Goal: Information Seeking & Learning: Learn about a topic

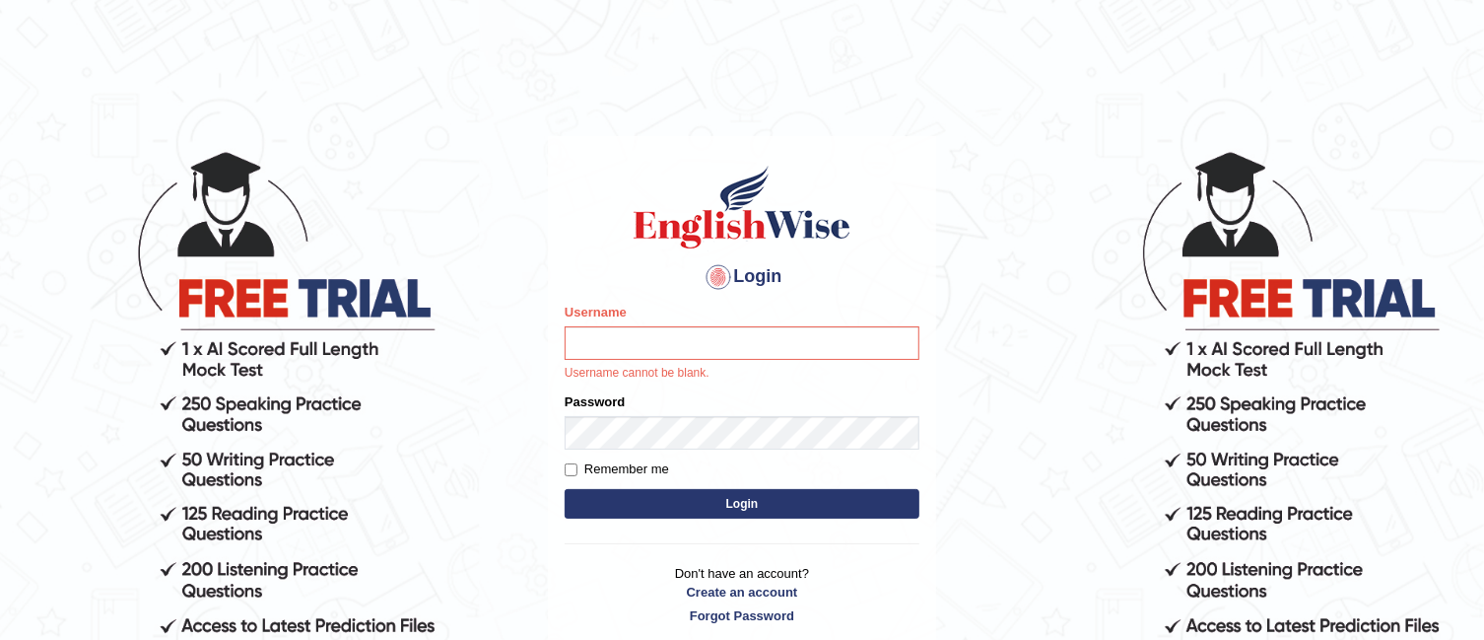
click at [731, 343] on input "Username" at bounding box center [742, 343] width 355 height 34
type input "TAKhalid"
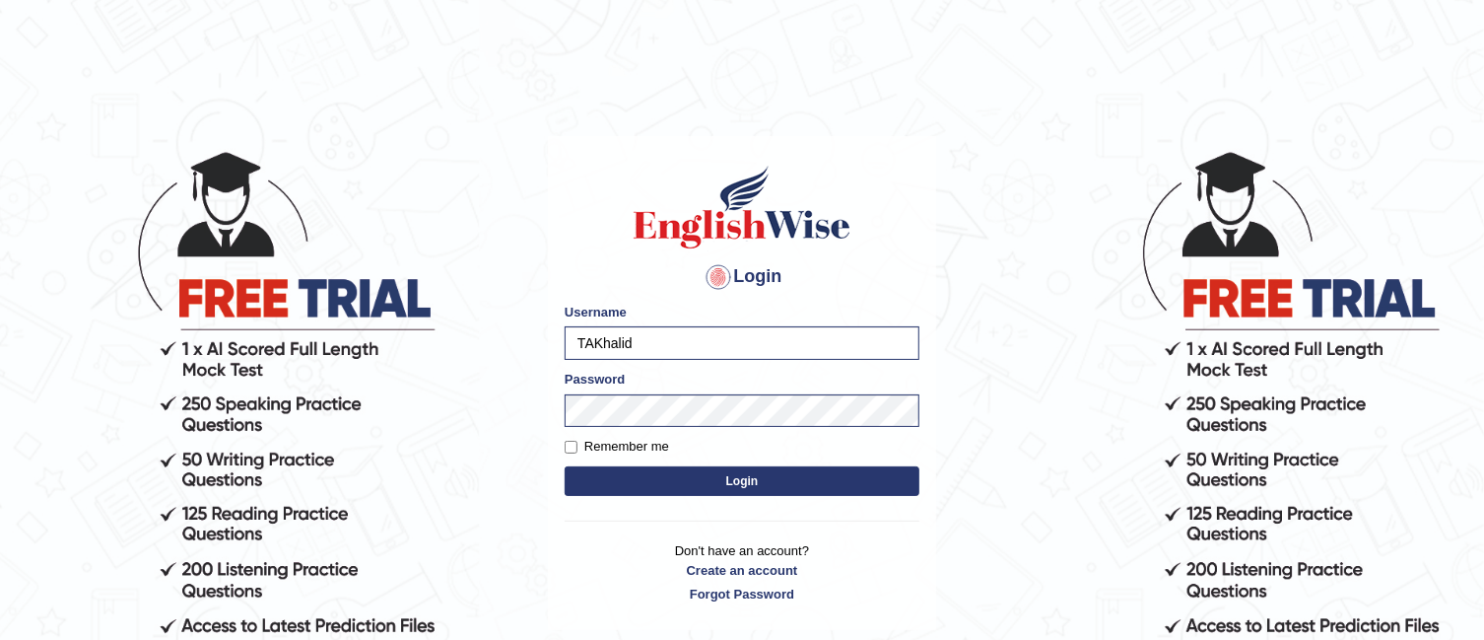
click at [735, 479] on button "Login" at bounding box center [742, 481] width 355 height 30
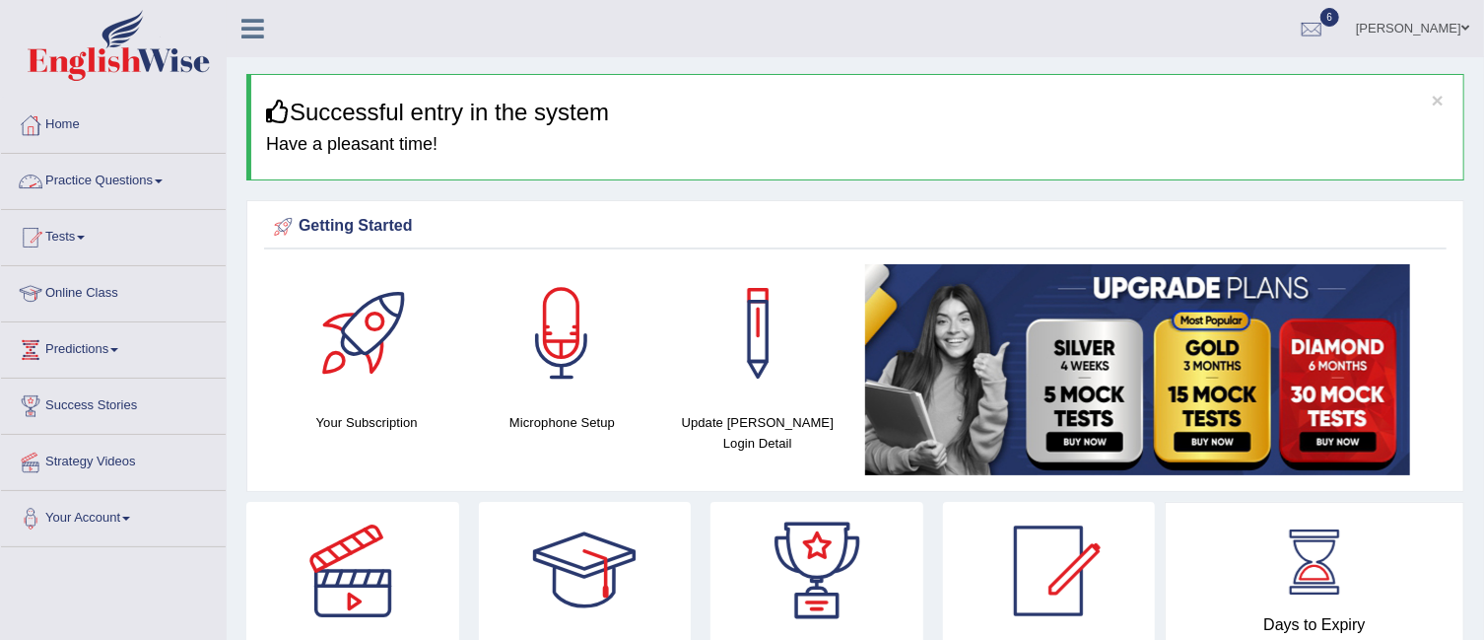
click at [163, 173] on link "Practice Questions" at bounding box center [113, 178] width 225 height 49
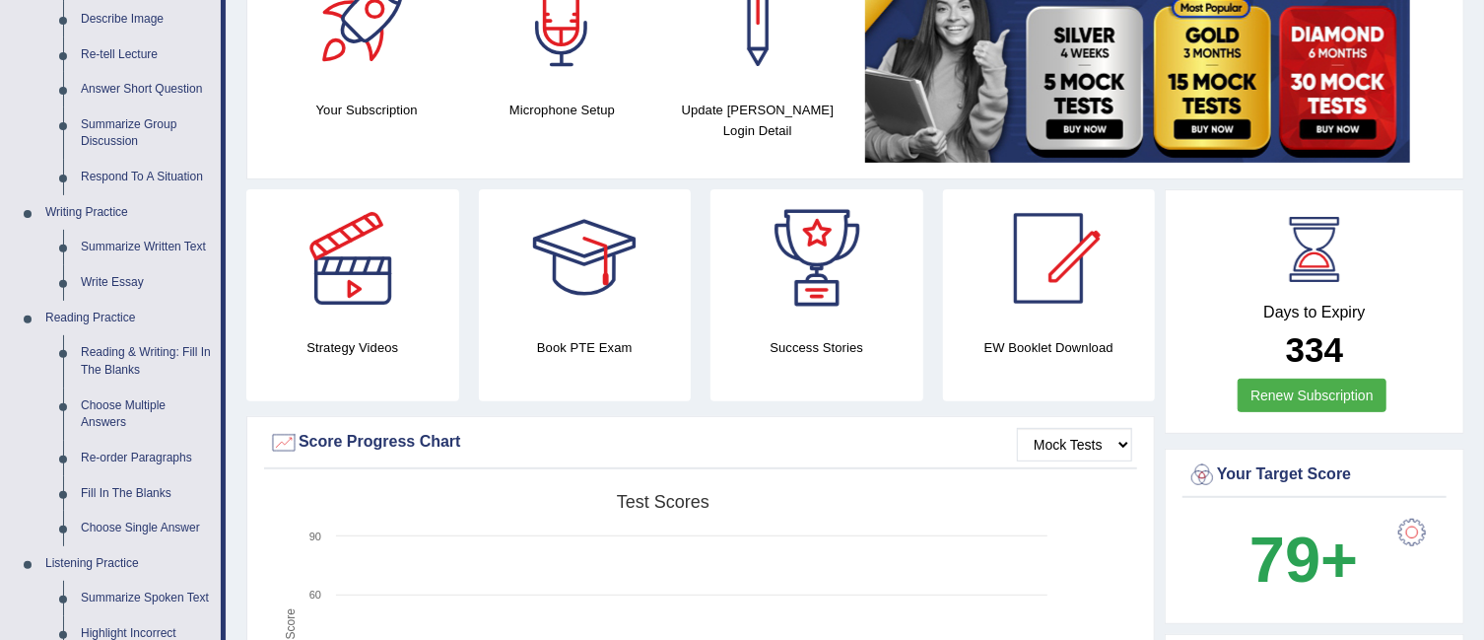
scroll to position [450, 0]
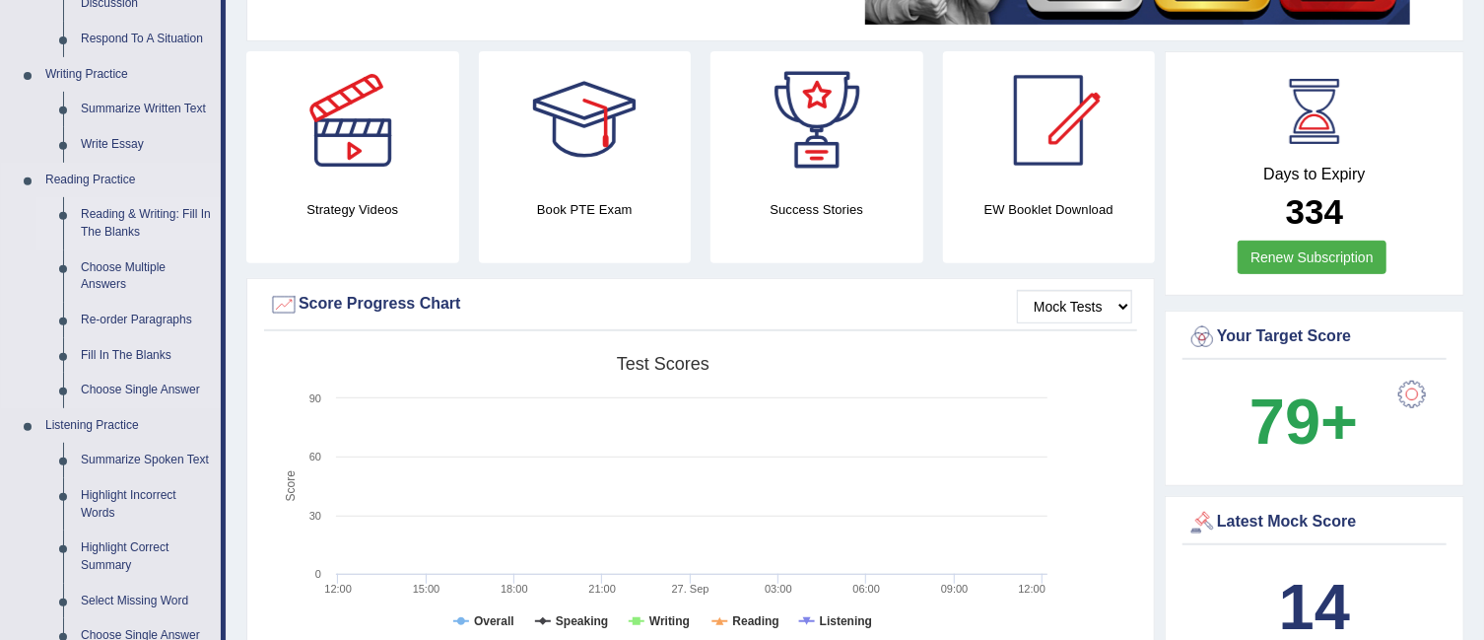
click at [126, 212] on link "Reading & Writing: Fill In The Blanks" at bounding box center [146, 223] width 149 height 52
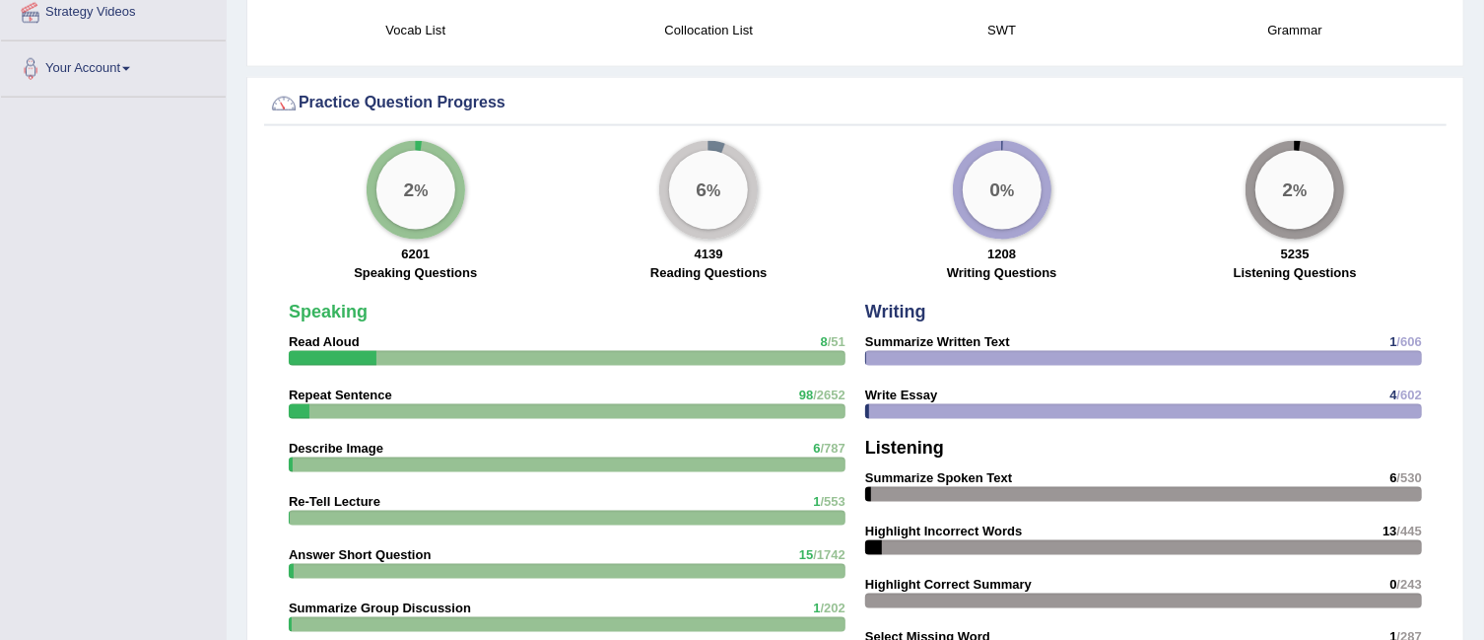
scroll to position [1428, 0]
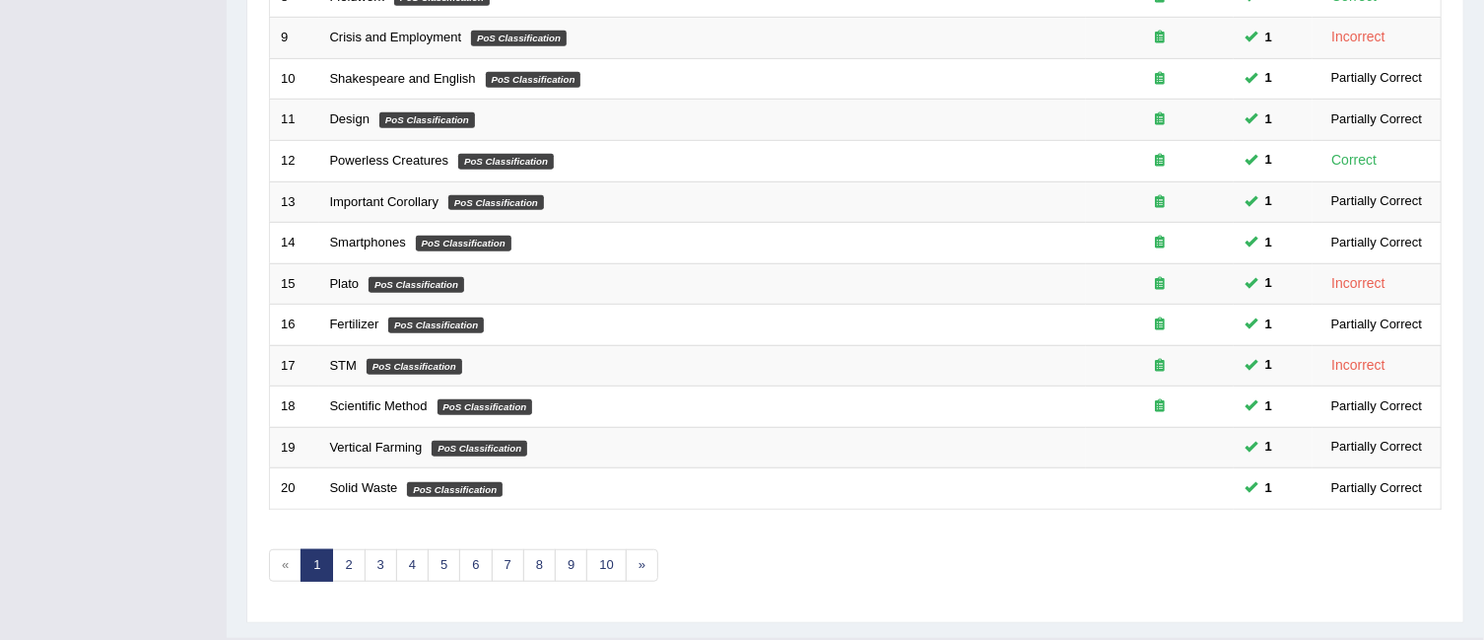
scroll to position [657, 0]
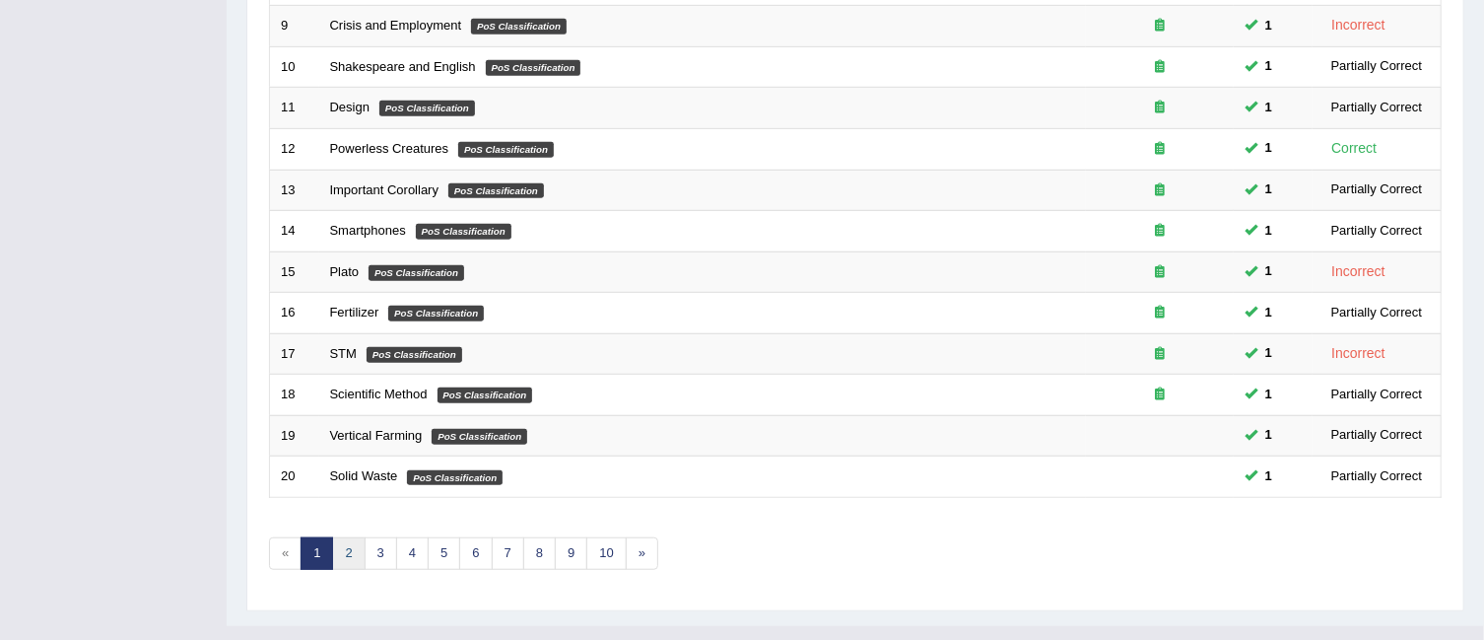
click at [343, 537] on link "2" at bounding box center [348, 553] width 33 height 33
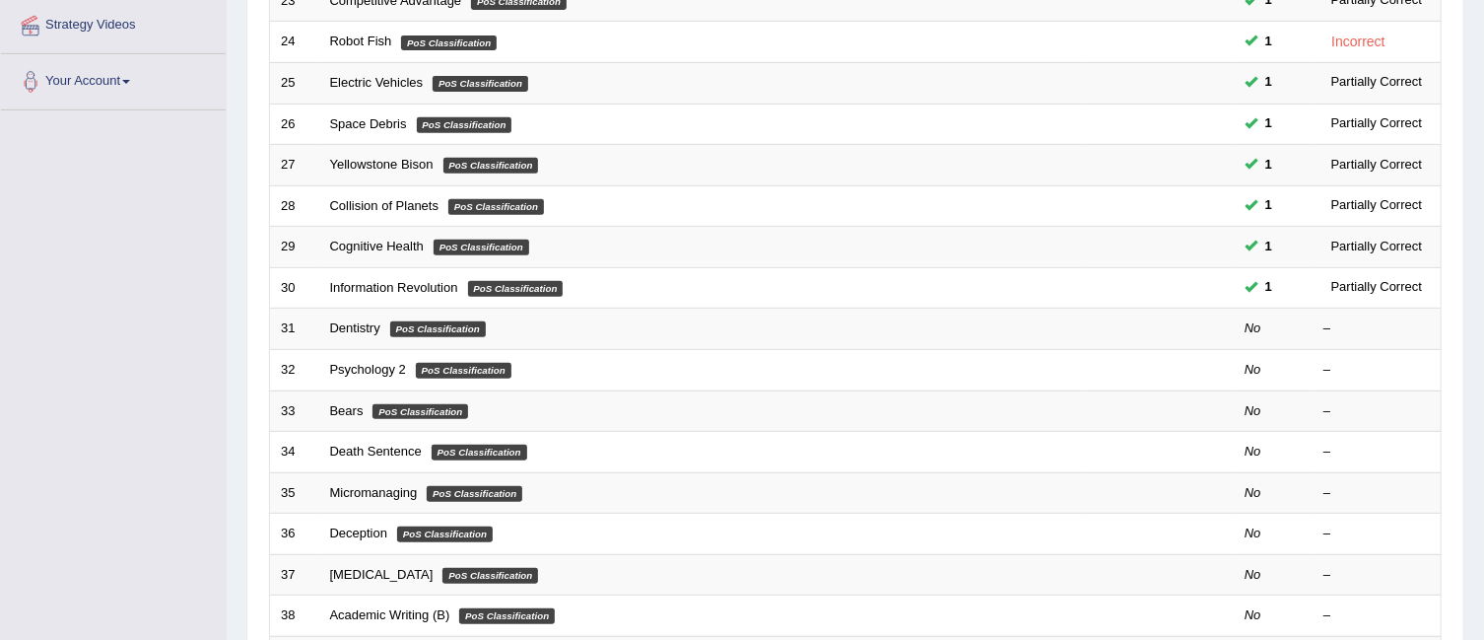
scroll to position [452, 0]
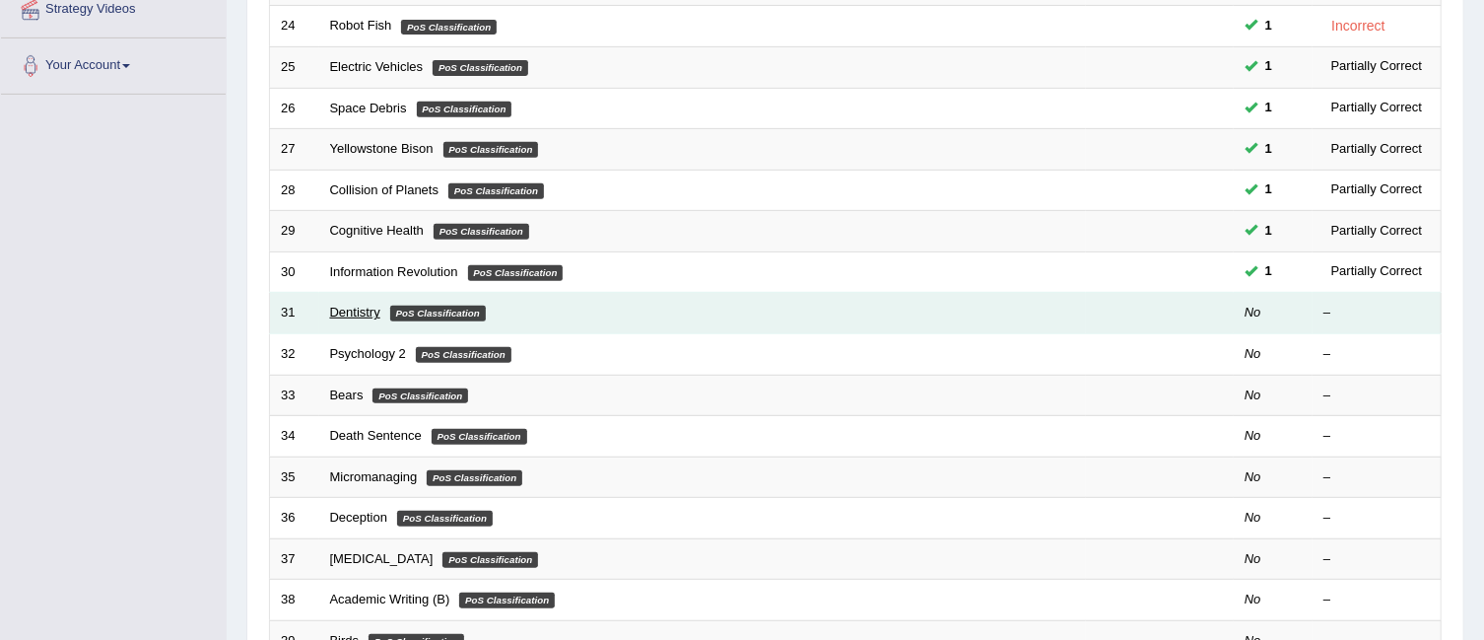
click at [351, 305] on link "Dentistry" at bounding box center [355, 312] width 50 height 15
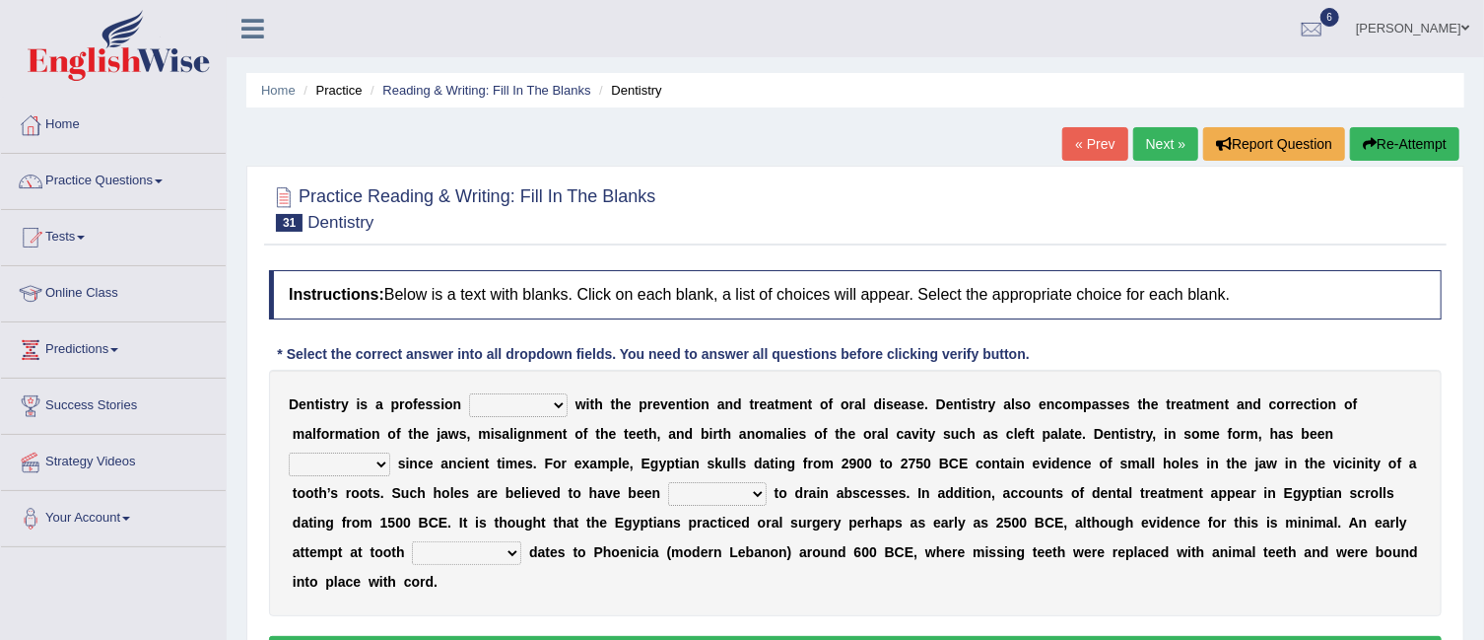
click at [557, 405] on select "agreed dealt concerned taken" at bounding box center [518, 405] width 99 height 24
select select "dealt"
click at [469, 393] on select "agreed dealt concerned taken" at bounding box center [518, 405] width 99 height 24
click at [386, 463] on select "criticized replaced practiced abandoned" at bounding box center [340, 464] width 102 height 24
click at [377, 456] on select "criticized replaced practiced abandoned" at bounding box center [340, 464] width 102 height 24
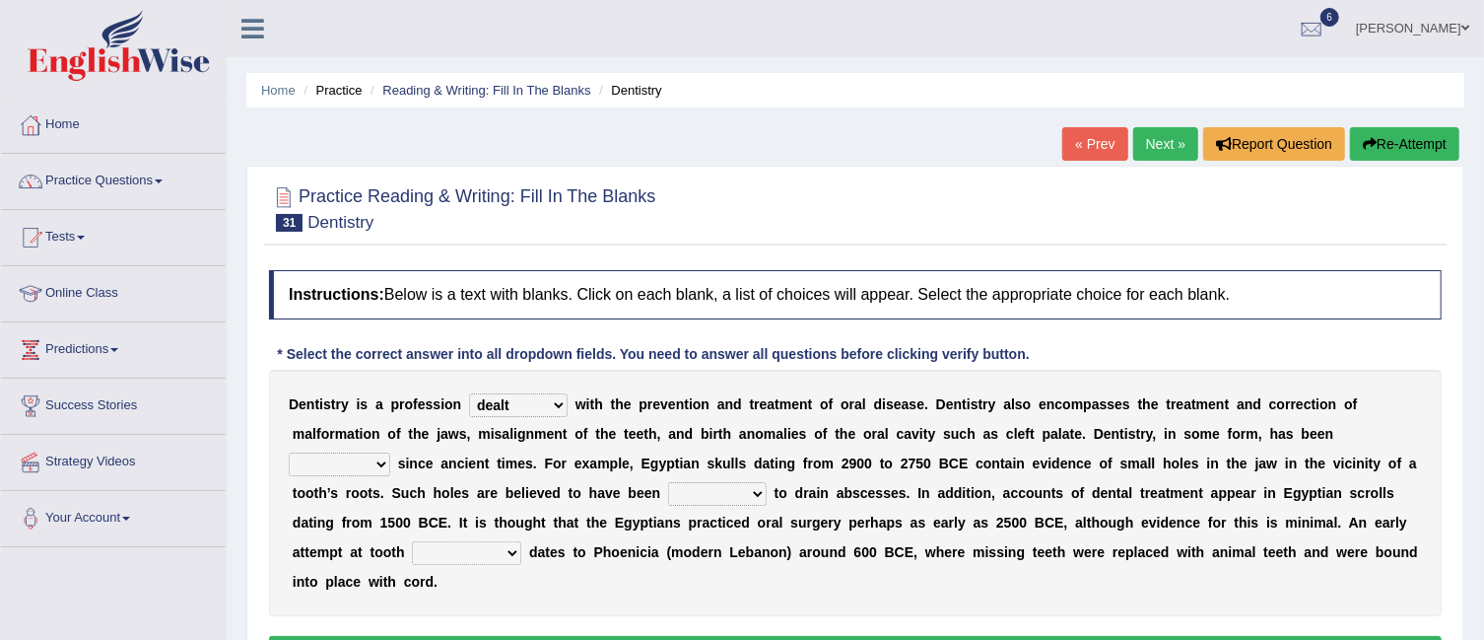
select select "practiced"
click at [289, 452] on select "criticized replaced practiced abandoned" at bounding box center [340, 464] width 102 height 24
click at [748, 494] on select "fluctuated laminated drilled sealed" at bounding box center [717, 494] width 99 height 24
select select "sealed"
click at [668, 482] on select "fluctuated laminated drilled sealed" at bounding box center [717, 494] width 99 height 24
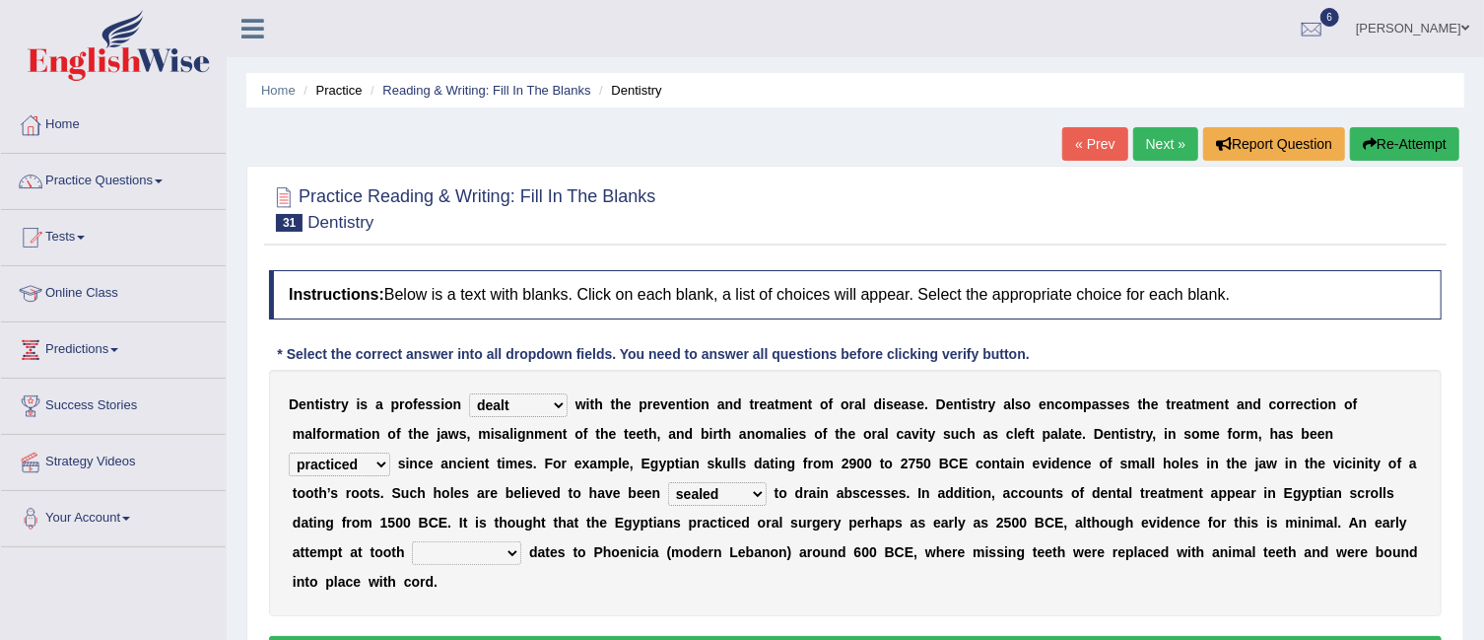
click at [511, 551] on select "reparation sacrament restitution replacement" at bounding box center [466, 553] width 109 height 24
select select "replacement"
click at [412, 541] on select "reparation sacrament restitution replacement" at bounding box center [466, 553] width 109 height 24
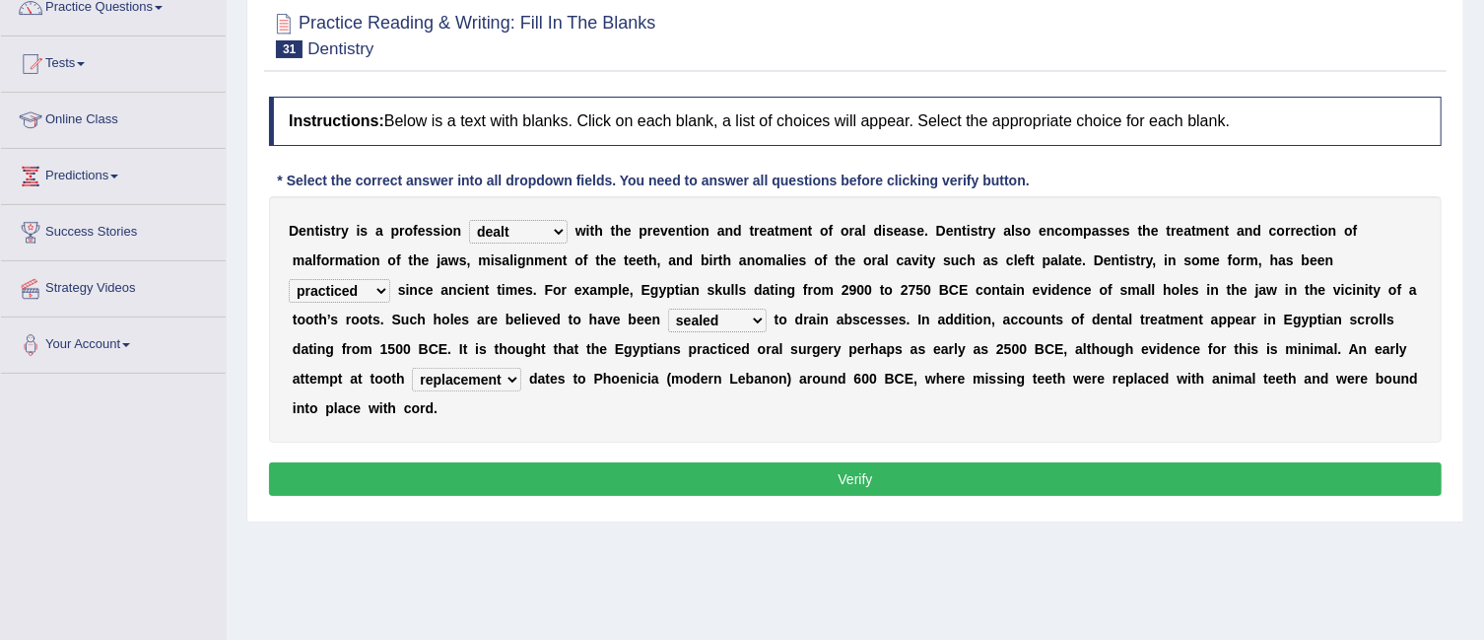
click at [1110, 482] on button "Verify" at bounding box center [855, 479] width 1173 height 34
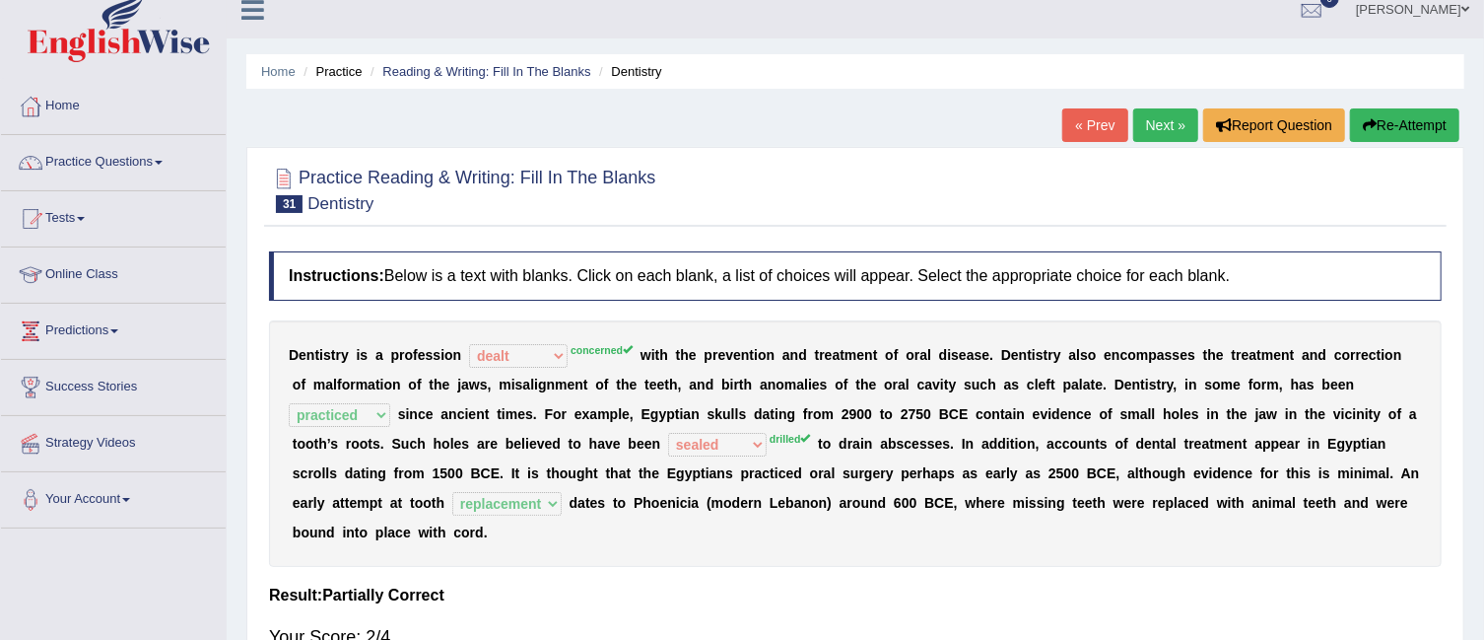
scroll to position [11, 0]
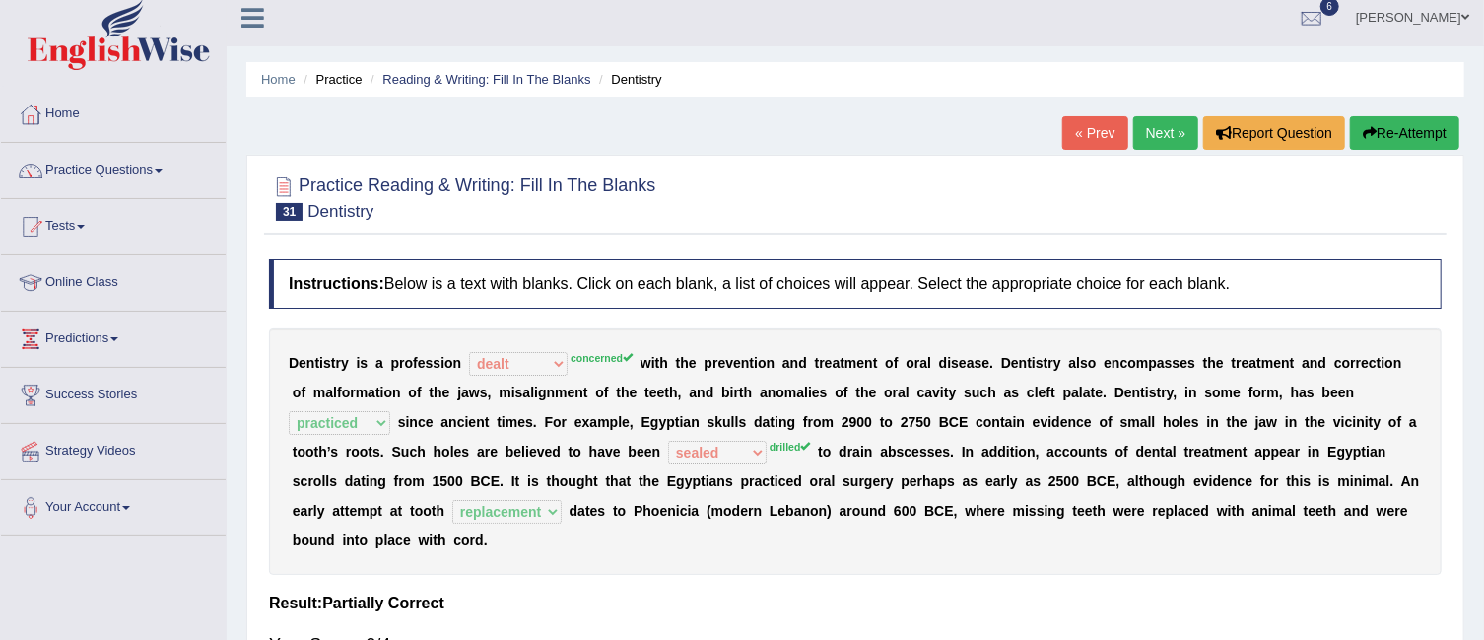
click at [1154, 125] on link "Next »" at bounding box center [1165, 133] width 65 height 34
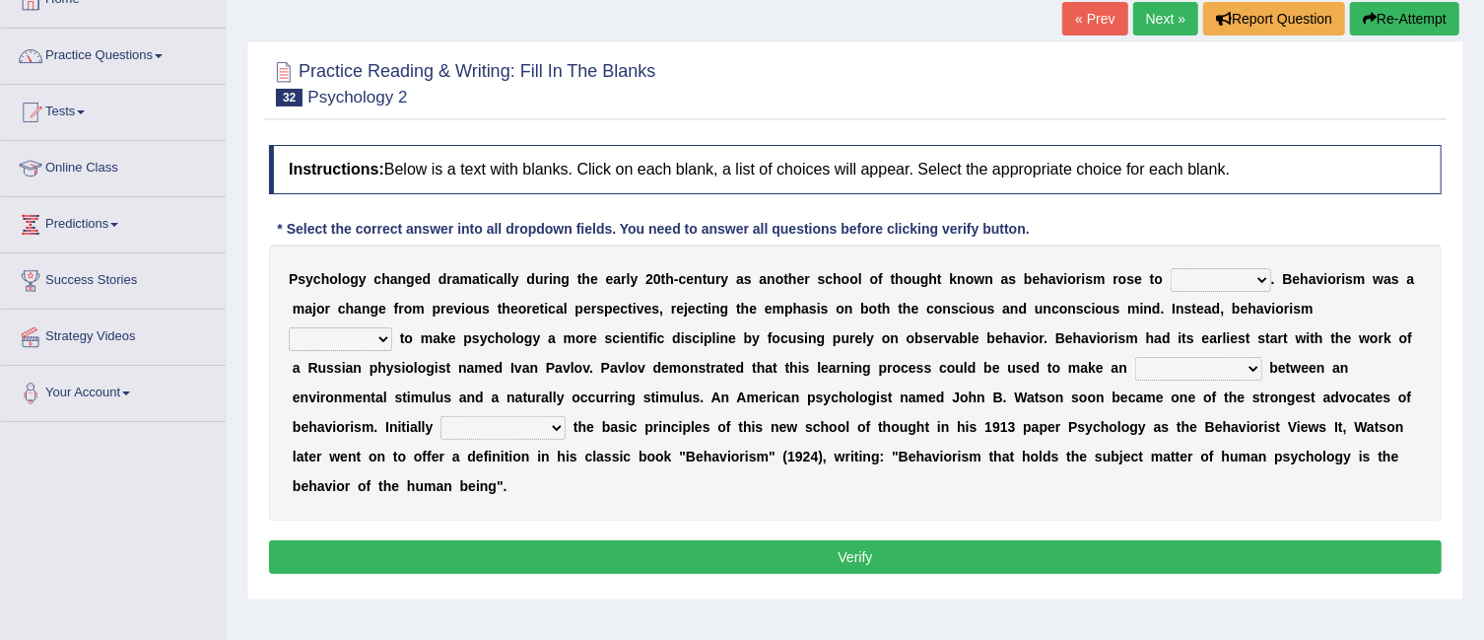
scroll to position [128, 0]
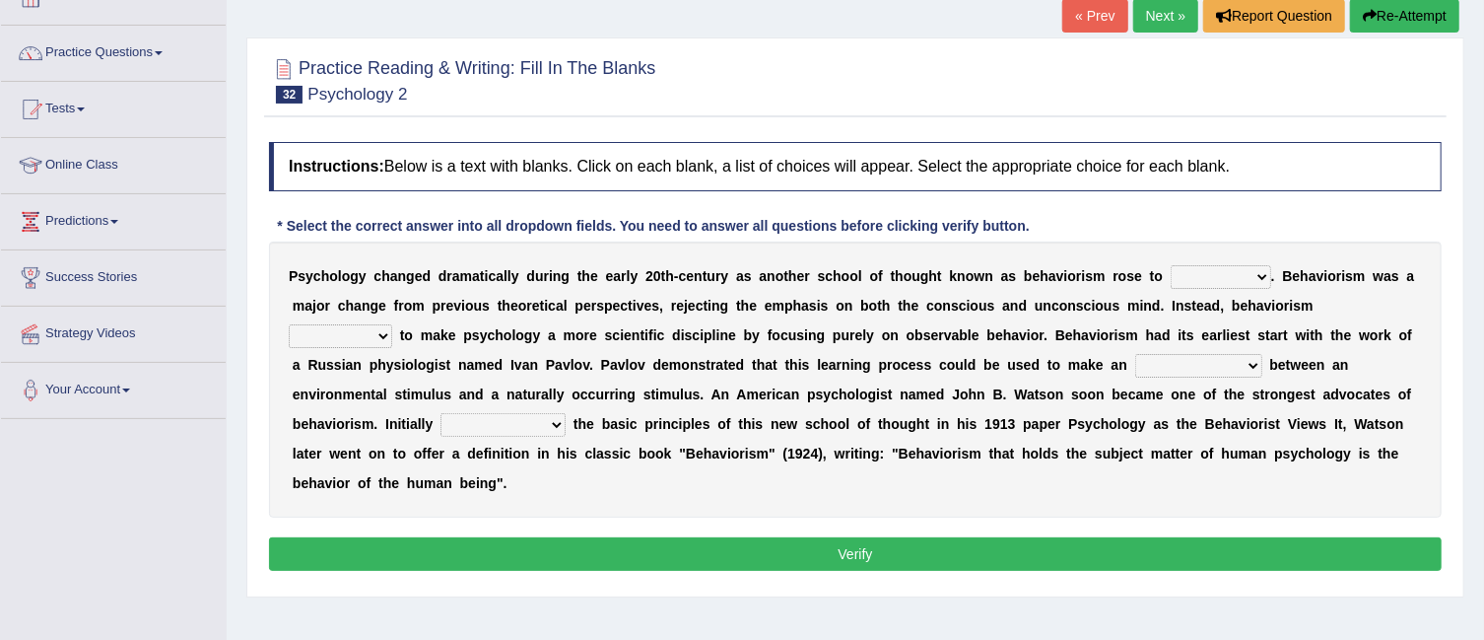
click at [1264, 278] on select "dominance temptation challenge temper" at bounding box center [1221, 277] width 101 height 24
select select "challenge"
click at [1171, 265] on select "dominance temptation challenge temper" at bounding box center [1221, 277] width 101 height 24
click at [385, 333] on select "reproached reproved strove rewove" at bounding box center [340, 336] width 103 height 24
select select "strove"
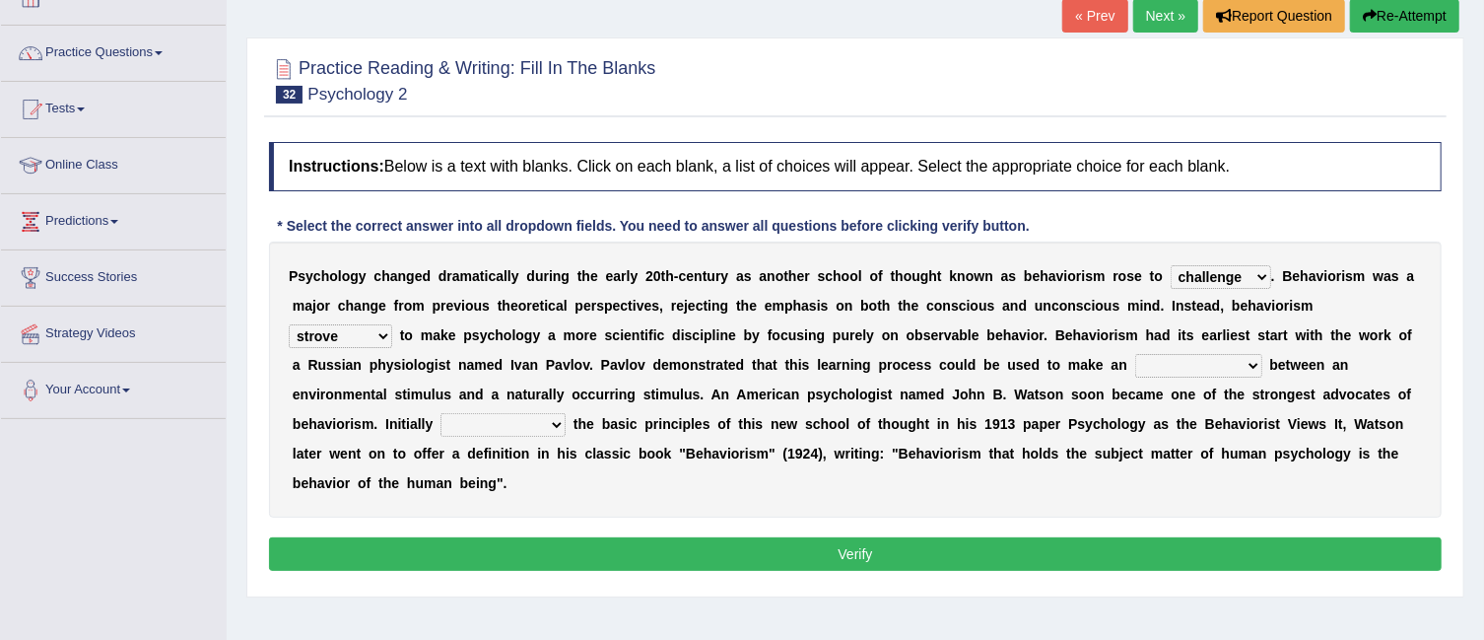
click at [289, 324] on select "reproached reproved strove rewove" at bounding box center [340, 336] width 103 height 24
click at [1256, 358] on select "acclimatization association union combination" at bounding box center [1198, 366] width 127 height 24
select select "acclimatization"
click at [1135, 354] on select "acclimatization association union combination" at bounding box center [1198, 366] width 127 height 24
click at [550, 418] on select "questioning foreshortening unburdening outlining" at bounding box center [503, 425] width 125 height 24
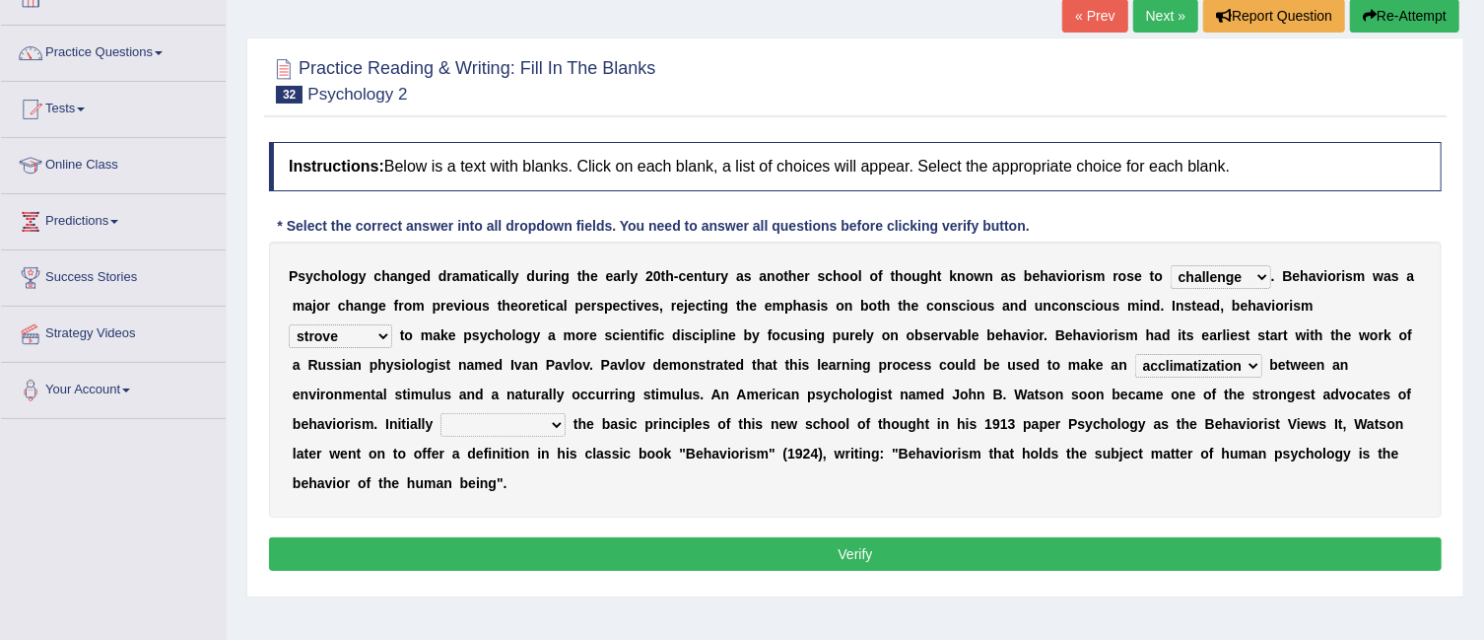
select select "outlining"
click at [441, 413] on select "questioning foreshortening unburdening outlining" at bounding box center [503, 425] width 125 height 24
click at [582, 554] on button "Verify" at bounding box center [855, 554] width 1173 height 34
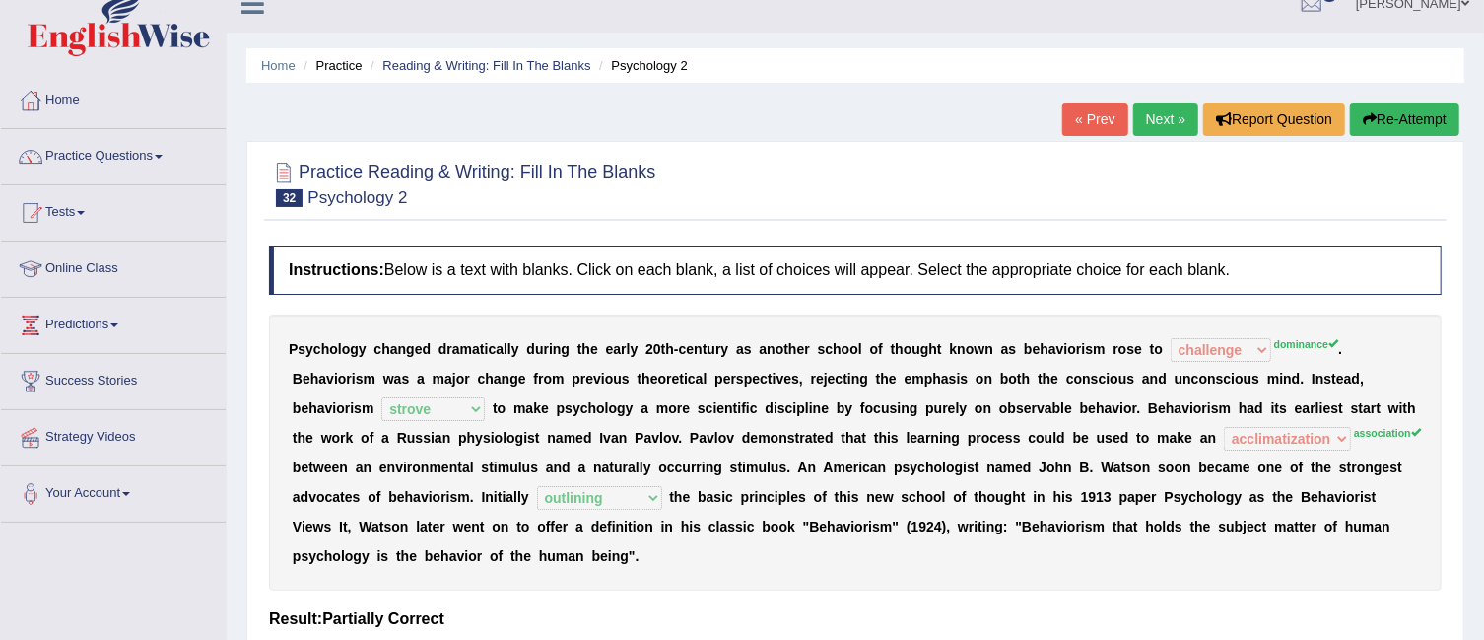
scroll to position [0, 0]
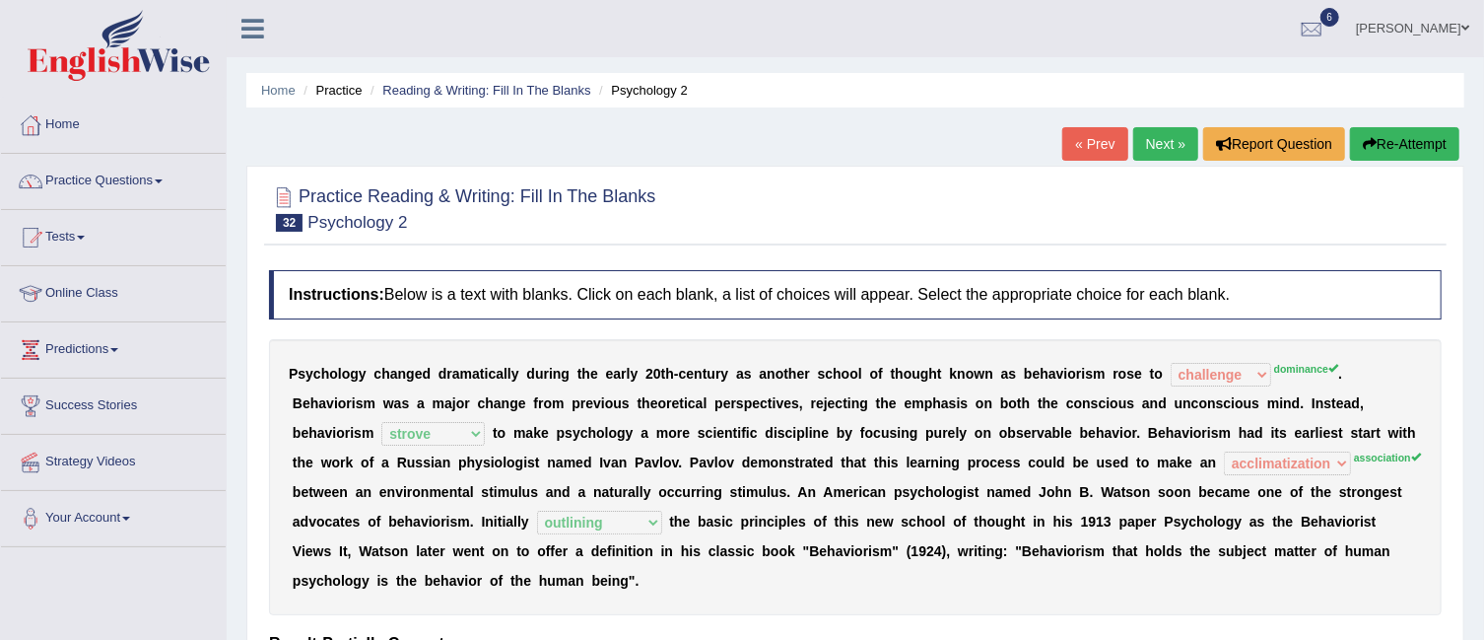
click at [1143, 135] on link "Next »" at bounding box center [1165, 144] width 65 height 34
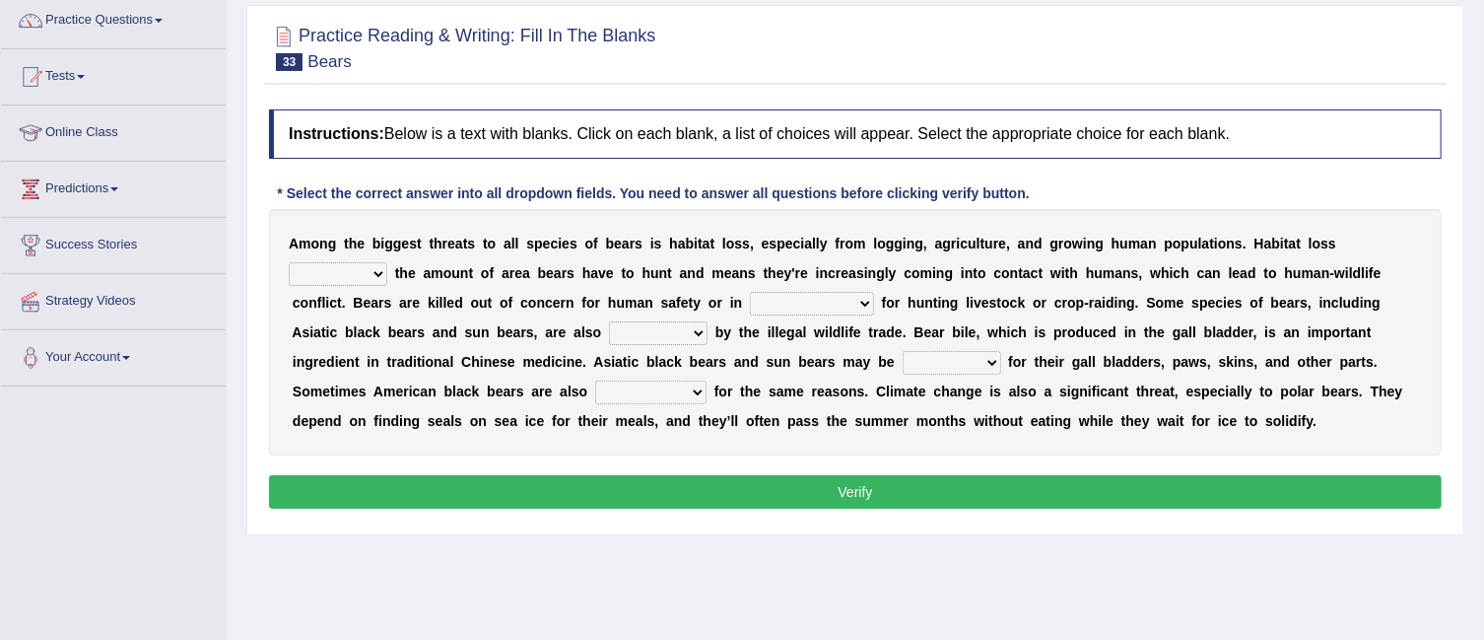
scroll to position [163, 0]
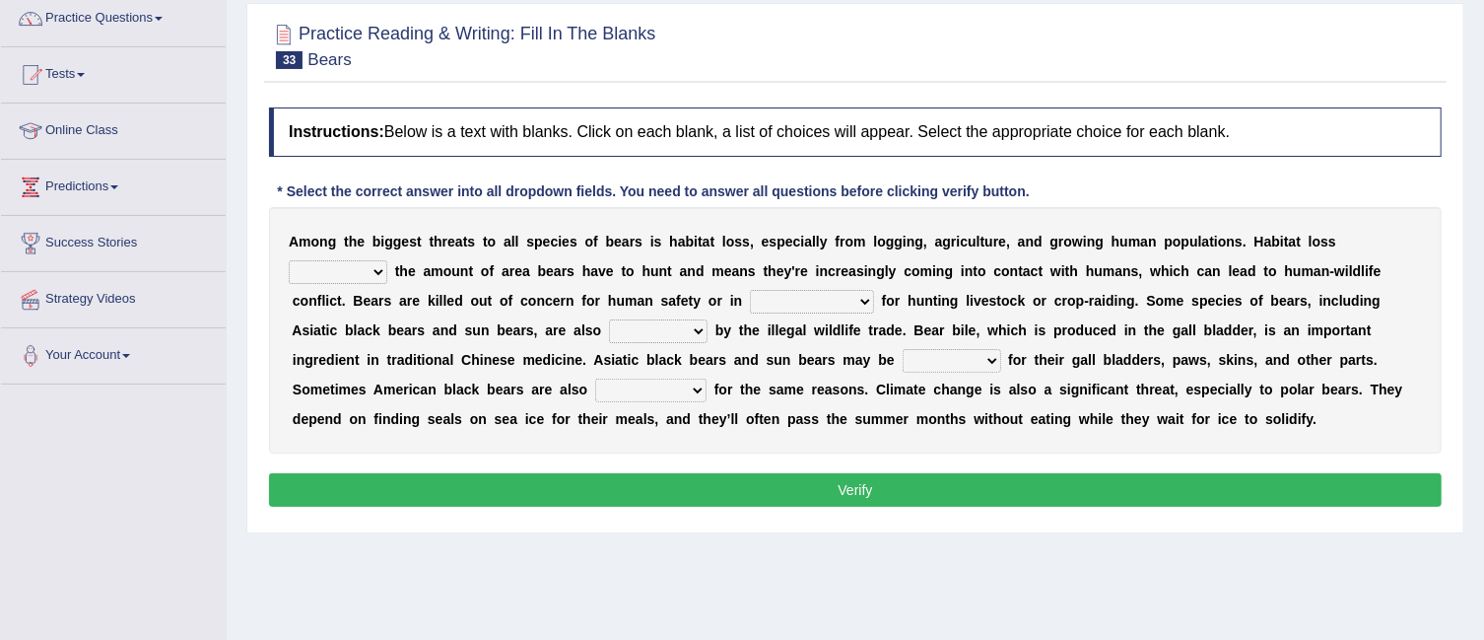
click at [379, 266] on select "increases reduces complies interacts" at bounding box center [338, 272] width 99 height 24
select select "increases"
click at [289, 260] on select "increases reduces complies interacts" at bounding box center [338, 272] width 99 height 24
click at [862, 301] on select "coalition retaliation appreciation disinformation" at bounding box center [812, 302] width 124 height 24
select select "retaliation"
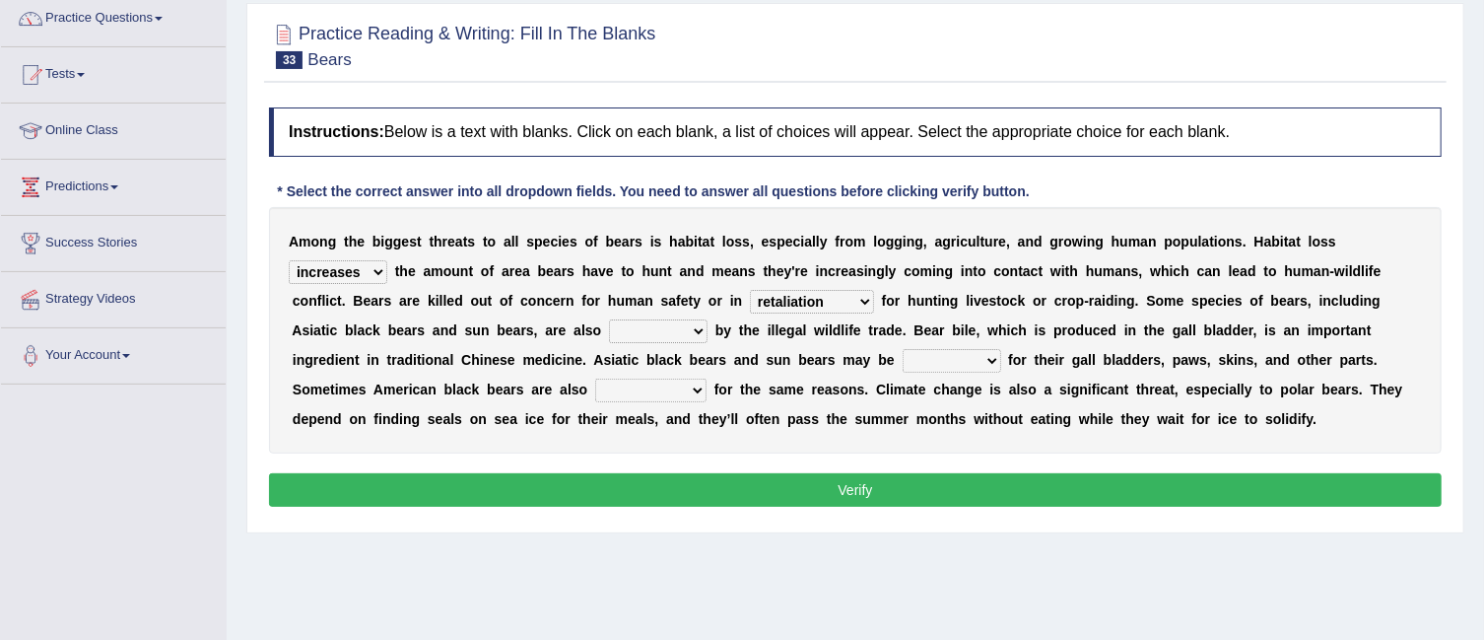
click at [750, 290] on select "coalition retaliation appreciation disinformation" at bounding box center [812, 302] width 124 height 24
click at [705, 327] on select "protected prohibited fattened threatened" at bounding box center [658, 331] width 99 height 24
select select "threatened"
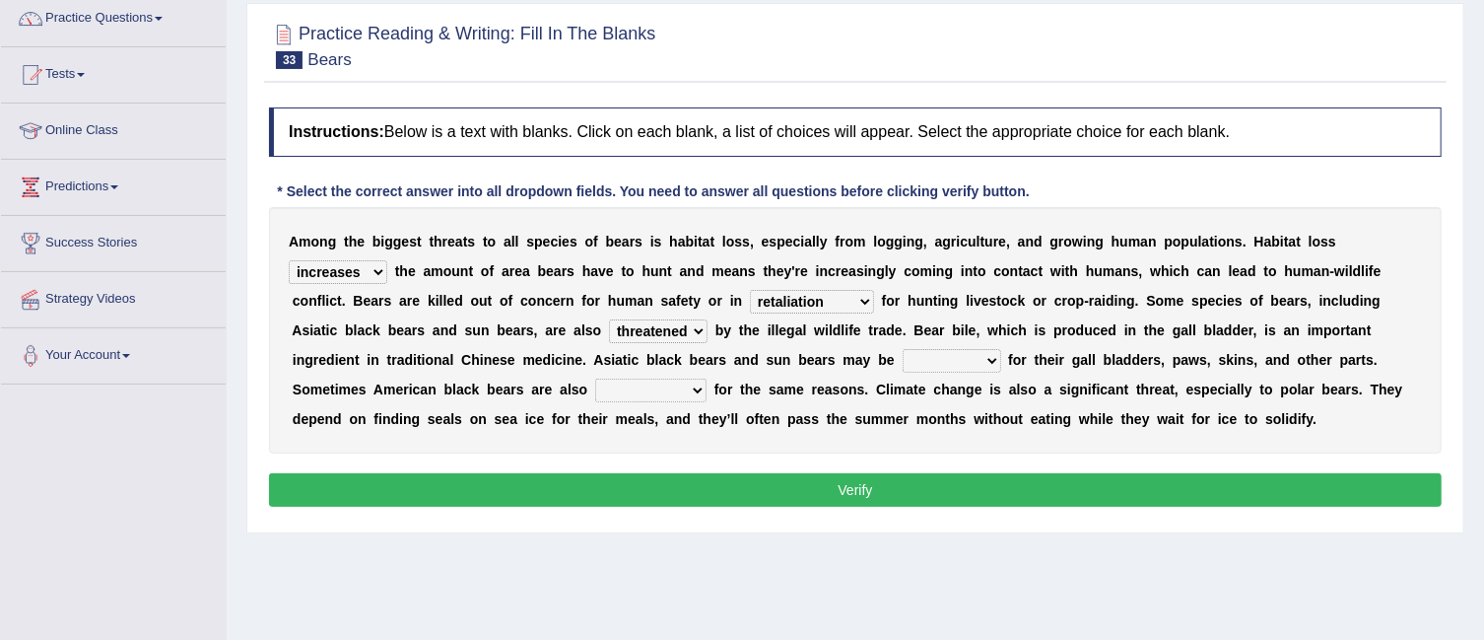
click at [609, 319] on select "protected prohibited fattened threatened" at bounding box center [658, 331] width 99 height 24
click at [988, 356] on select "poached squelched coached blenched" at bounding box center [952, 361] width 99 height 24
select select "poached"
click at [903, 349] on select "poached squelched coached blenched" at bounding box center [952, 361] width 99 height 24
click at [698, 384] on select "begot foreseen encountered targeted" at bounding box center [650, 390] width 111 height 24
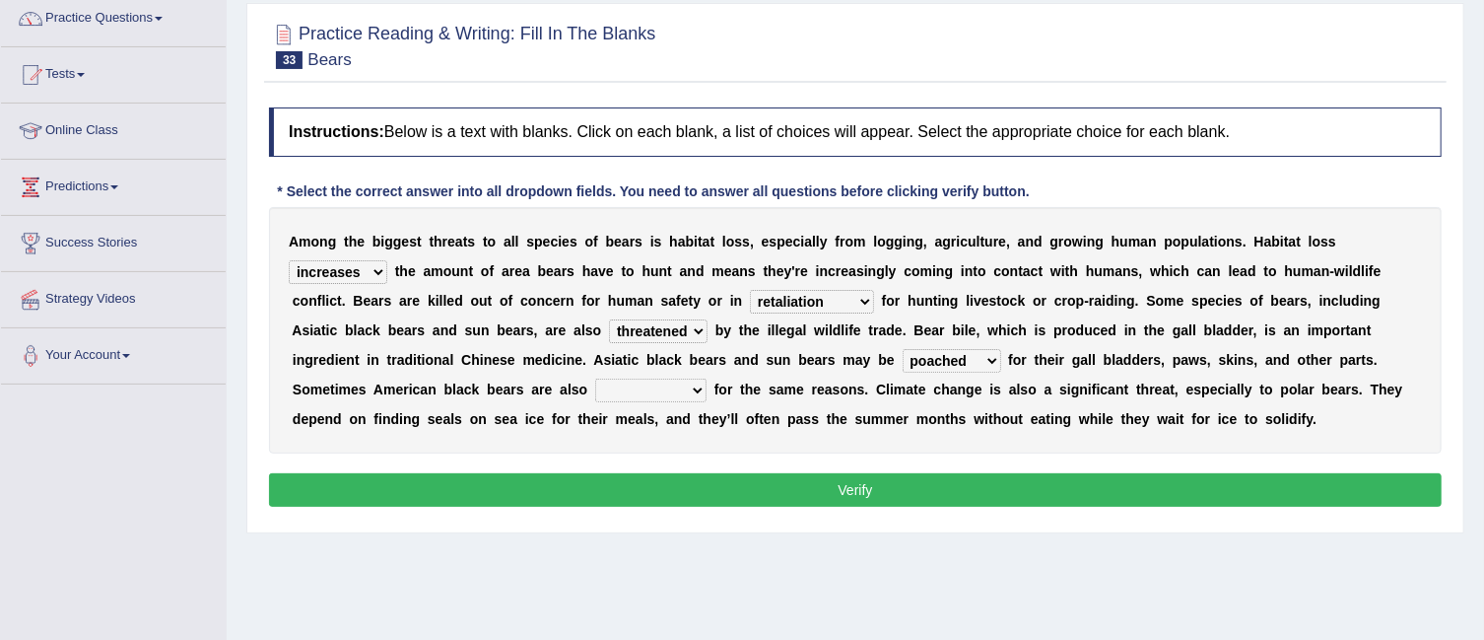
select select "targeted"
click at [595, 378] on select "begot foreseen encountered targeted" at bounding box center [650, 390] width 111 height 24
click at [689, 493] on button "Verify" at bounding box center [855, 490] width 1173 height 34
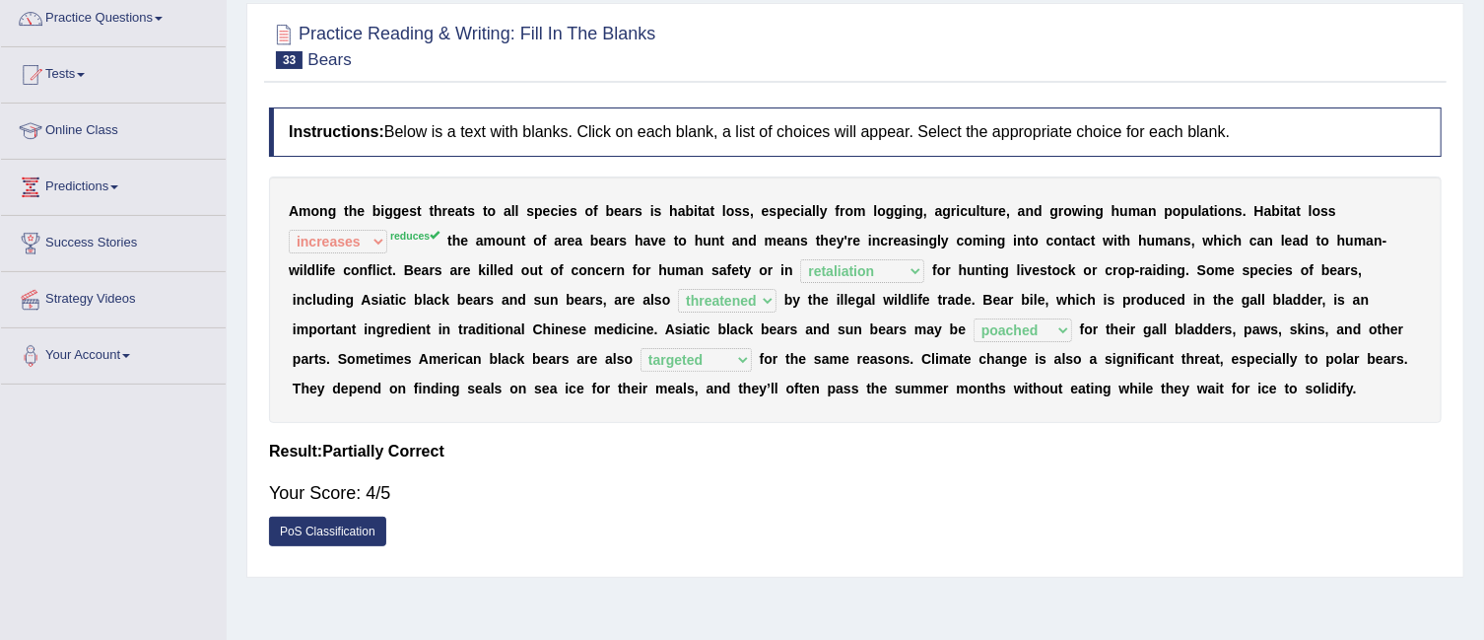
scroll to position [0, 0]
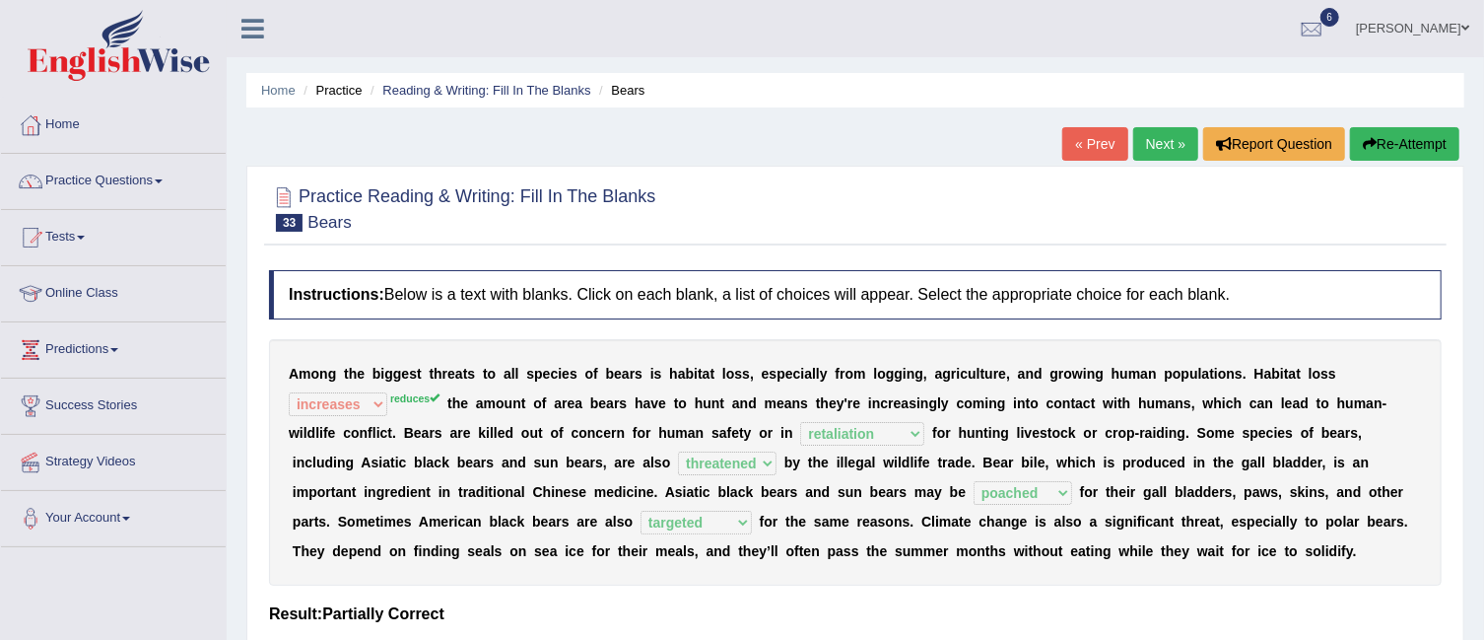
click at [1162, 146] on link "Next »" at bounding box center [1165, 144] width 65 height 34
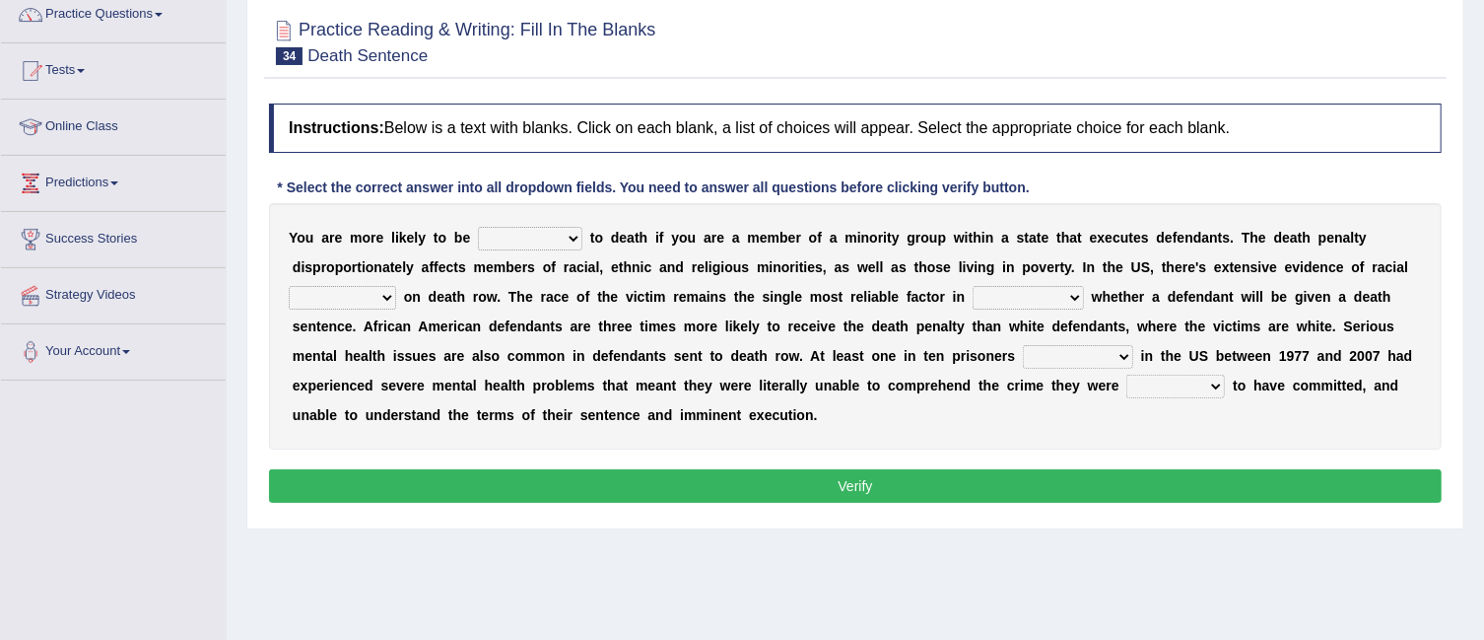
scroll to position [194, 0]
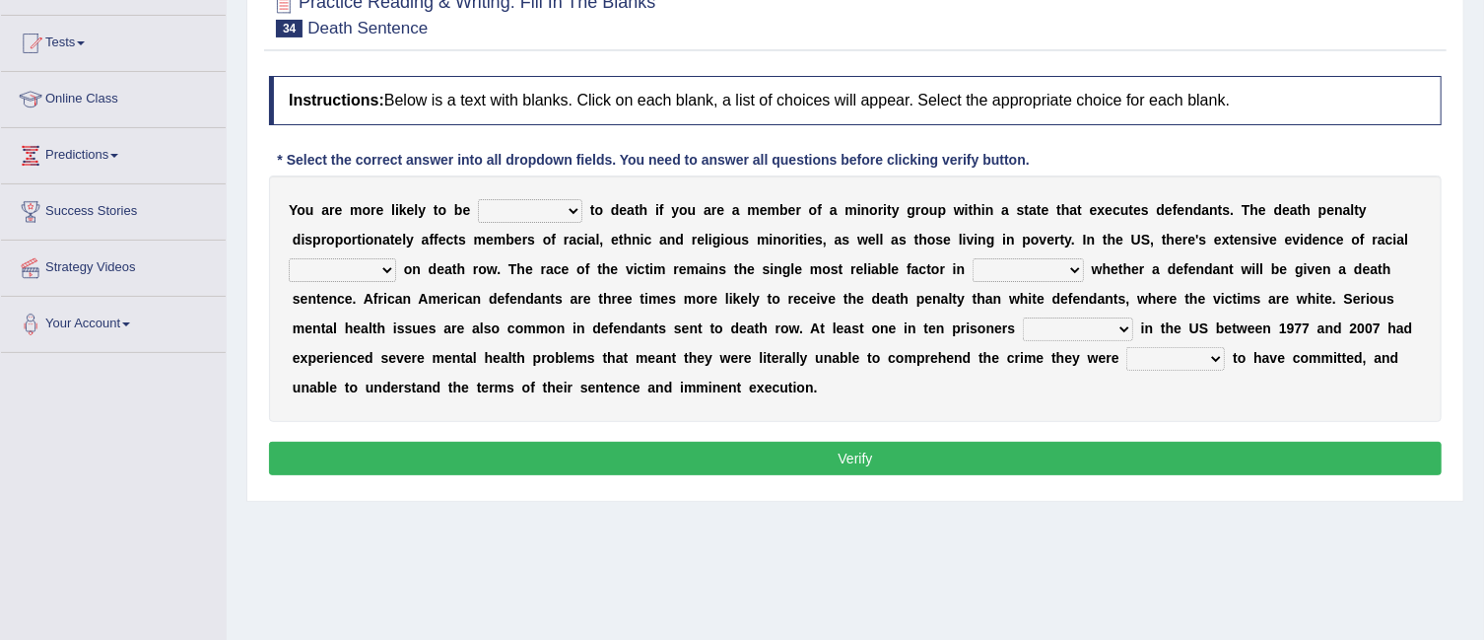
click at [579, 204] on select "penalized blamed complained sentenced" at bounding box center [530, 211] width 104 height 24
select select "sentenced"
click at [478, 199] on select "penalized blamed complained sentenced" at bounding box center [530, 211] width 104 height 24
click at [393, 268] on select "bias equality appearance background" at bounding box center [342, 270] width 107 height 24
select select "bias"
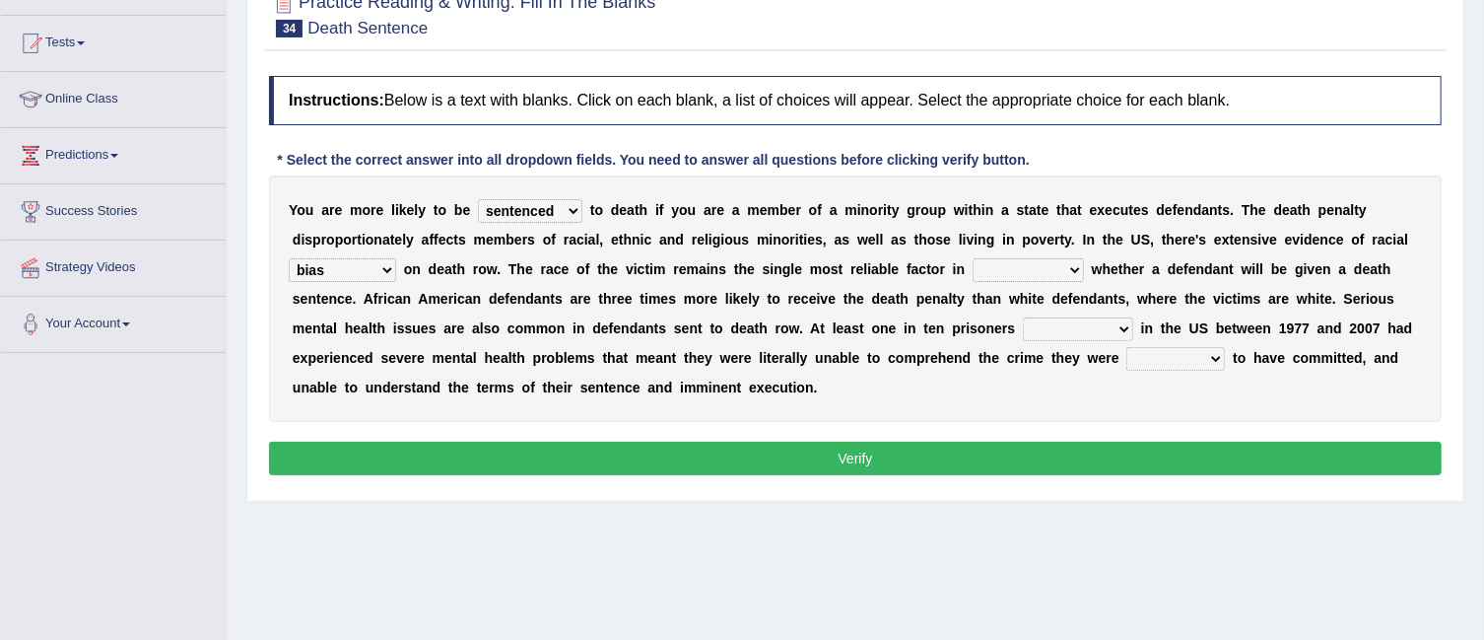
click at [289, 258] on select "bias equality appearance background" at bounding box center [342, 270] width 107 height 24
click at [1074, 266] on select "determining adjoining undermining examining" at bounding box center [1028, 270] width 111 height 24
click at [974, 258] on select "determining adjoining undermining examining" at bounding box center [1028, 270] width 111 height 24
click at [1076, 268] on select "determining adjoining undermining examining" at bounding box center [1028, 270] width 111 height 24
select select "determining"
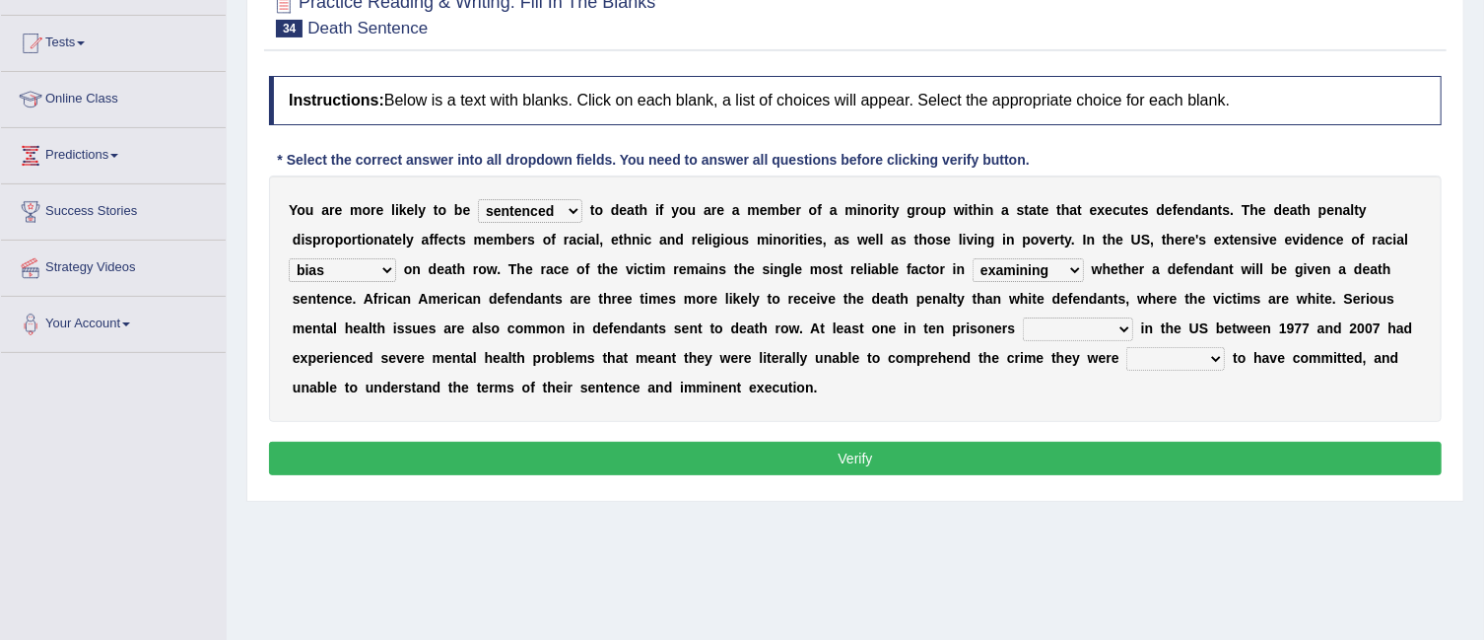
click at [974, 258] on select "determining adjoining undermining examining" at bounding box center [1028, 270] width 111 height 24
click at [1131, 323] on select "electrocuted persecuted executed captured" at bounding box center [1078, 329] width 110 height 24
select select "persecuted"
click at [1023, 317] on select "electrocuted persecuted executed captured" at bounding box center [1078, 329] width 110 height 24
click at [1215, 357] on select "alleged acclaimed persuaded claimed" at bounding box center [1176, 359] width 99 height 24
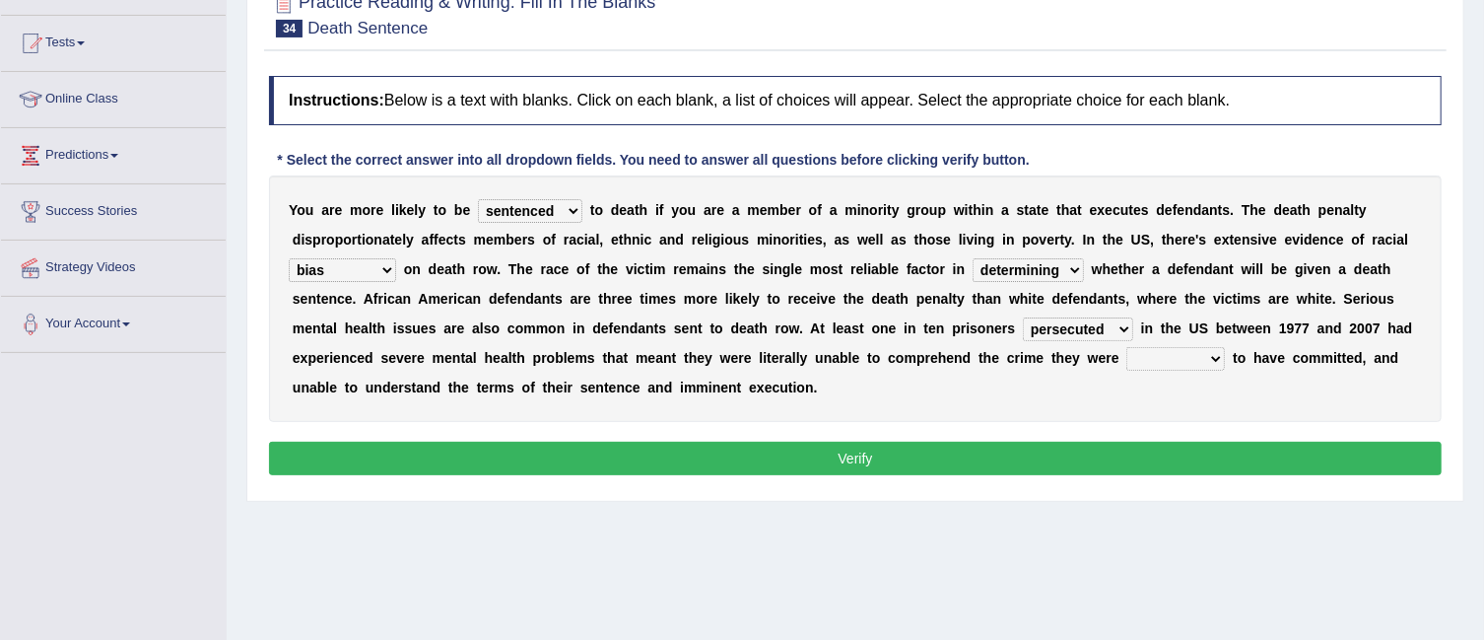
select select "alleged"
click at [1127, 347] on select "alleged acclaimed persuaded claimed" at bounding box center [1176, 359] width 99 height 24
click at [1129, 457] on button "Verify" at bounding box center [855, 459] width 1173 height 34
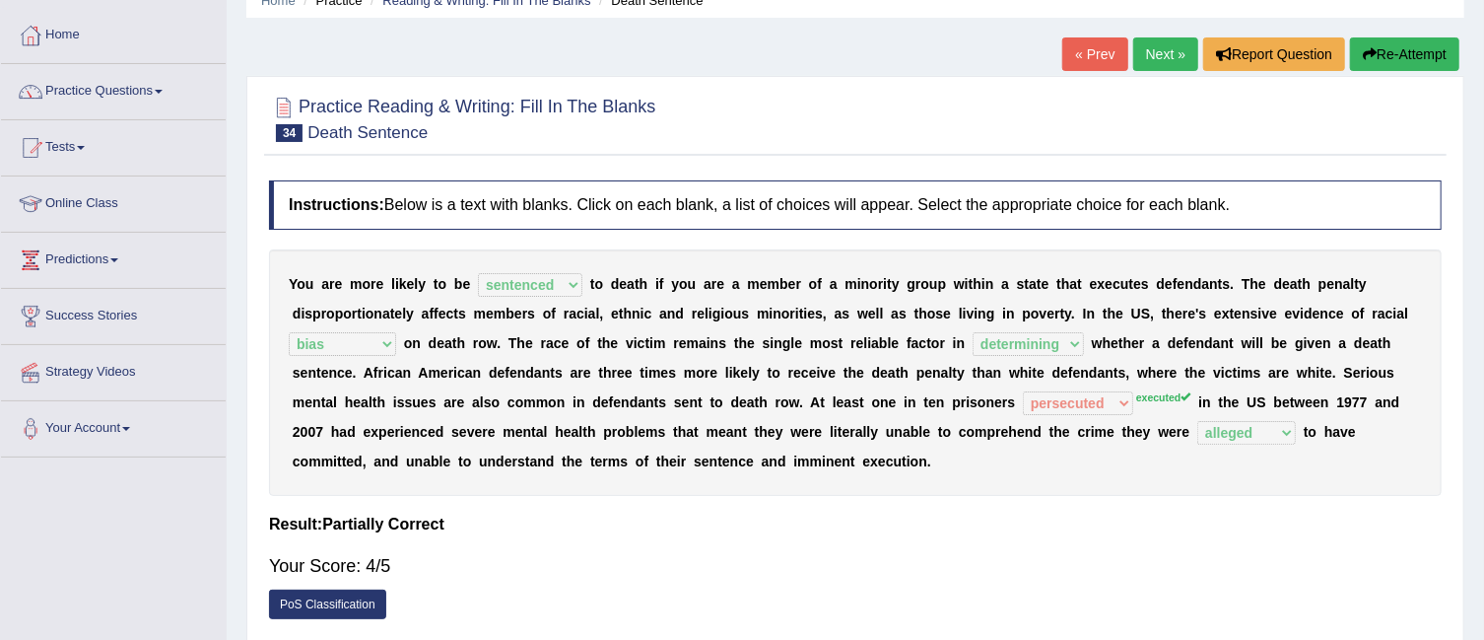
scroll to position [60, 0]
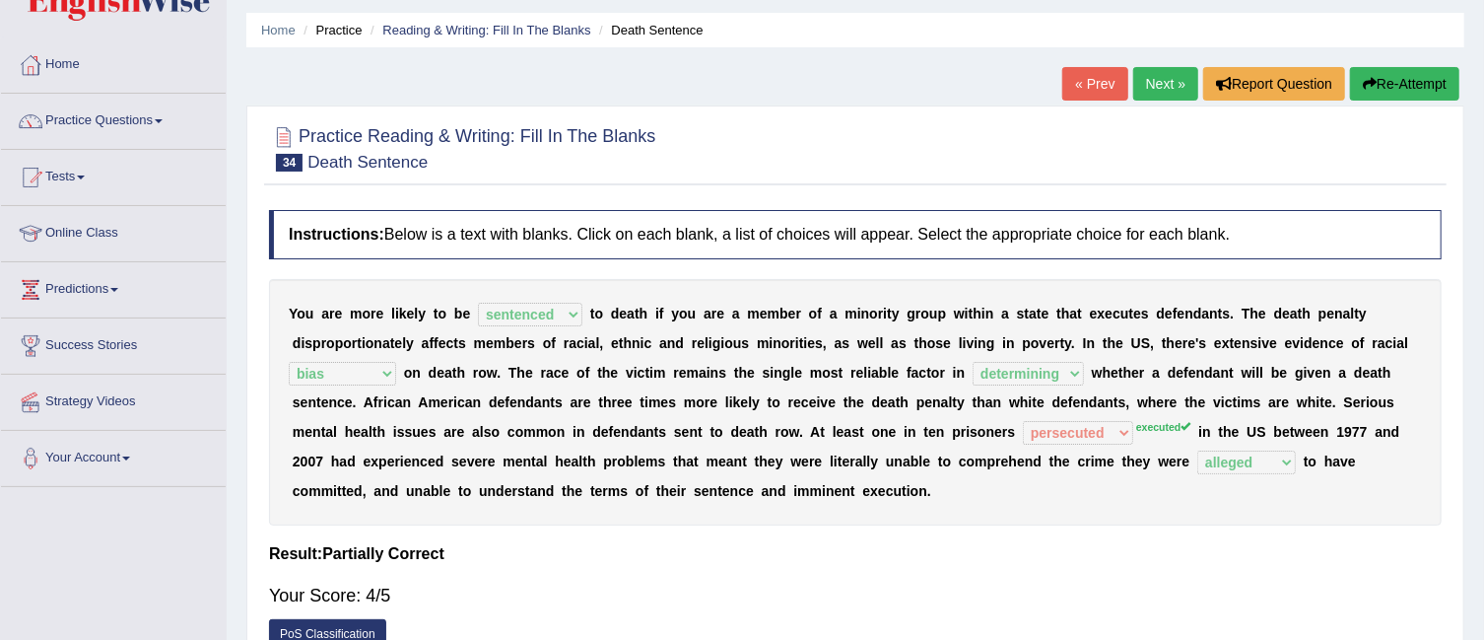
click at [1159, 87] on link "Next »" at bounding box center [1165, 84] width 65 height 34
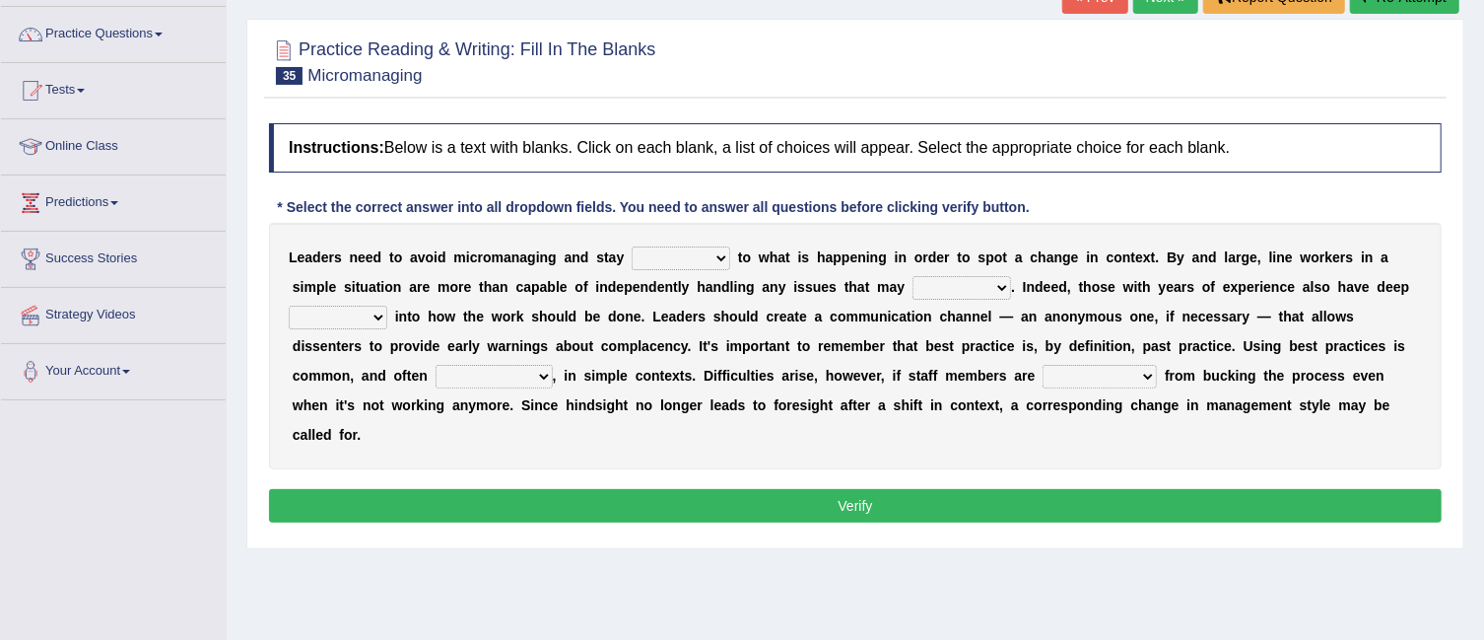
scroll to position [163, 0]
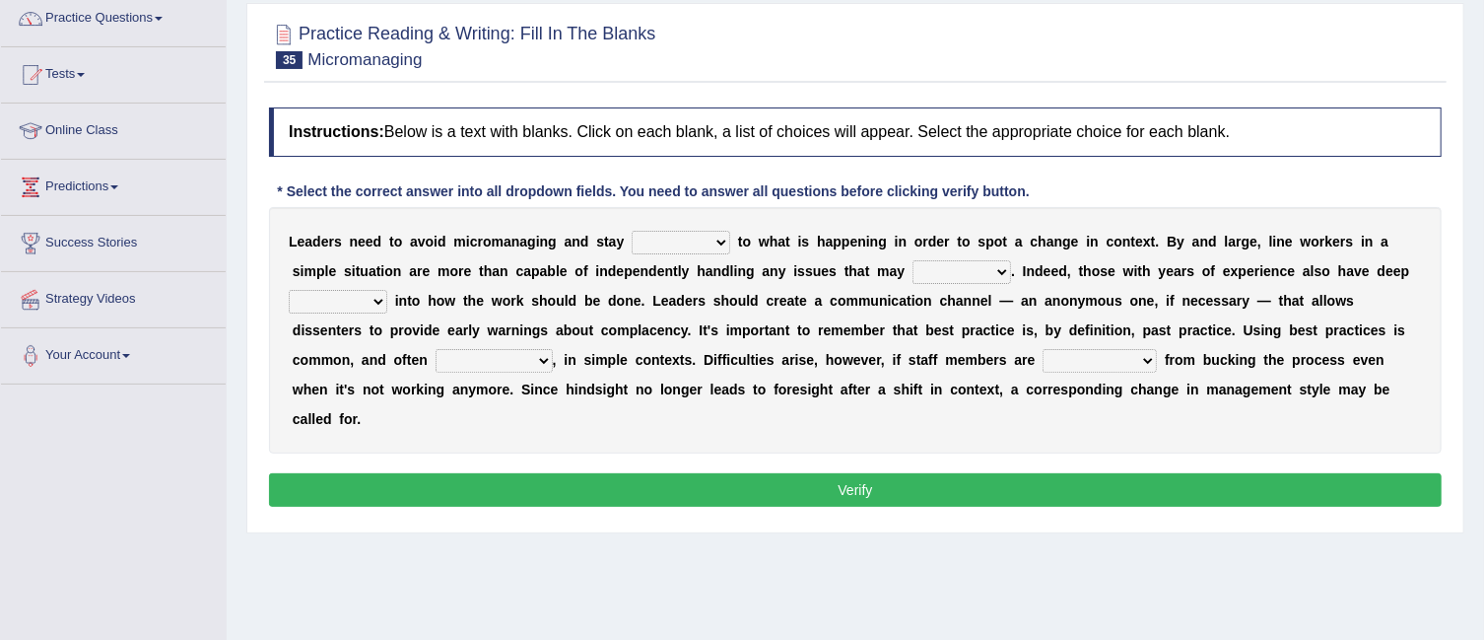
click at [722, 242] on select "complied connected precise concise" at bounding box center [681, 243] width 99 height 24
click at [723, 236] on select "complied connected precise concise" at bounding box center [681, 243] width 99 height 24
select select "connected"
click at [632, 231] on select "complied connected precise concise" at bounding box center [681, 243] width 99 height 24
click at [990, 270] on select "apprise rise encounter arise" at bounding box center [962, 272] width 99 height 24
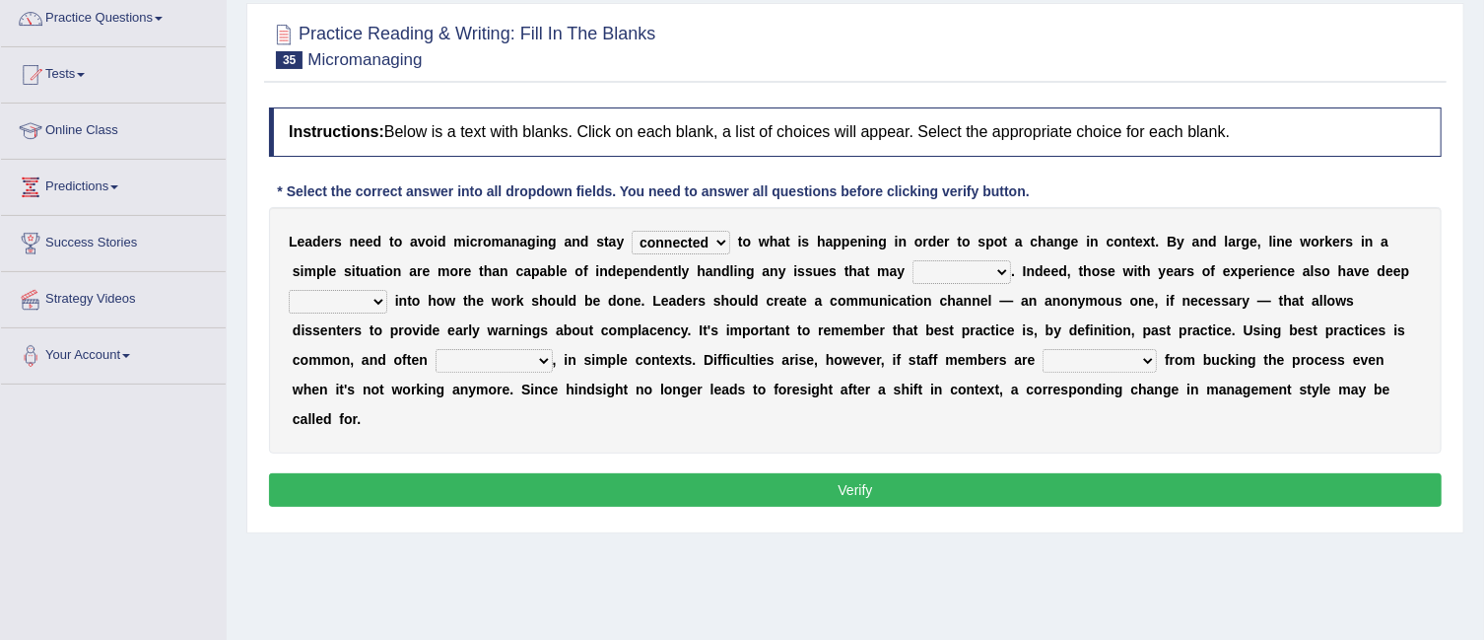
select select "rise"
click at [913, 260] on select "apprise rise encounter arise" at bounding box center [962, 272] width 99 height 24
click at [371, 305] on select "incursion insight indignity indication" at bounding box center [338, 302] width 99 height 24
select select "insight"
click at [289, 290] on select "incursion insight indignity indication" at bounding box center [338, 302] width 99 height 24
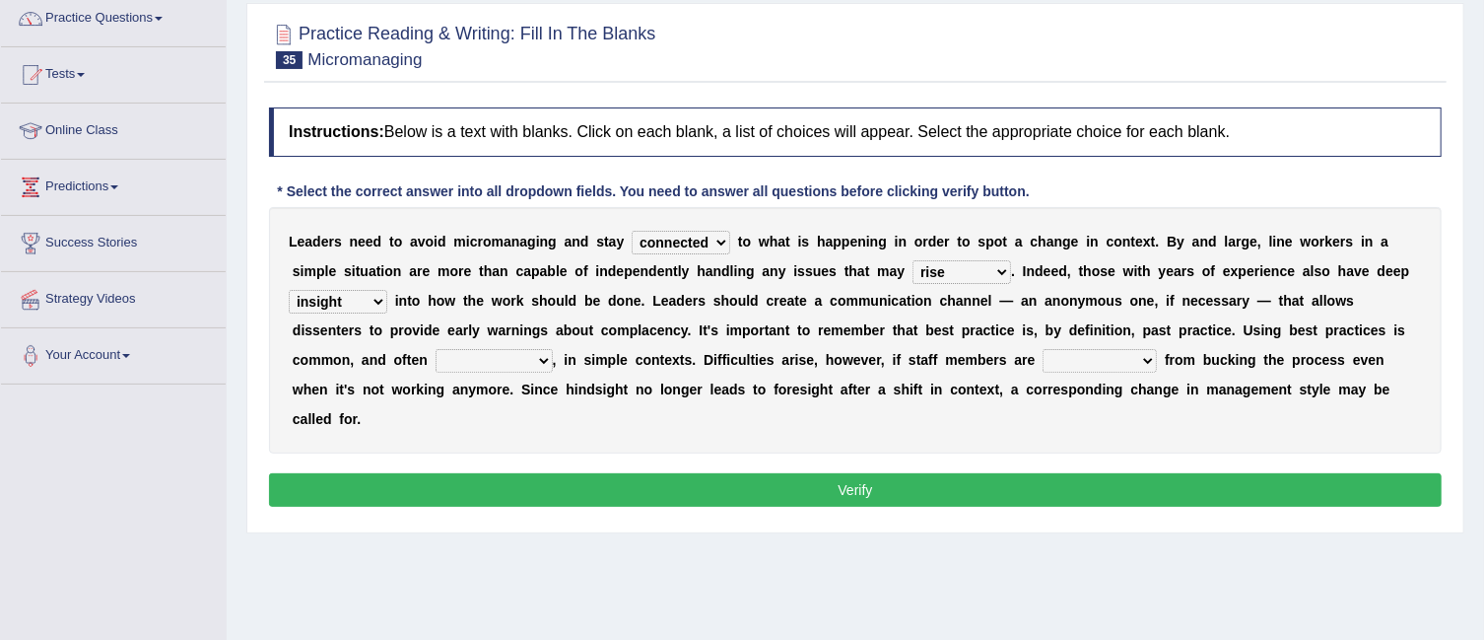
click at [546, 356] on select "inappropriate apprehensive appropriate forbidden" at bounding box center [494, 361] width 117 height 24
select select "appropriate"
click at [436, 349] on select "inappropriate apprehensive appropriate forbidden" at bounding box center [494, 361] width 117 height 24
click at [1151, 361] on select "disarranged disinclined discouraged disintegrated" at bounding box center [1100, 361] width 114 height 24
select select "discouraged"
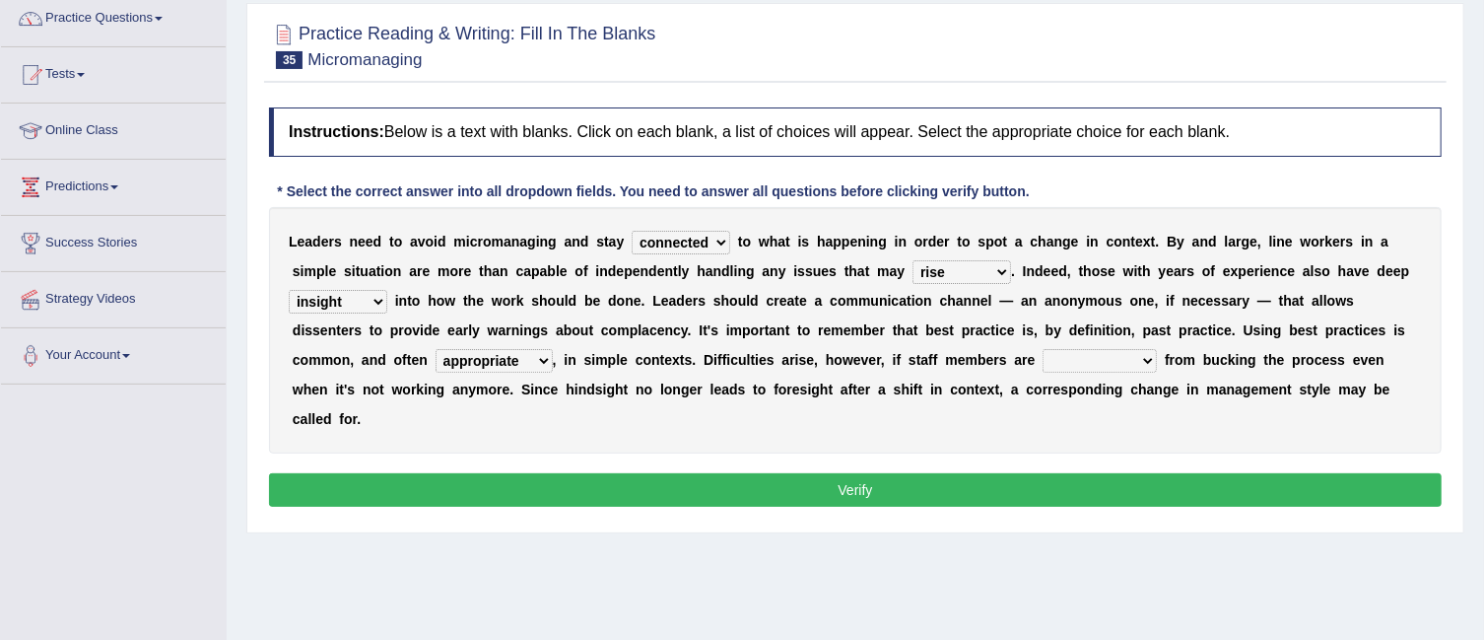
click at [1044, 349] on select "disarranged disinclined discouraged disintegrated" at bounding box center [1100, 361] width 114 height 24
click at [1113, 476] on button "Verify" at bounding box center [855, 490] width 1173 height 34
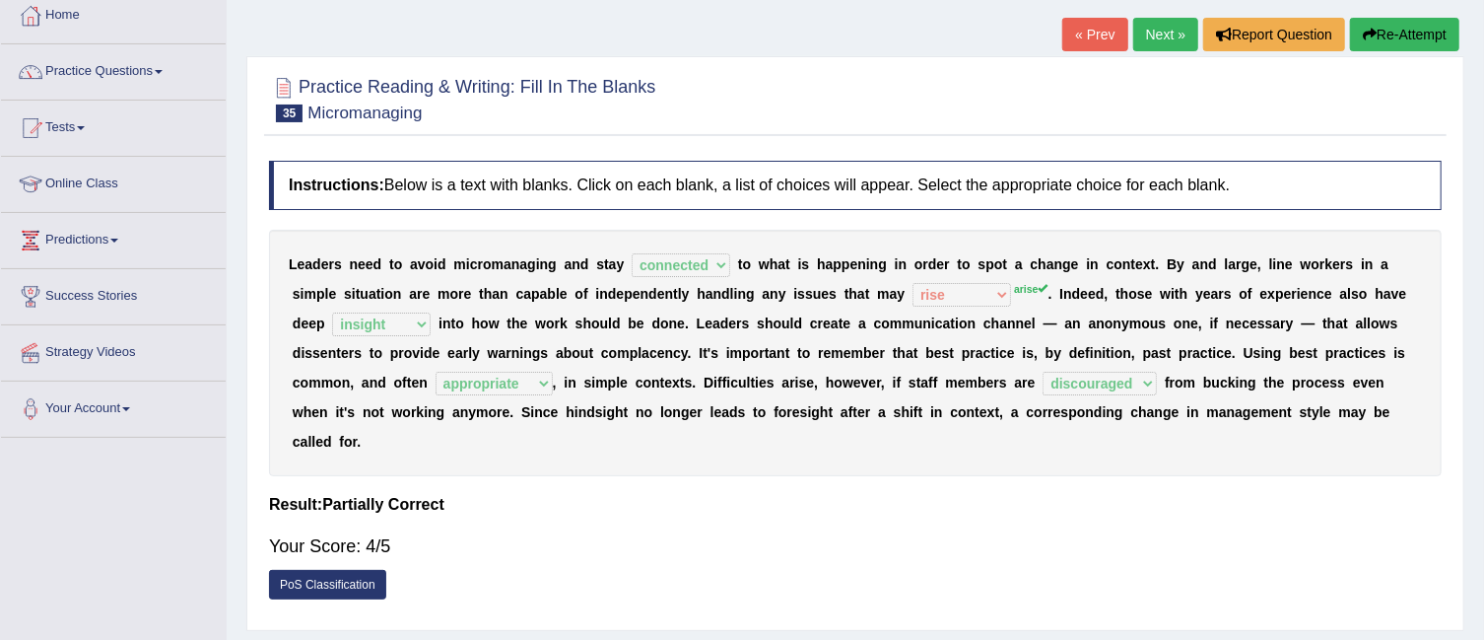
scroll to position [119, 0]
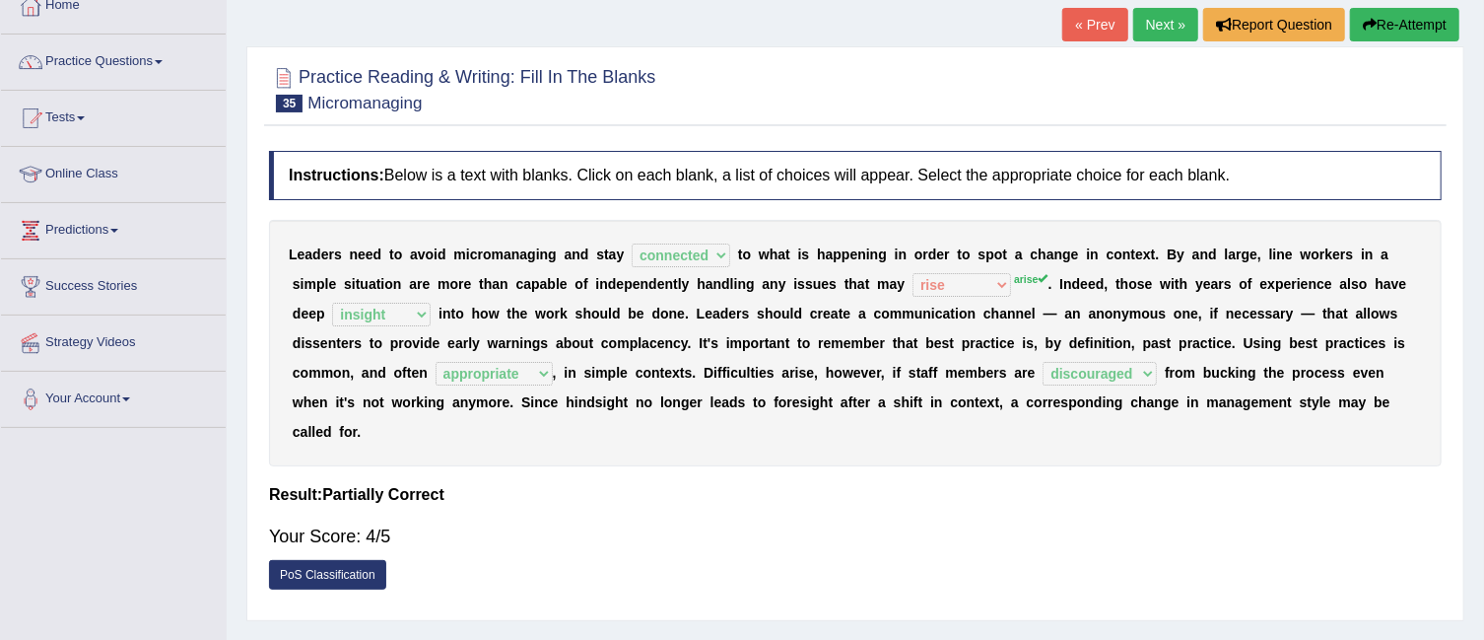
click at [1177, 20] on link "Next »" at bounding box center [1165, 25] width 65 height 34
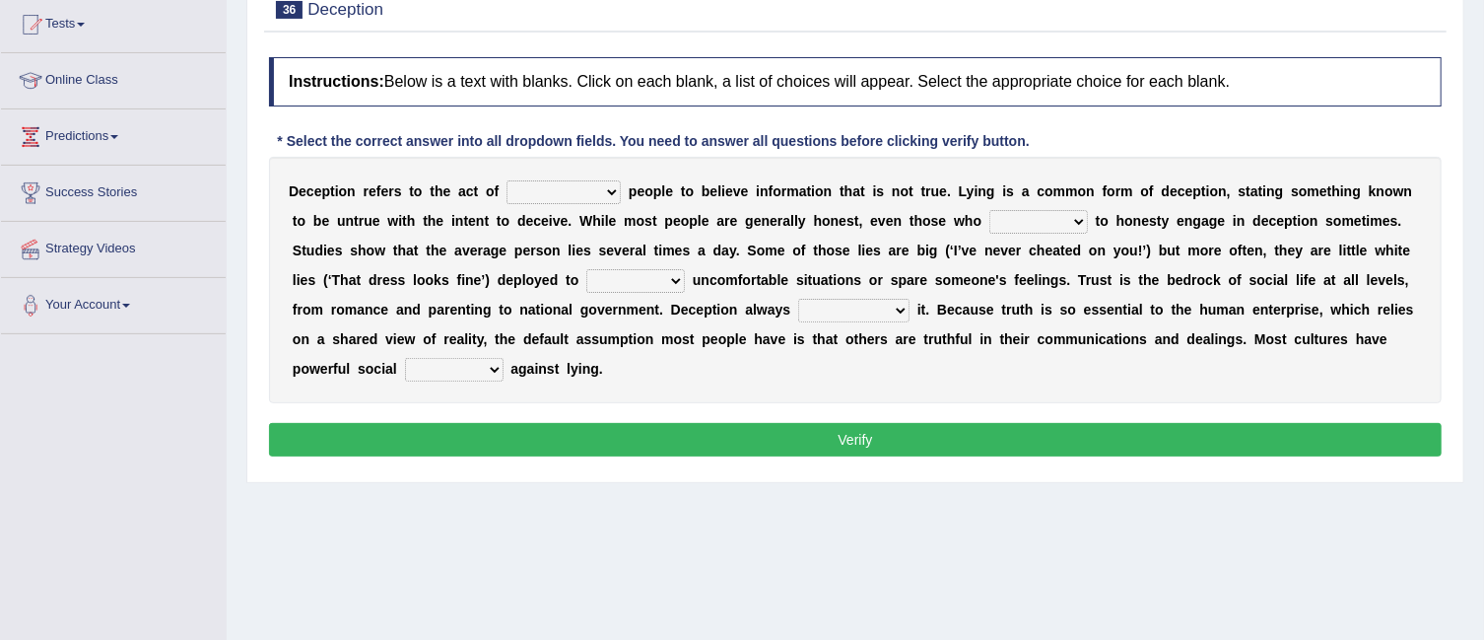
scroll to position [230, 0]
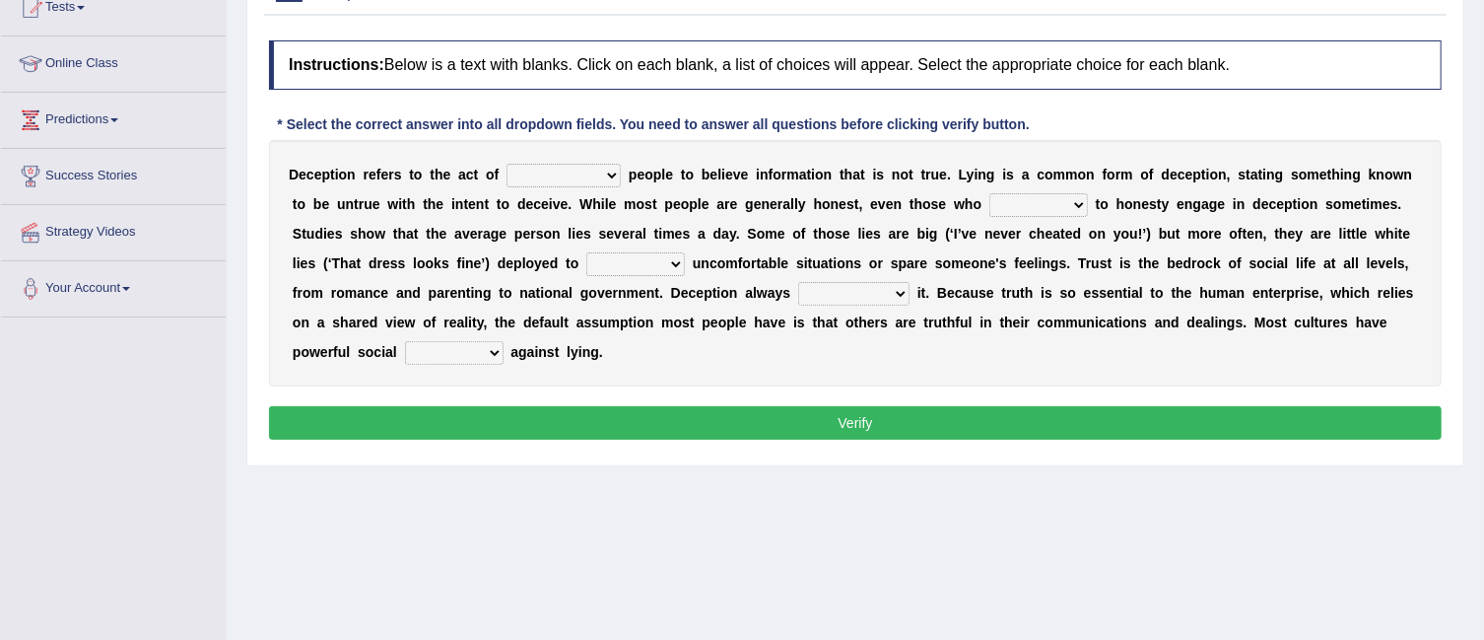
click at [610, 175] on select "discouraging forbidding detecting encouraging" at bounding box center [564, 176] width 114 height 24
select select "encouraging"
click at [507, 164] on select "discouraging forbidding detecting encouraging" at bounding box center [564, 176] width 114 height 24
click at [1080, 196] on select "describe prescribe inscribe subscribe" at bounding box center [1039, 205] width 99 height 24
select select "describe"
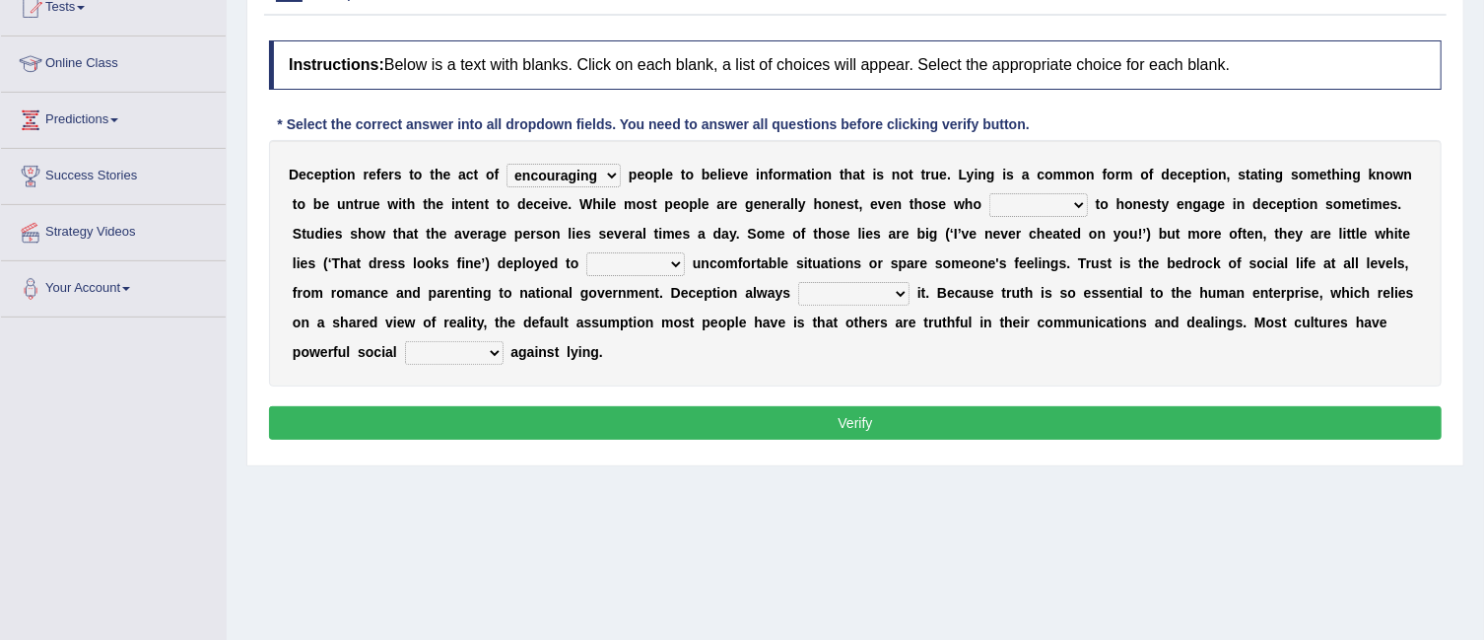
click at [990, 193] on select "describe prescribe inscribe subscribe" at bounding box center [1039, 205] width 99 height 24
click at [670, 262] on select "contest illuminate disguise avoid" at bounding box center [635, 264] width 99 height 24
select select "avoid"
click at [586, 252] on select "contest illuminate disguise avoid" at bounding box center [635, 264] width 99 height 24
click at [898, 289] on select "undermines underscores undertakes underwrites" at bounding box center [853, 294] width 111 height 24
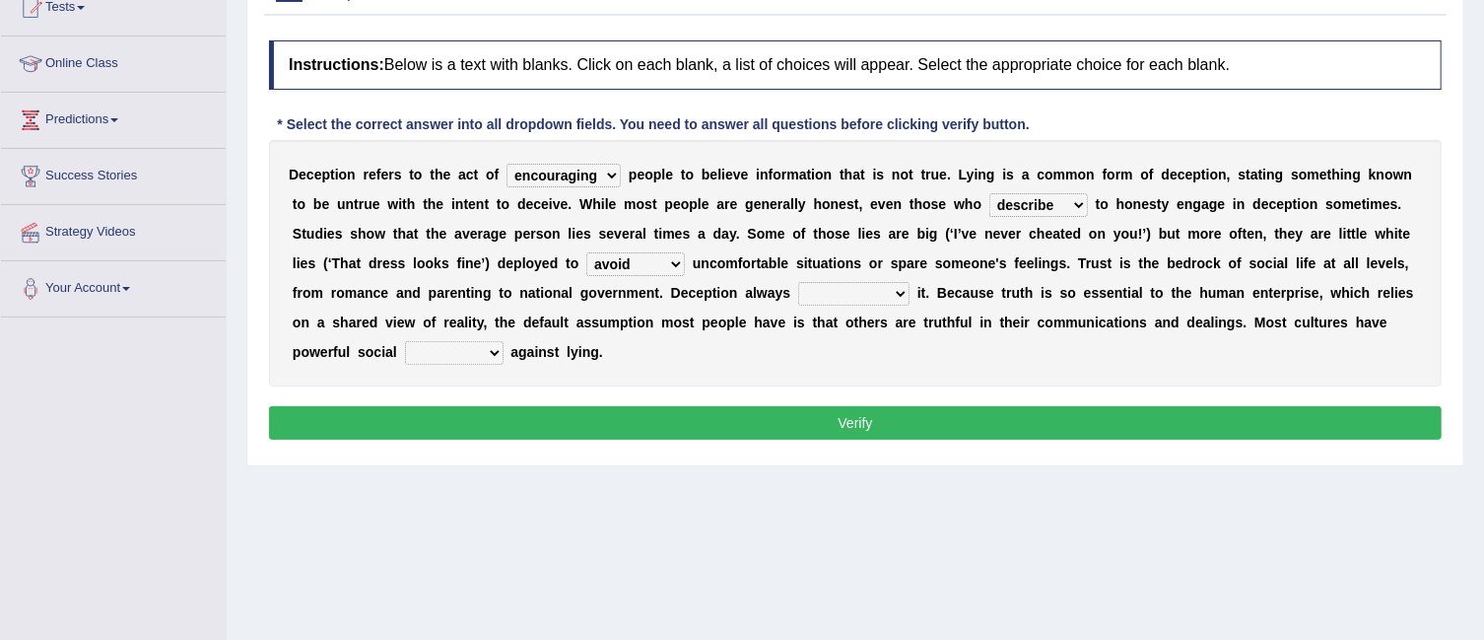
select select "undertakes"
click at [798, 282] on select "undermines underscores undertakes underwrites" at bounding box center [853, 294] width 111 height 24
click at [489, 349] on select "ejections sanctions fractions inductions" at bounding box center [454, 353] width 99 height 24
select select "sanctions"
click at [405, 341] on select "ejections sanctions fractions inductions" at bounding box center [454, 353] width 99 height 24
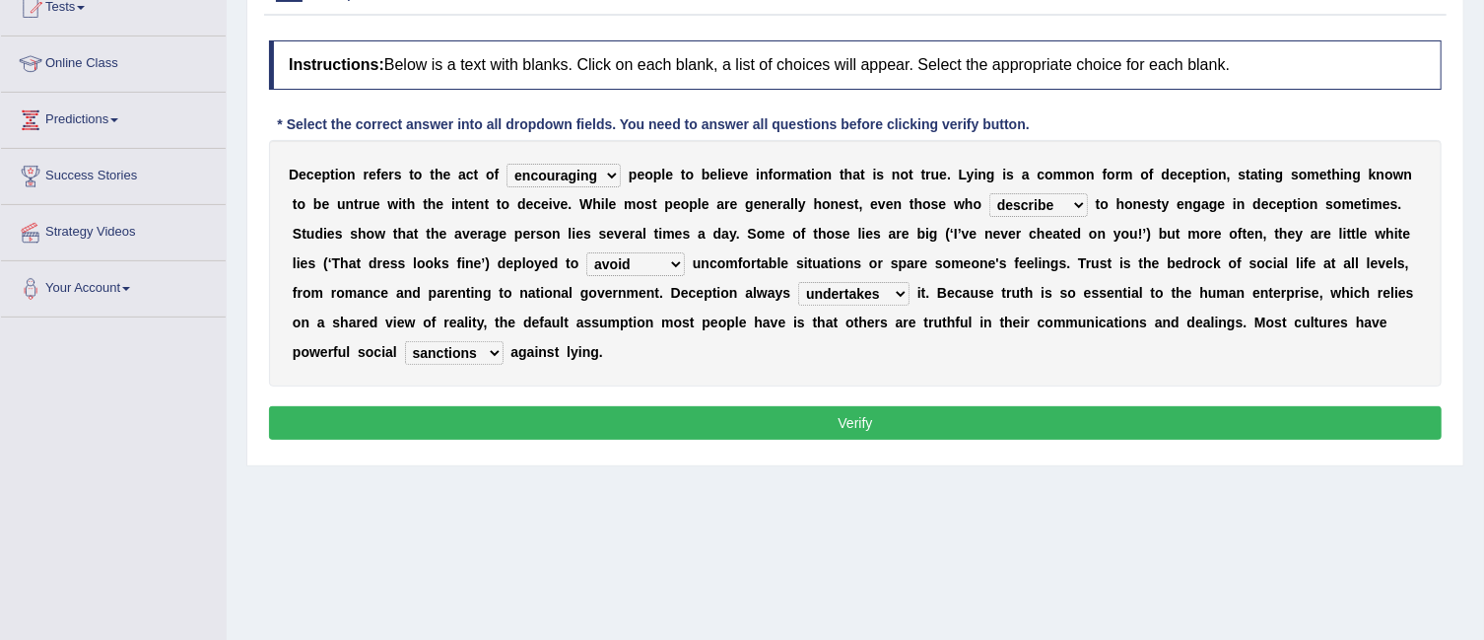
click at [897, 288] on select "undermines underscores undertakes underwrites" at bounding box center [853, 294] width 111 height 24
click at [811, 418] on button "Verify" at bounding box center [855, 423] width 1173 height 34
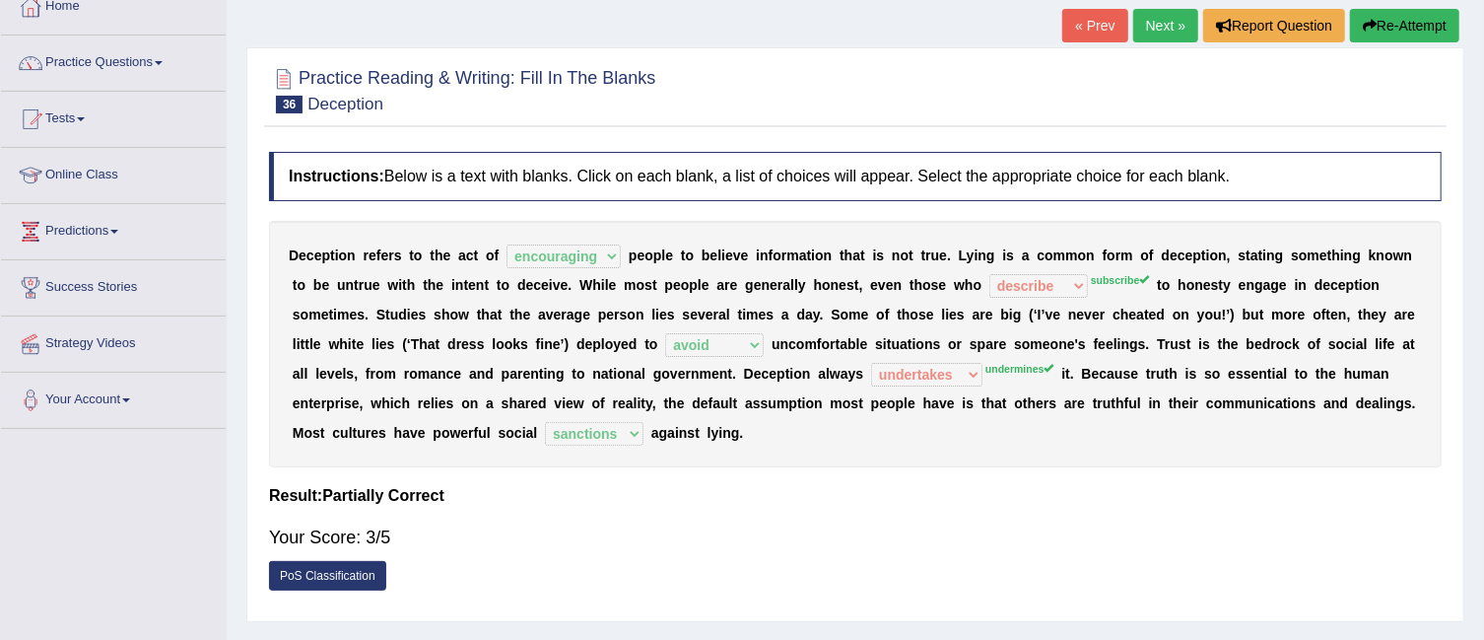
scroll to position [109, 0]
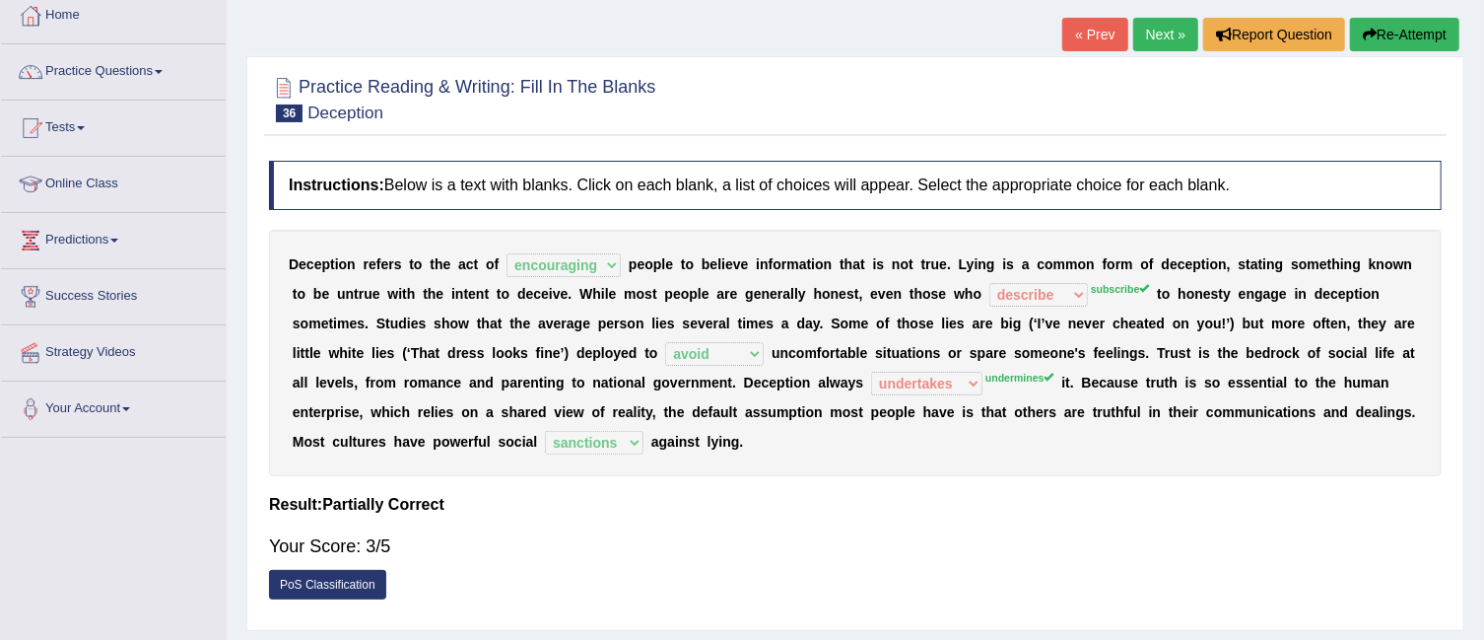
click at [1167, 39] on link "Next »" at bounding box center [1165, 35] width 65 height 34
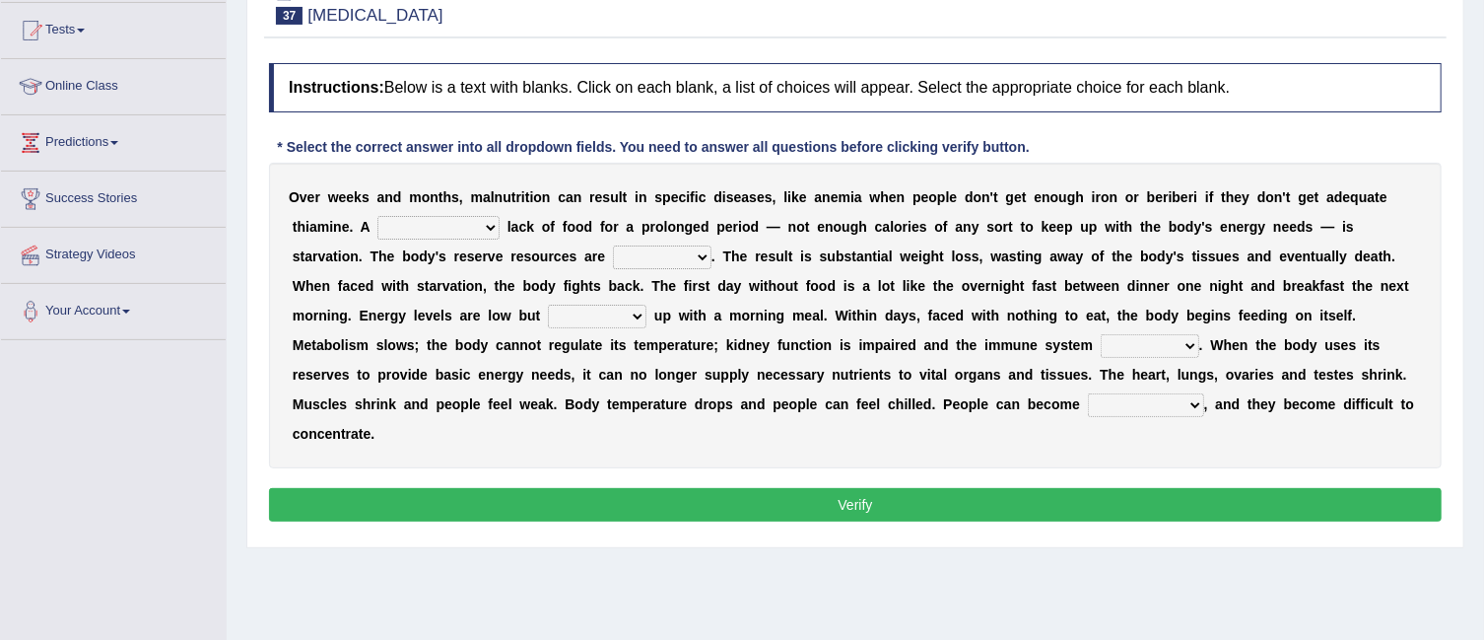
scroll to position [224, 0]
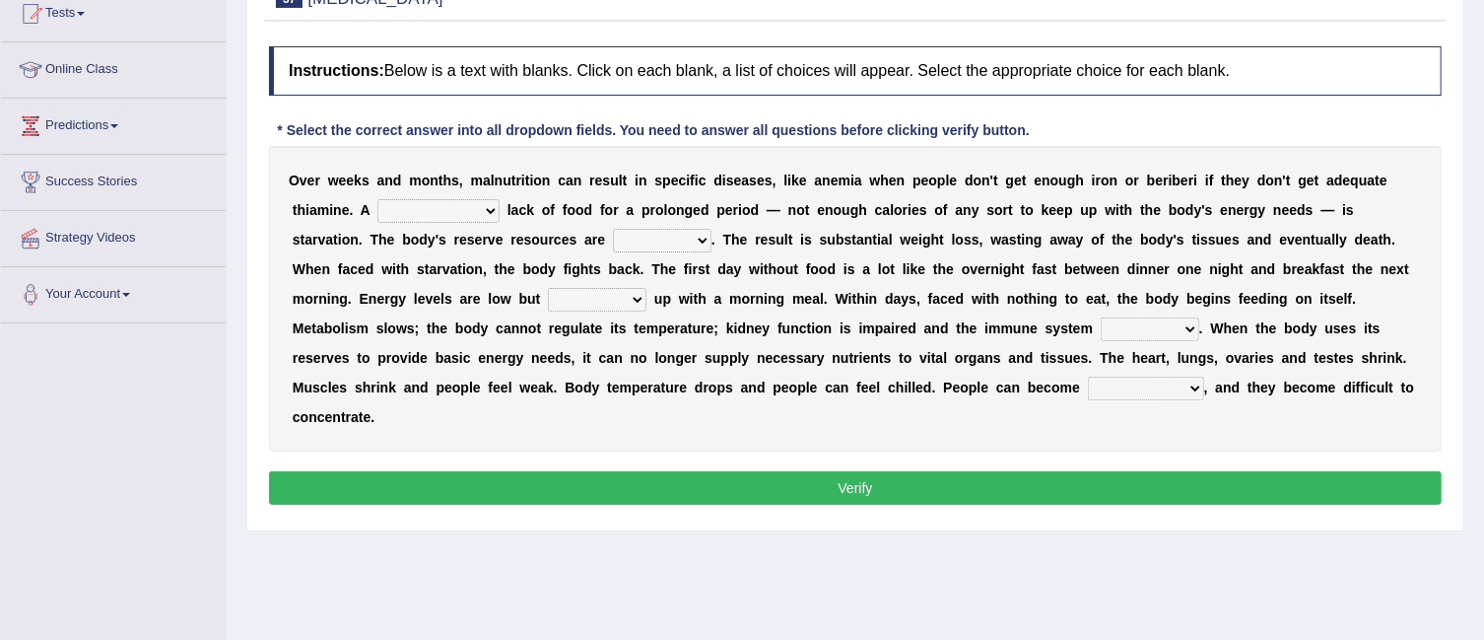
click at [496, 210] on select "severe distinguishing proper distinctive" at bounding box center [439, 211] width 122 height 24
select select "severe"
click at [378, 199] on select "severe distinguishing proper distinctive" at bounding box center [439, 211] width 122 height 24
click at [701, 240] on select "obsoleted depleted pelleted deleted" at bounding box center [662, 241] width 99 height 24
select select "depleted"
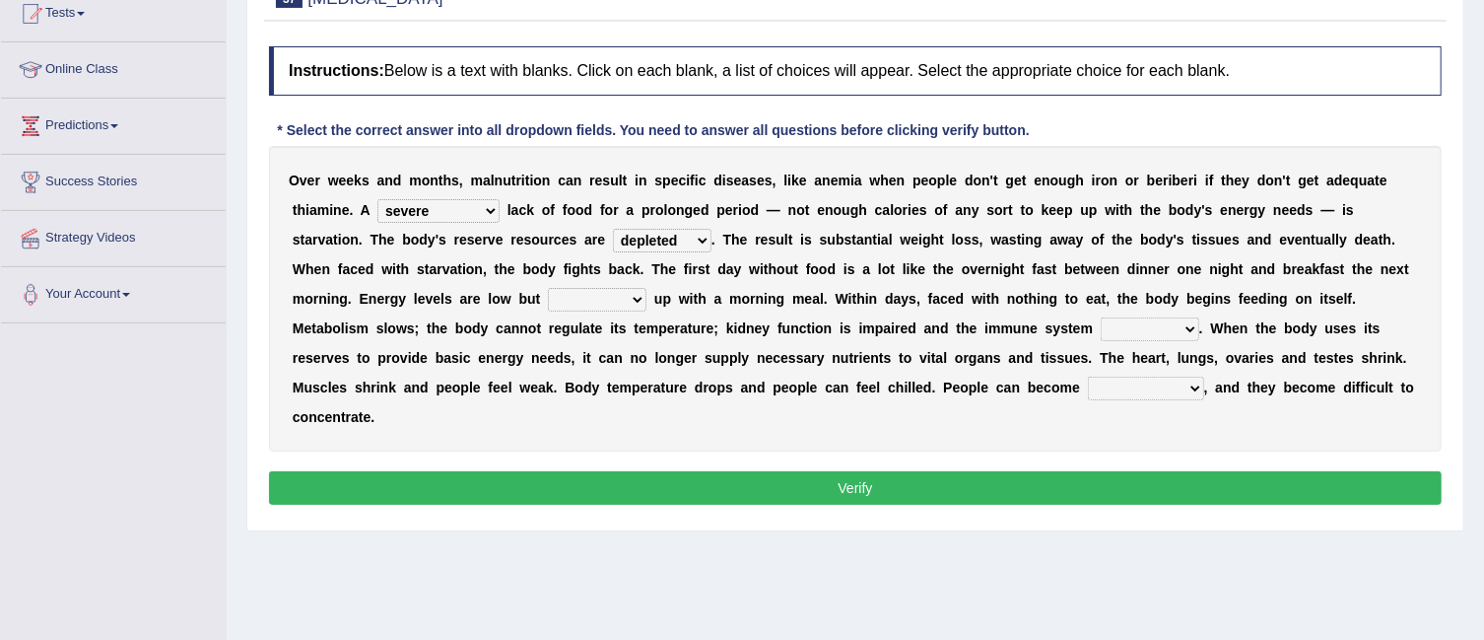
click at [613, 229] on select "obsoleted depleted pelleted deleted" at bounding box center [662, 241] width 99 height 24
click at [635, 299] on select "feed come chill pick" at bounding box center [597, 300] width 99 height 24
select select "come"
click at [548, 288] on select "feed come chill pick" at bounding box center [597, 300] width 99 height 24
click at [1190, 324] on select "deepens deafens weakens surpasses" at bounding box center [1150, 329] width 99 height 24
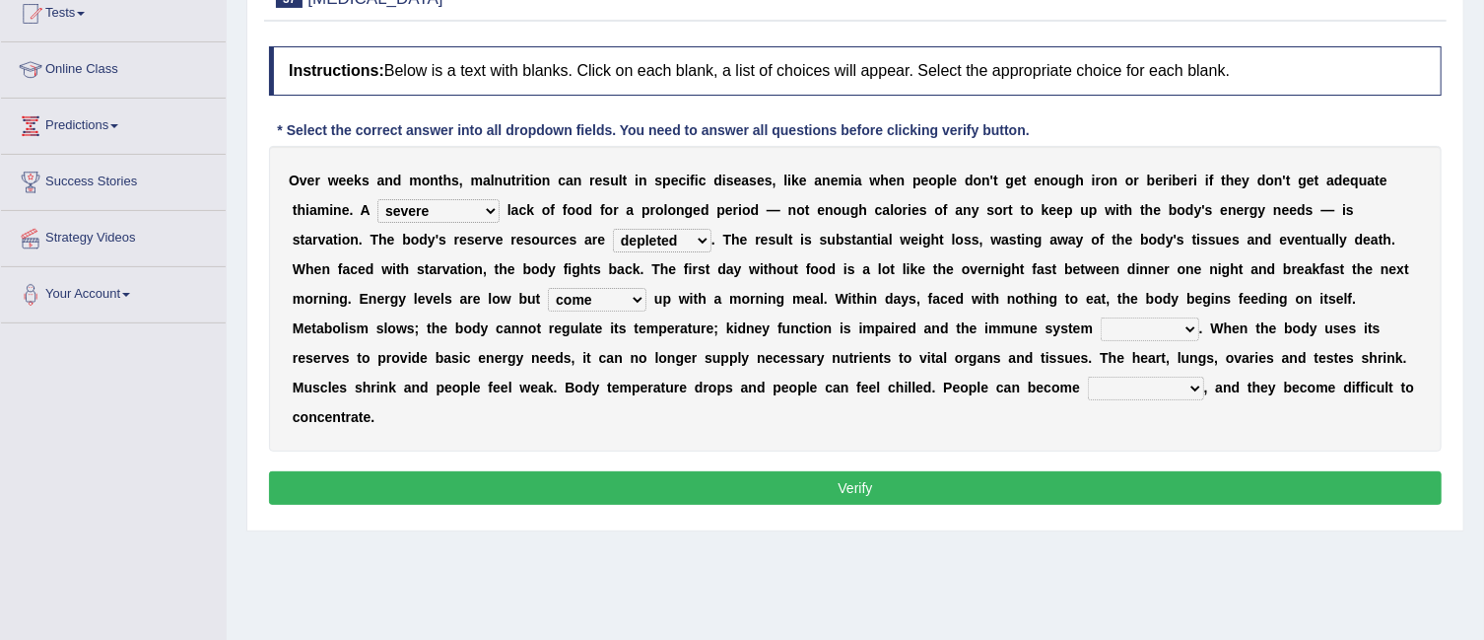
select select "weakens"
click at [1101, 317] on select "deepens deafens weakens surpasses" at bounding box center [1150, 329] width 99 height 24
click at [1191, 384] on select "irritable commutable indisputable transportable" at bounding box center [1146, 389] width 116 height 24
click at [1088, 377] on select "irritable commutable indisputable transportable" at bounding box center [1146, 389] width 116 height 24
click at [1193, 382] on select "irritable commutable indisputable transportable" at bounding box center [1146, 389] width 116 height 24
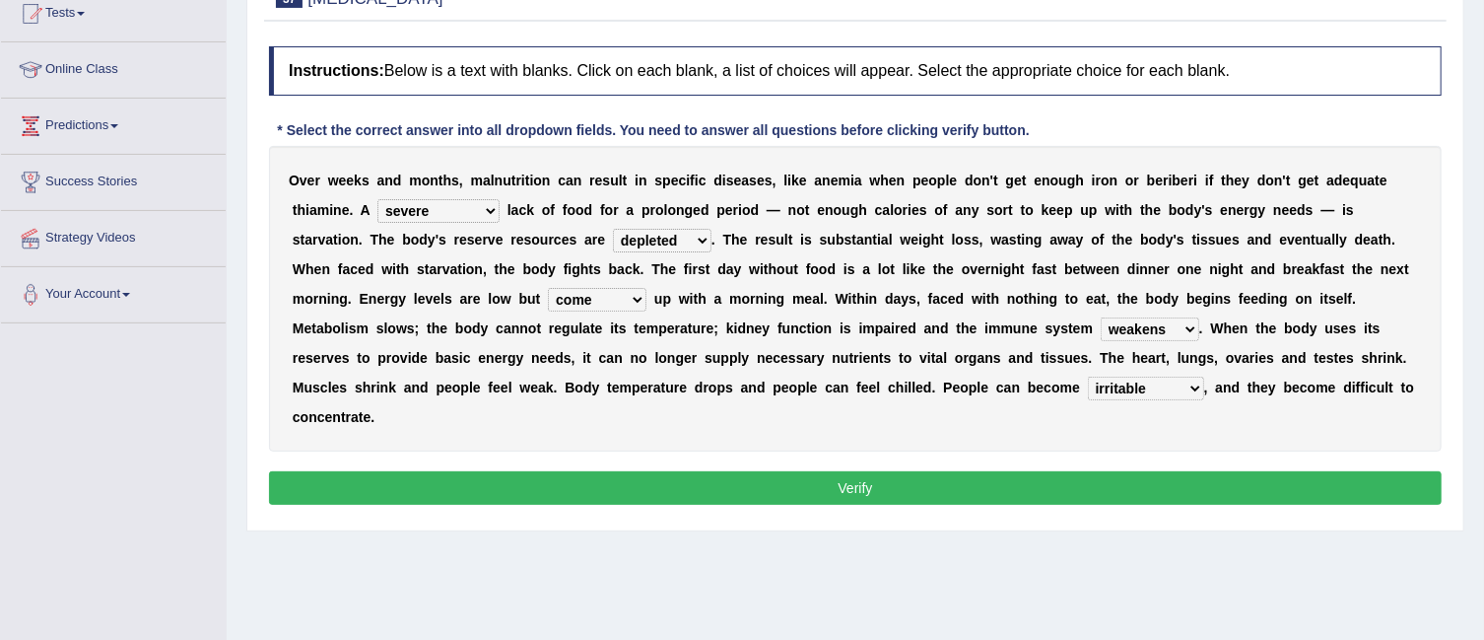
select select "indisputable"
click at [1088, 377] on select "irritable commutable indisputable transportable" at bounding box center [1146, 389] width 116 height 24
click at [1114, 485] on button "Verify" at bounding box center [855, 488] width 1173 height 34
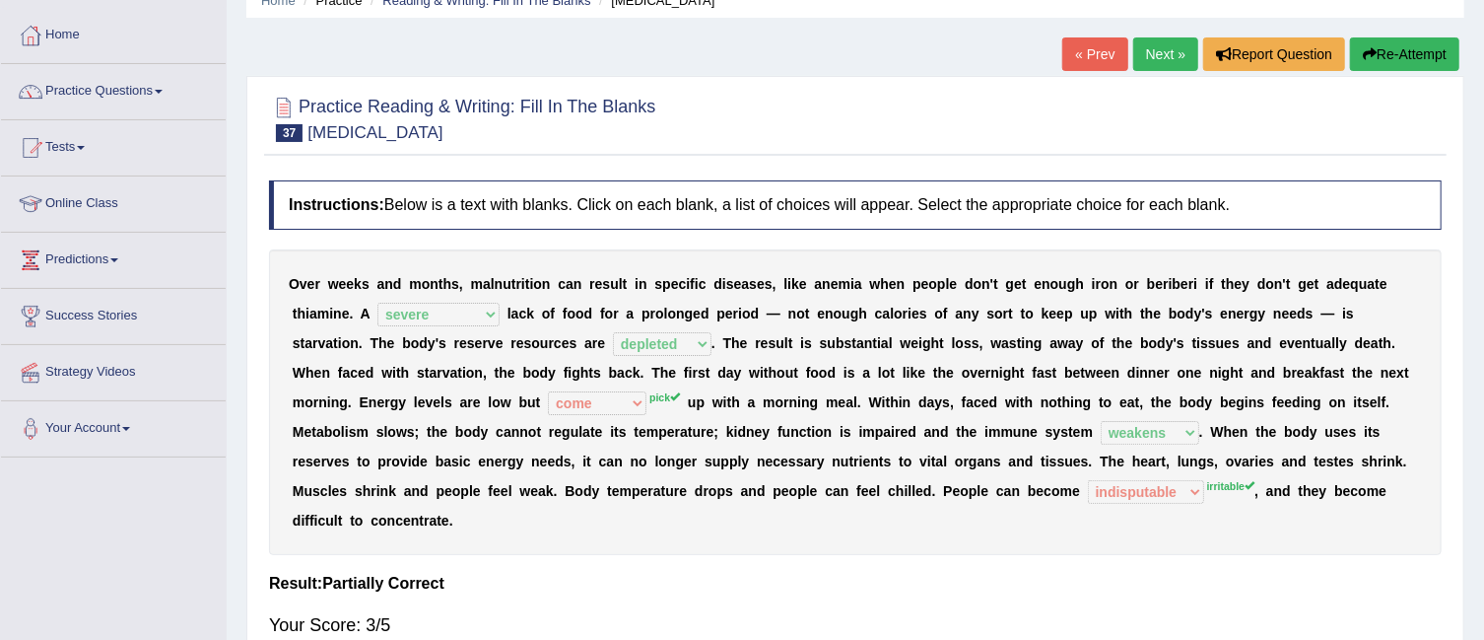
scroll to position [58, 0]
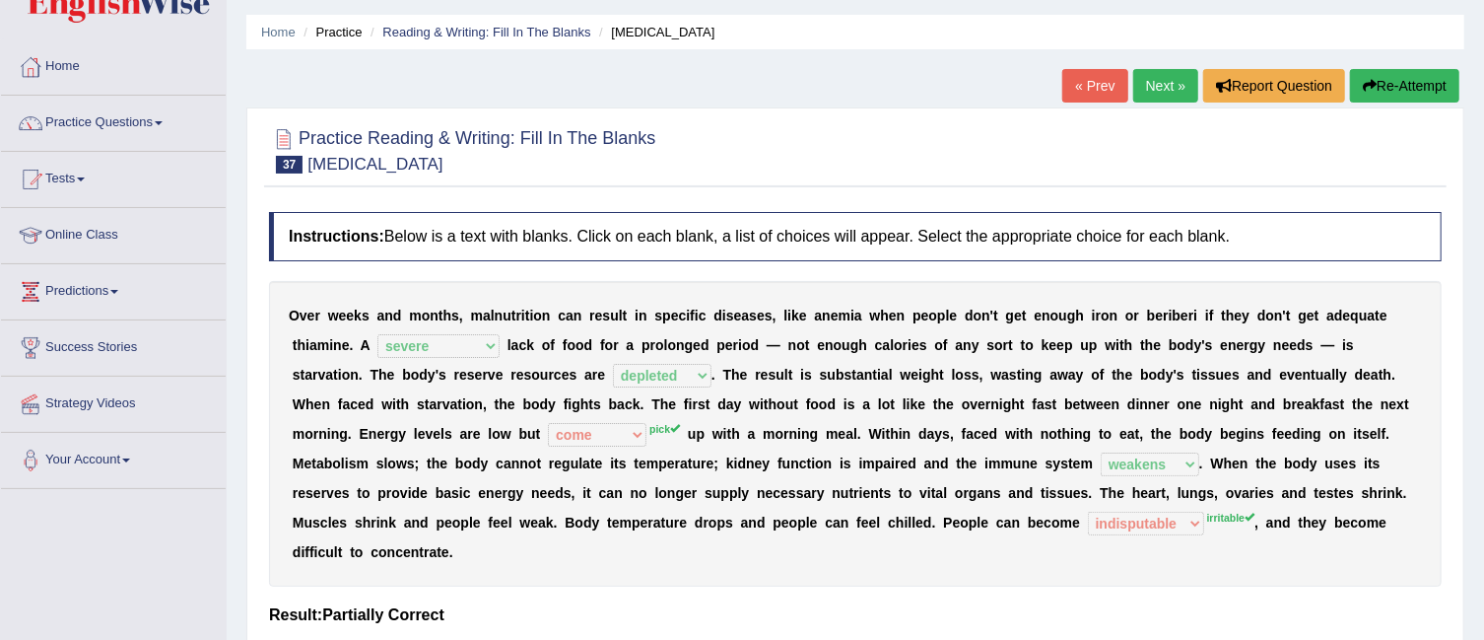
click at [1151, 86] on link "Next »" at bounding box center [1165, 86] width 65 height 34
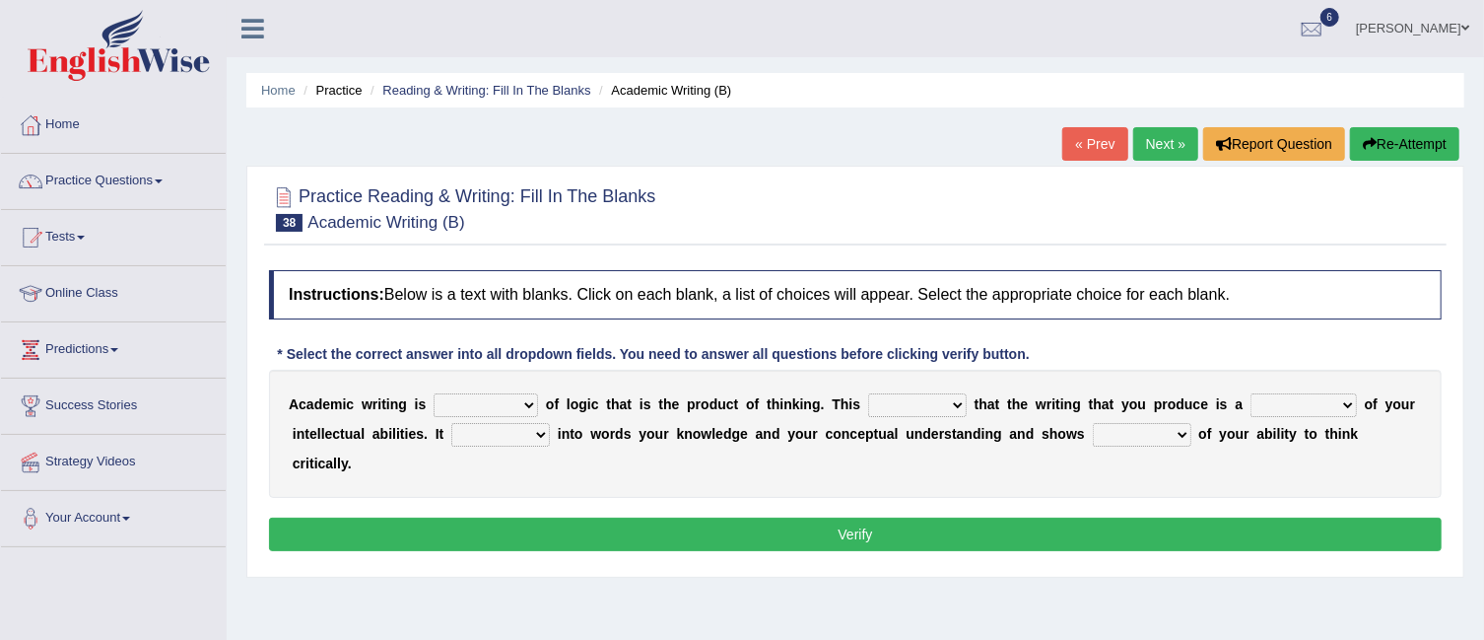
click at [1100, 138] on link "« Prev" at bounding box center [1095, 144] width 65 height 34
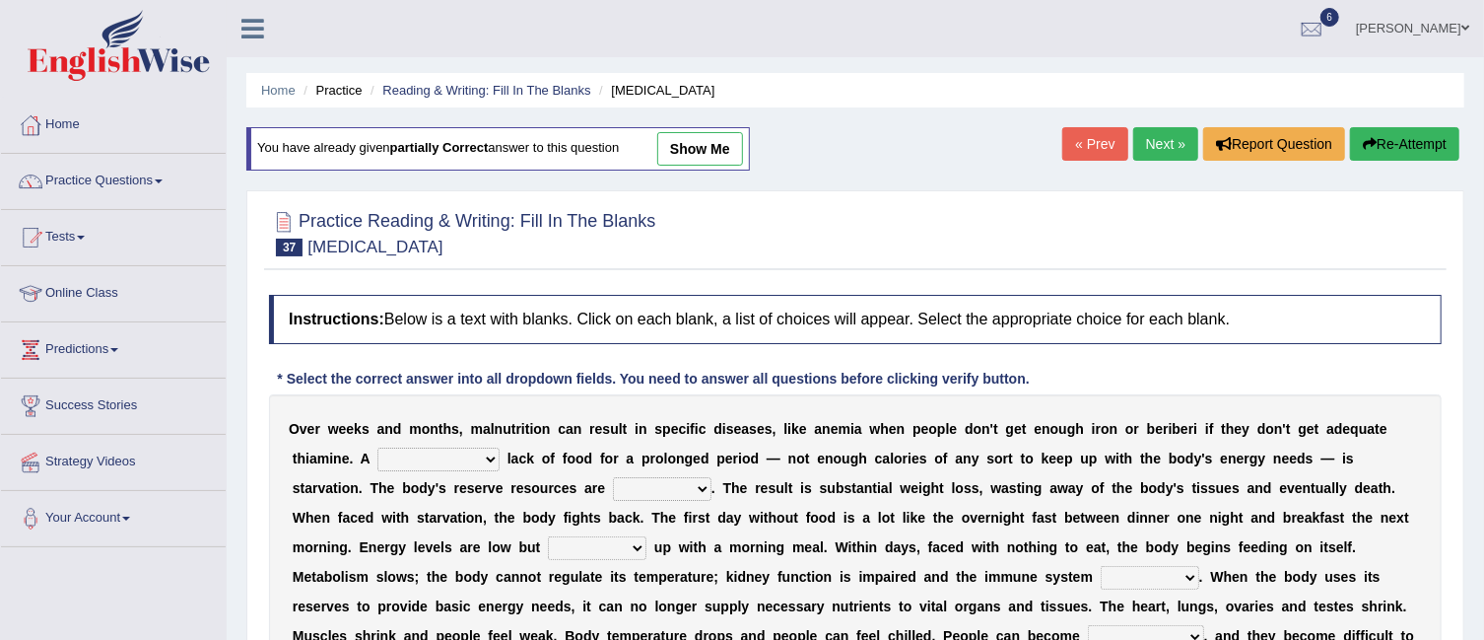
click at [695, 153] on link "show me" at bounding box center [700, 149] width 86 height 34
select select "severe"
select select "depleted"
select select "come"
select select "weakens"
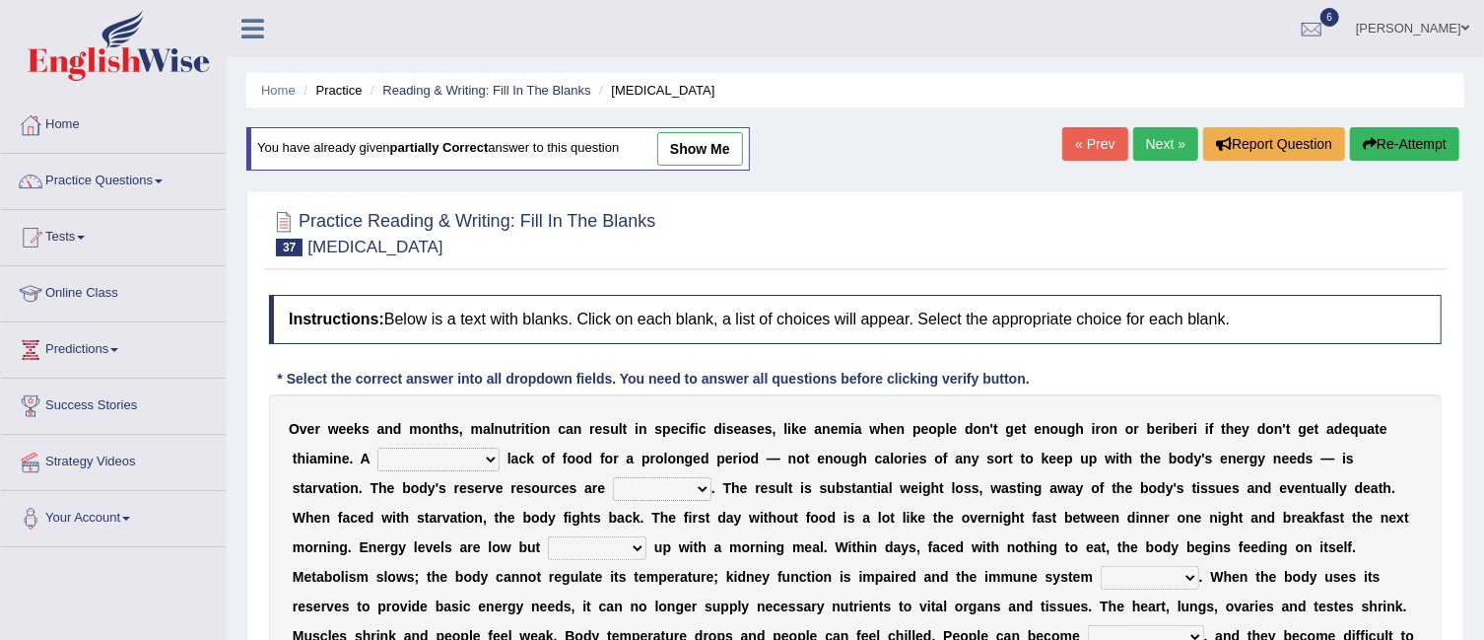
select select "indisputable"
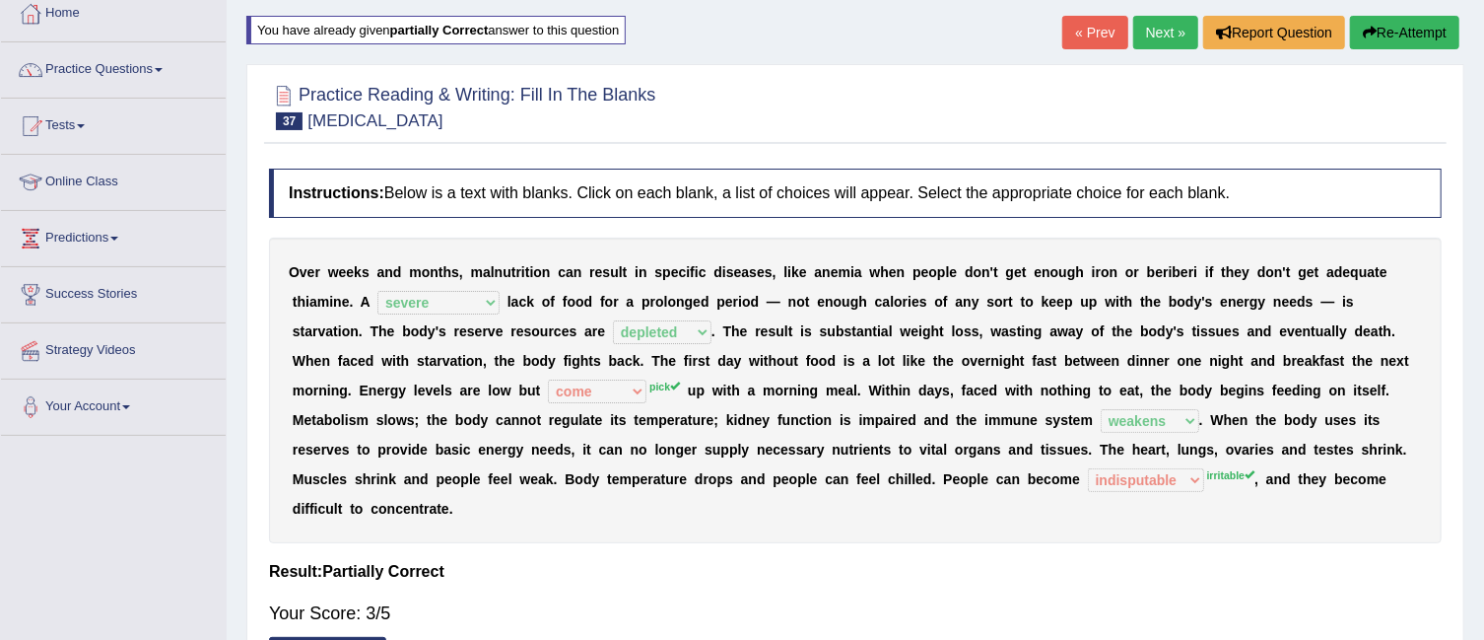
scroll to position [108, 0]
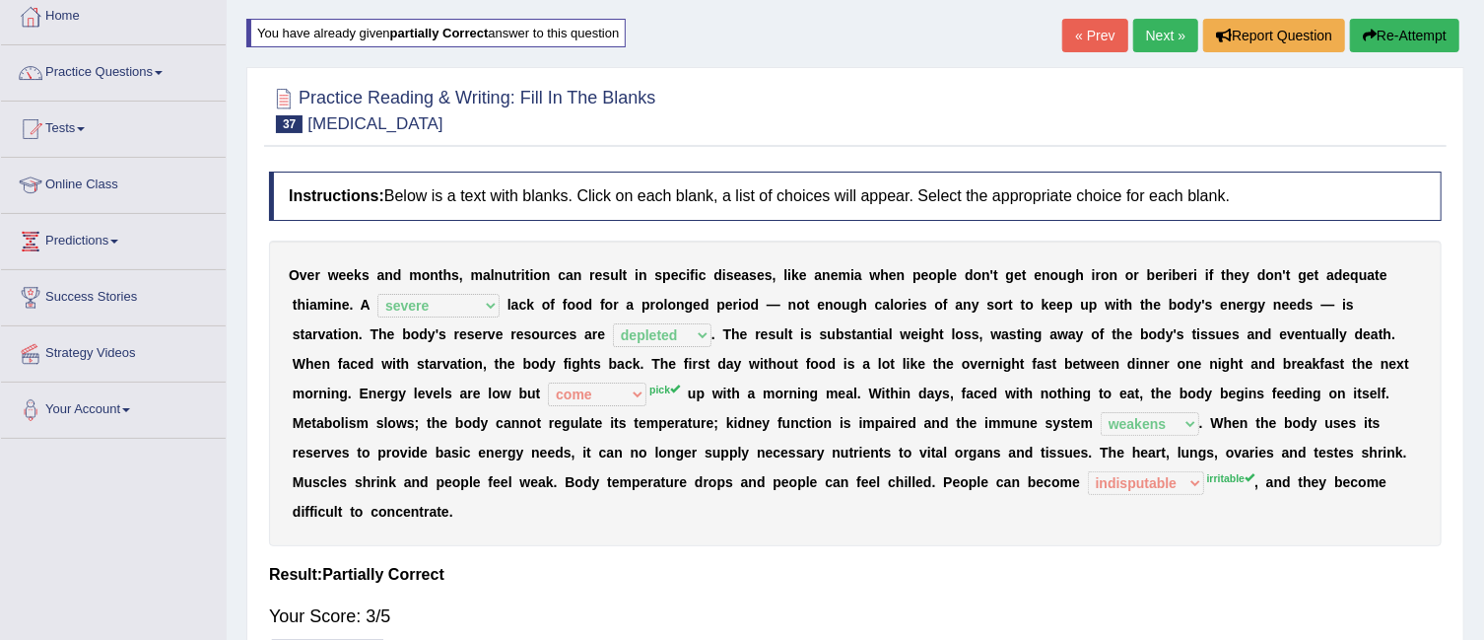
click at [1166, 42] on link "Next »" at bounding box center [1165, 36] width 65 height 34
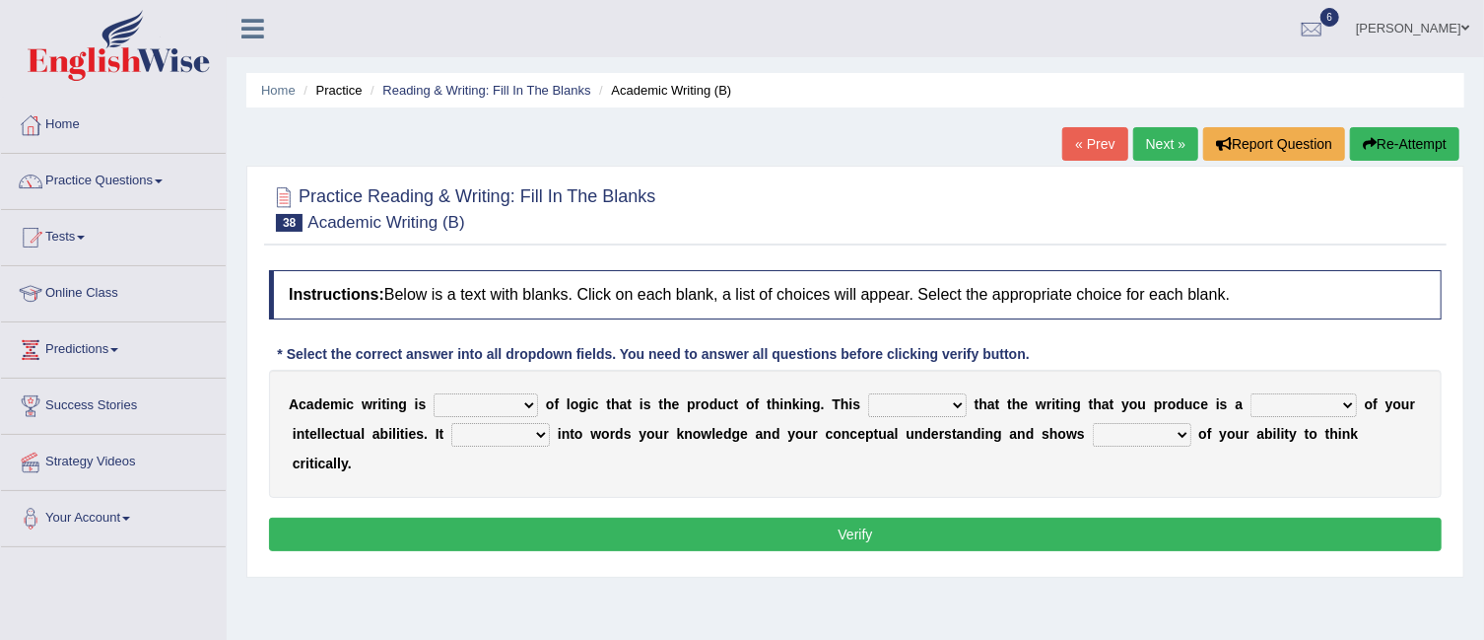
click at [531, 399] on select "expectation entitlement expression exchange" at bounding box center [486, 405] width 104 height 24
select select "expression"
click at [434, 393] on select "expectation entitlement expression exchange" at bounding box center [486, 405] width 104 height 24
click at [957, 403] on select "means questions stipulates answers" at bounding box center [917, 405] width 99 height 24
select select "means"
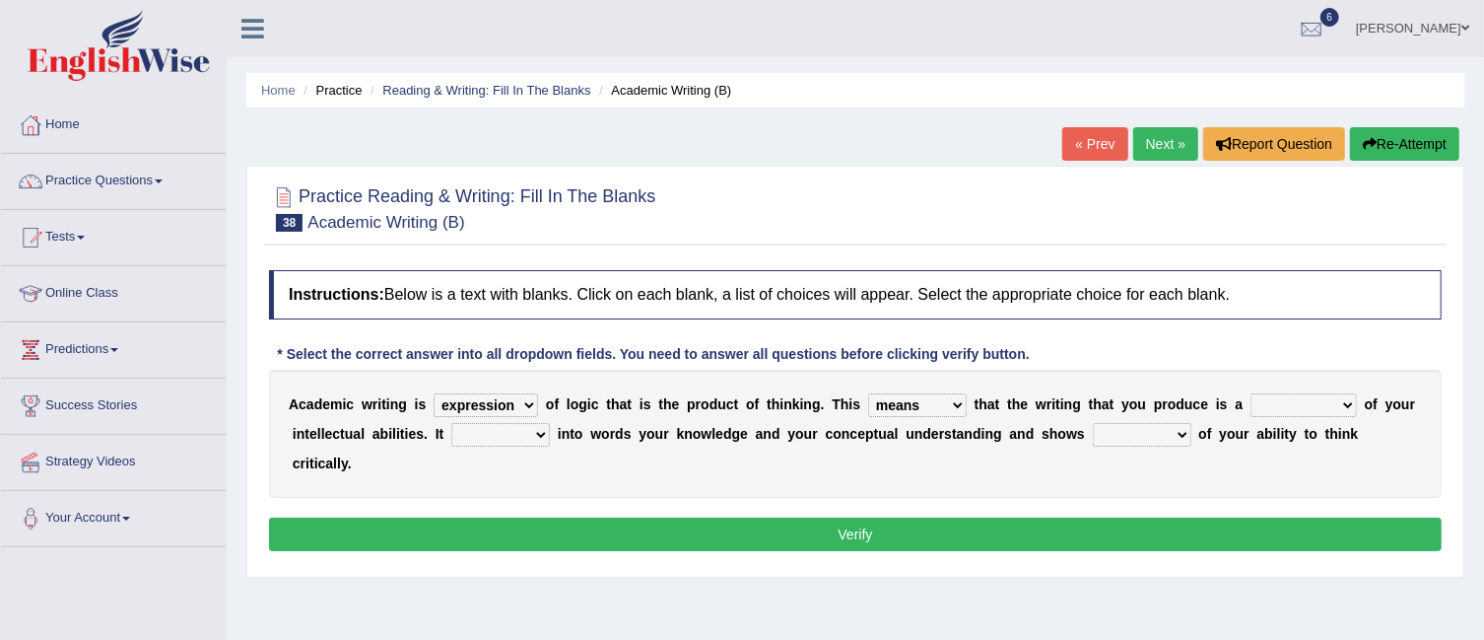
click at [870, 393] on select "means questions stipulates answers" at bounding box center [917, 405] width 99 height 24
click at [1348, 399] on select "redundancy mission credit reflection" at bounding box center [1304, 405] width 106 height 24
select select "reflection"
click at [1253, 393] on select "redundancy mission credit reflection" at bounding box center [1304, 405] width 106 height 24
click at [540, 431] on select "enriches shows allows puts" at bounding box center [500, 435] width 99 height 24
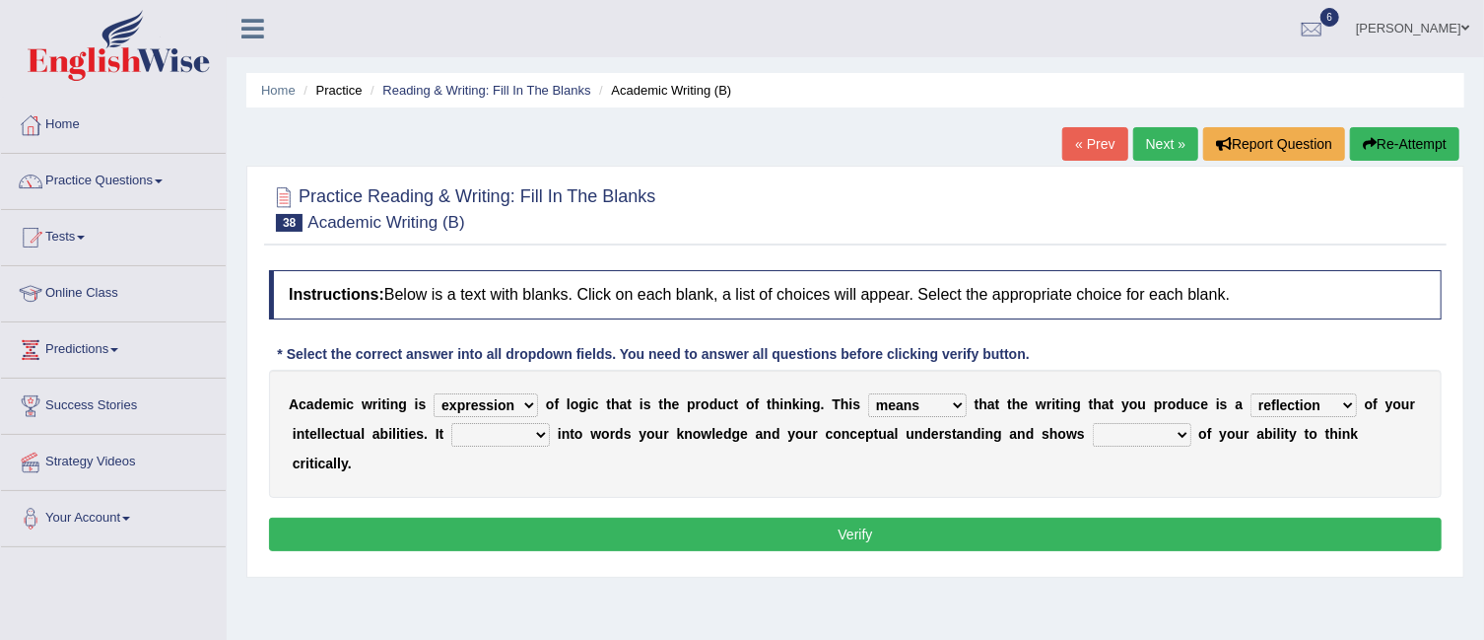
select select "shows"
click at [451, 423] on select "enriches shows allows puts" at bounding box center [500, 435] width 99 height 24
click at [1177, 432] on select "hassle excuse capacity evidence" at bounding box center [1142, 435] width 99 height 24
select select "evidence"
click at [1093, 423] on select "hassle excuse capacity evidence" at bounding box center [1142, 435] width 99 height 24
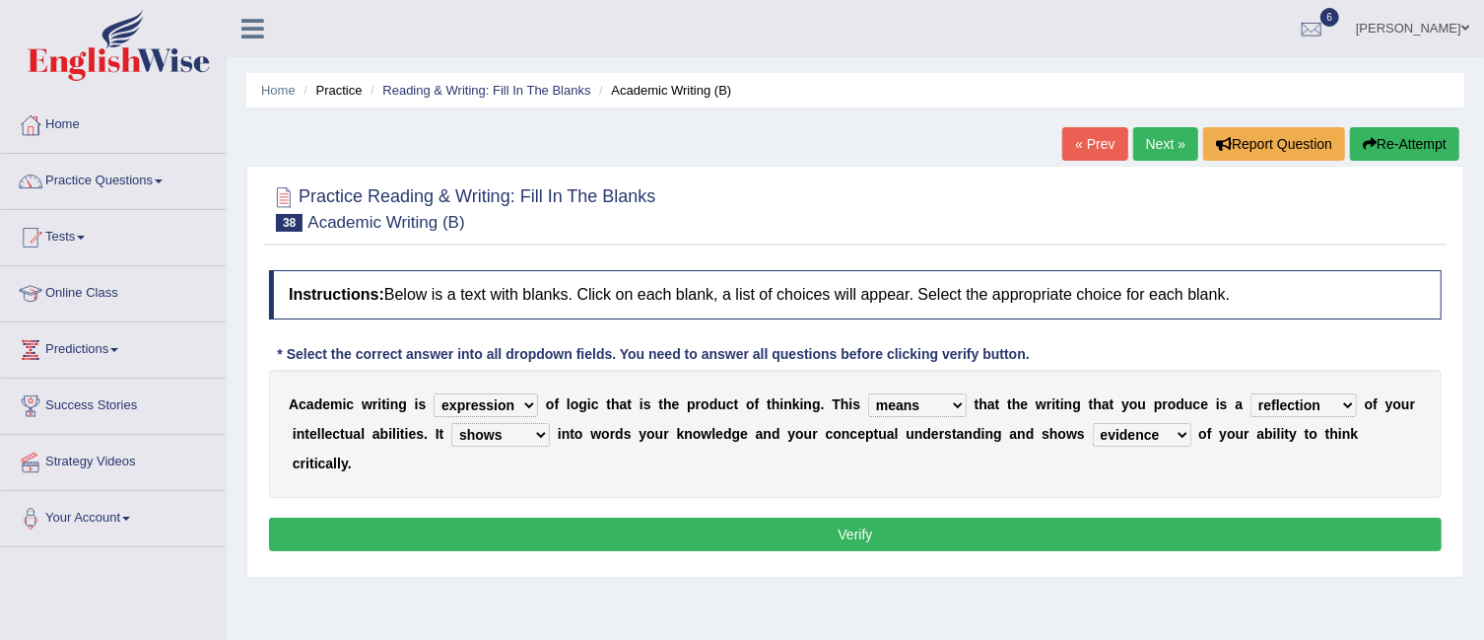
click at [1049, 532] on button "Verify" at bounding box center [855, 534] width 1173 height 34
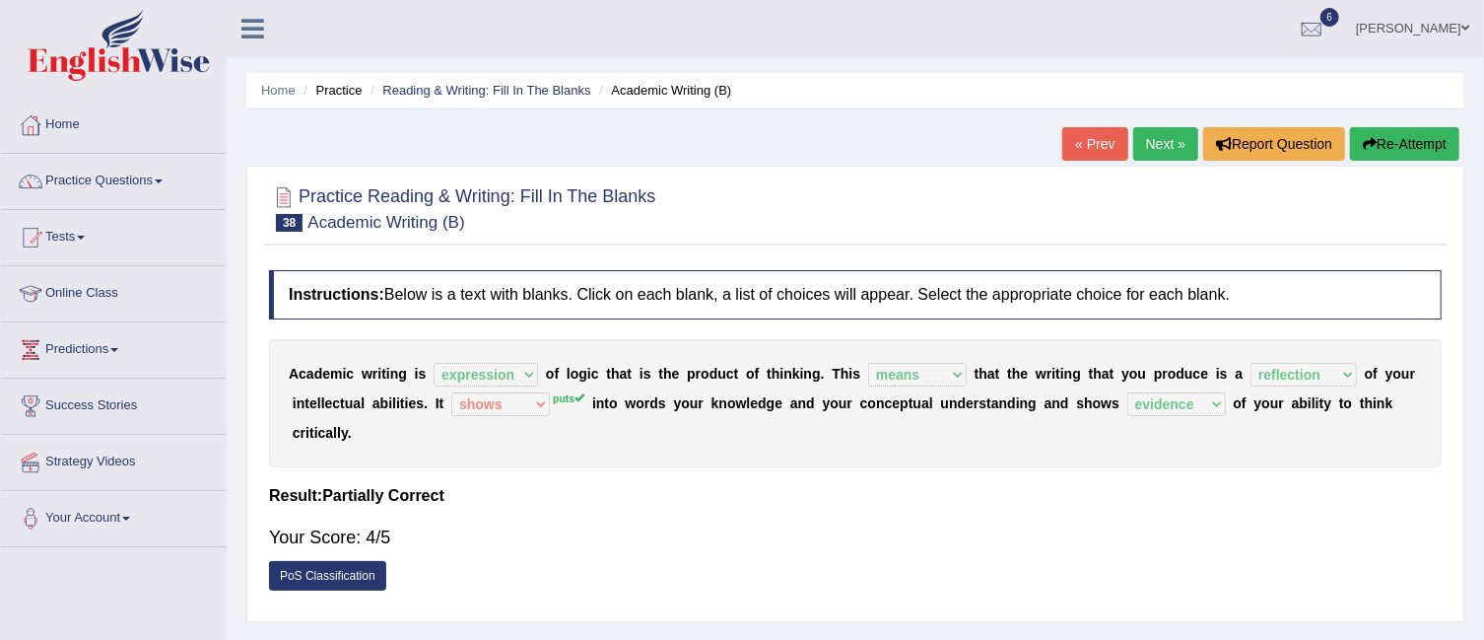
click at [1159, 149] on link "Next »" at bounding box center [1165, 144] width 65 height 34
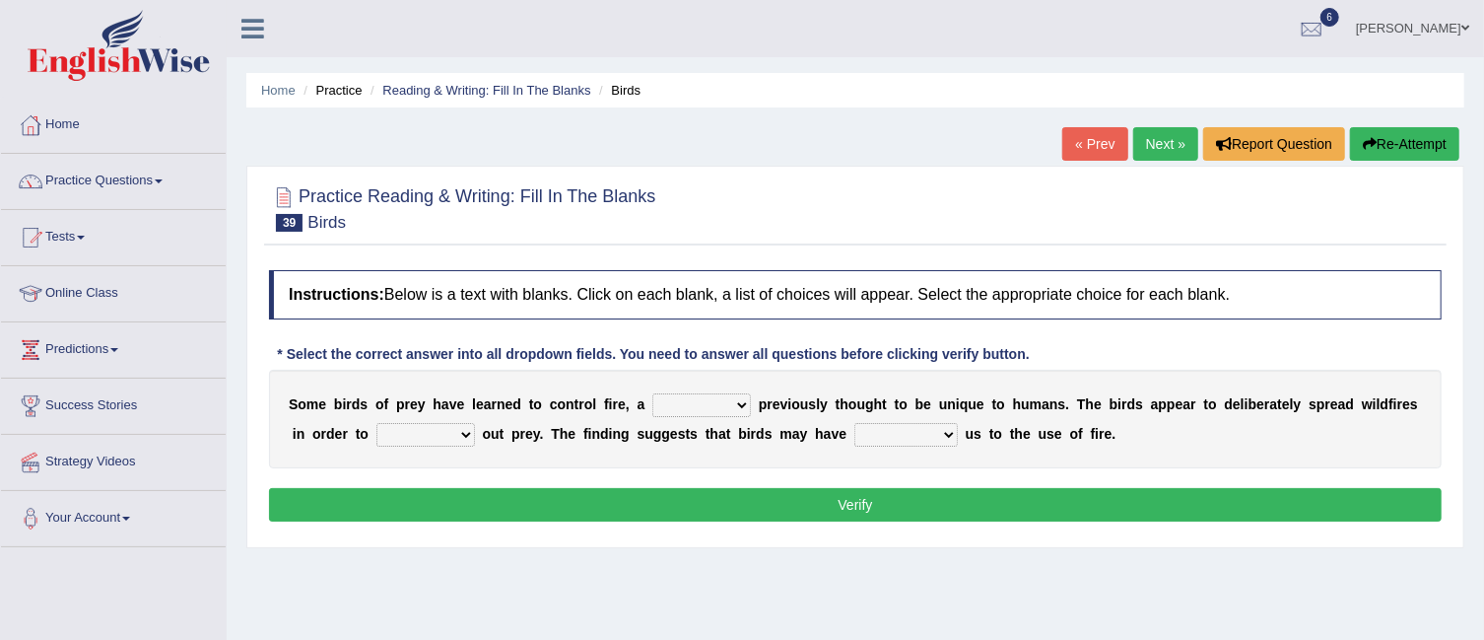
click at [743, 404] on select "question profile tale skill" at bounding box center [701, 405] width 99 height 24
select select "skill"
click at [652, 393] on select "question profile tale skill" at bounding box center [701, 405] width 99 height 24
click at [461, 431] on select "prevent limit span flush" at bounding box center [426, 435] width 99 height 24
click at [949, 430] on select "prophesied beaten transmitted forced" at bounding box center [906, 435] width 103 height 24
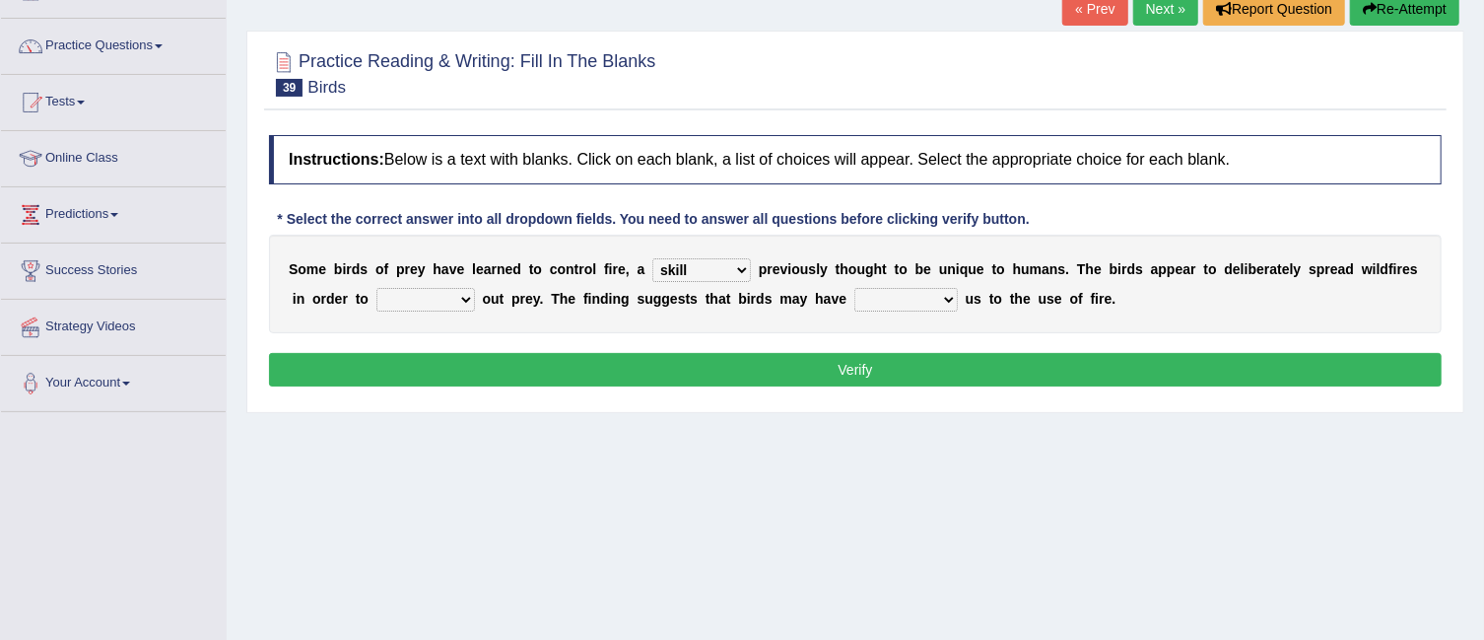
scroll to position [151, 0]
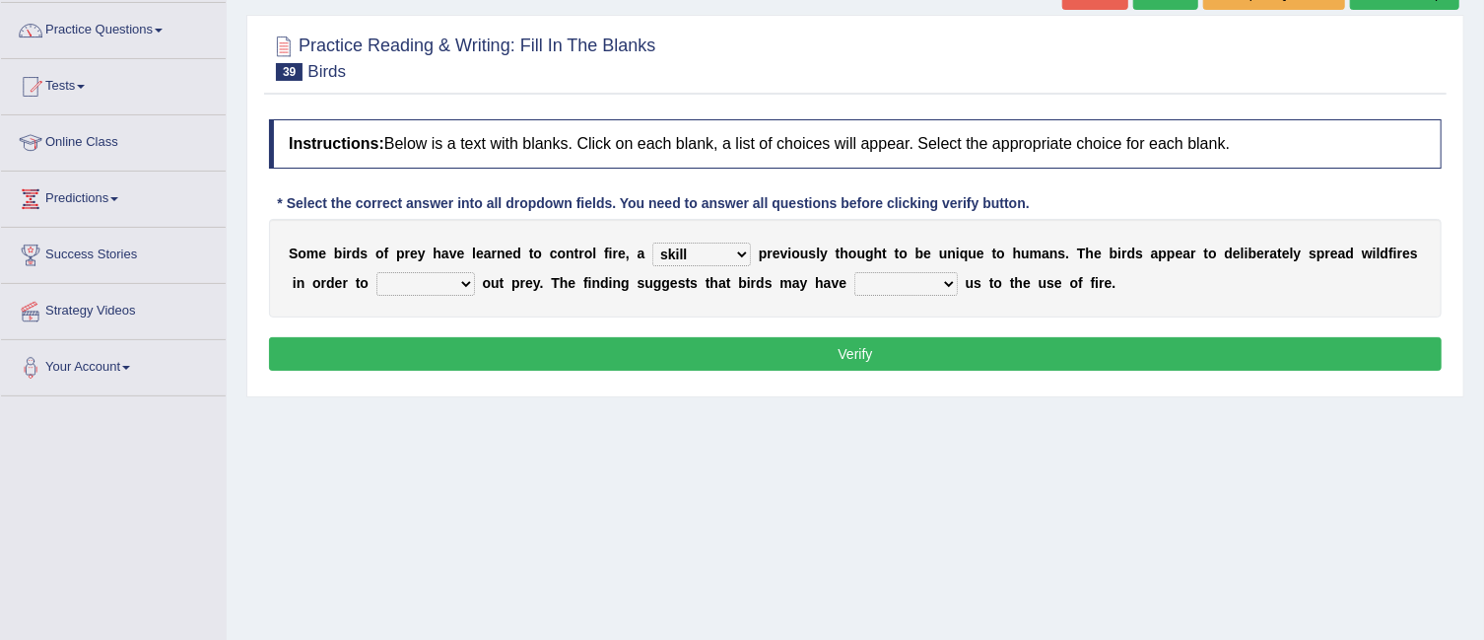
click at [948, 277] on select "prophesied beaten transmitted forced" at bounding box center [906, 284] width 103 height 24
select select "beaten"
click at [855, 272] on select "prophesied beaten transmitted forced" at bounding box center [906, 284] width 103 height 24
click at [946, 283] on select "prophesied beaten transmitted forced" at bounding box center [906, 284] width 103 height 24
click at [467, 283] on select "prevent limit span flush" at bounding box center [426, 284] width 99 height 24
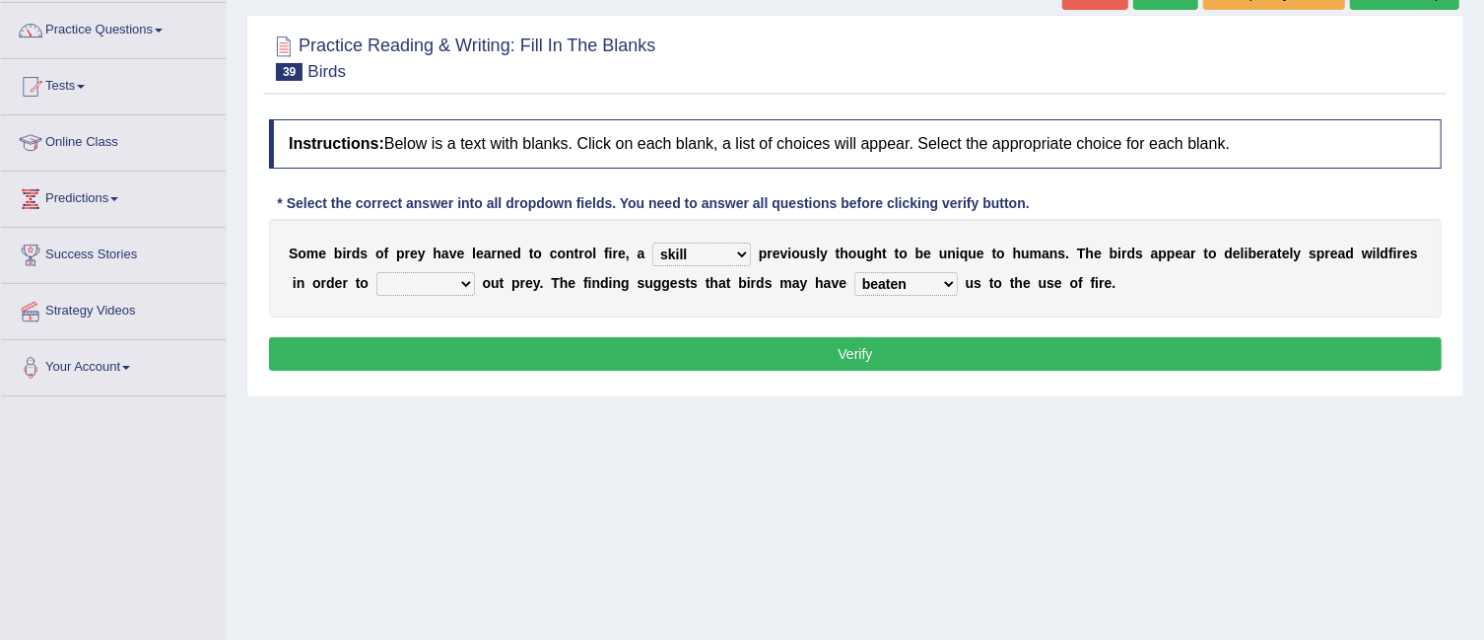
select select "limit"
click at [377, 272] on select "prevent limit span flush" at bounding box center [426, 284] width 99 height 24
click at [735, 255] on select "question profile tale skill" at bounding box center [701, 254] width 99 height 24
click at [840, 349] on button "Verify" at bounding box center [855, 354] width 1173 height 34
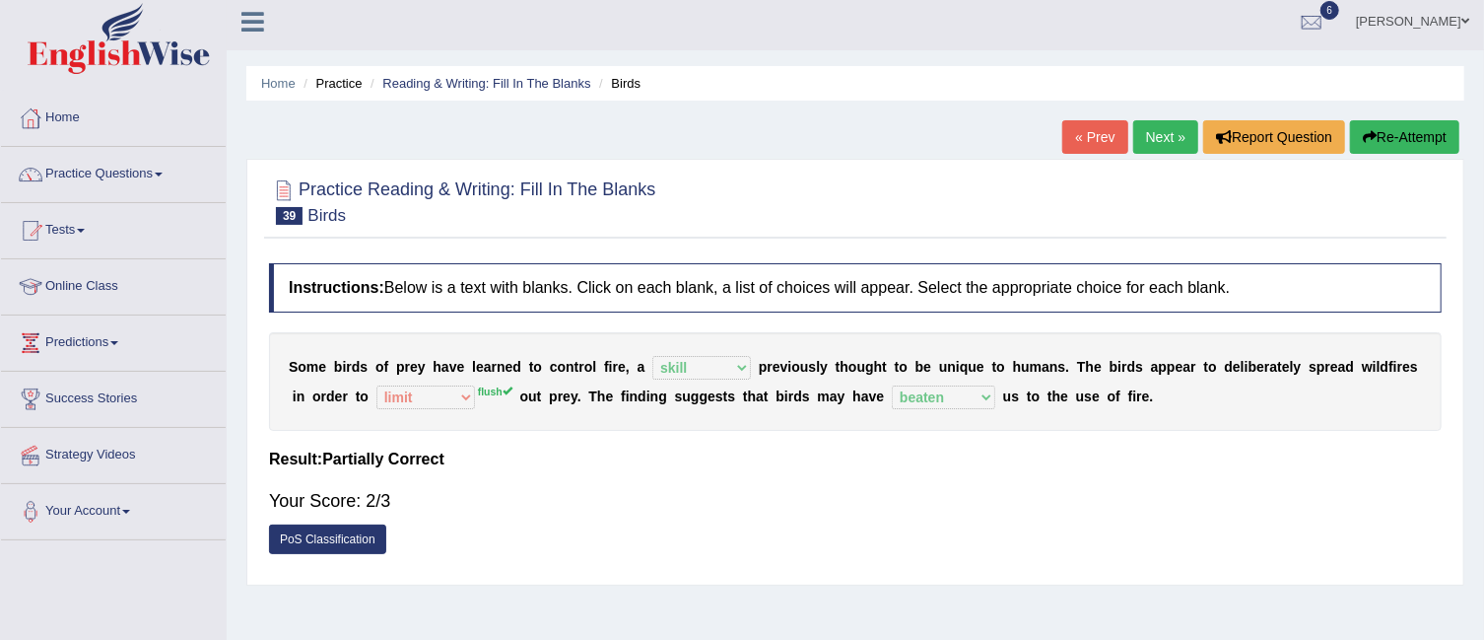
scroll to position [0, 0]
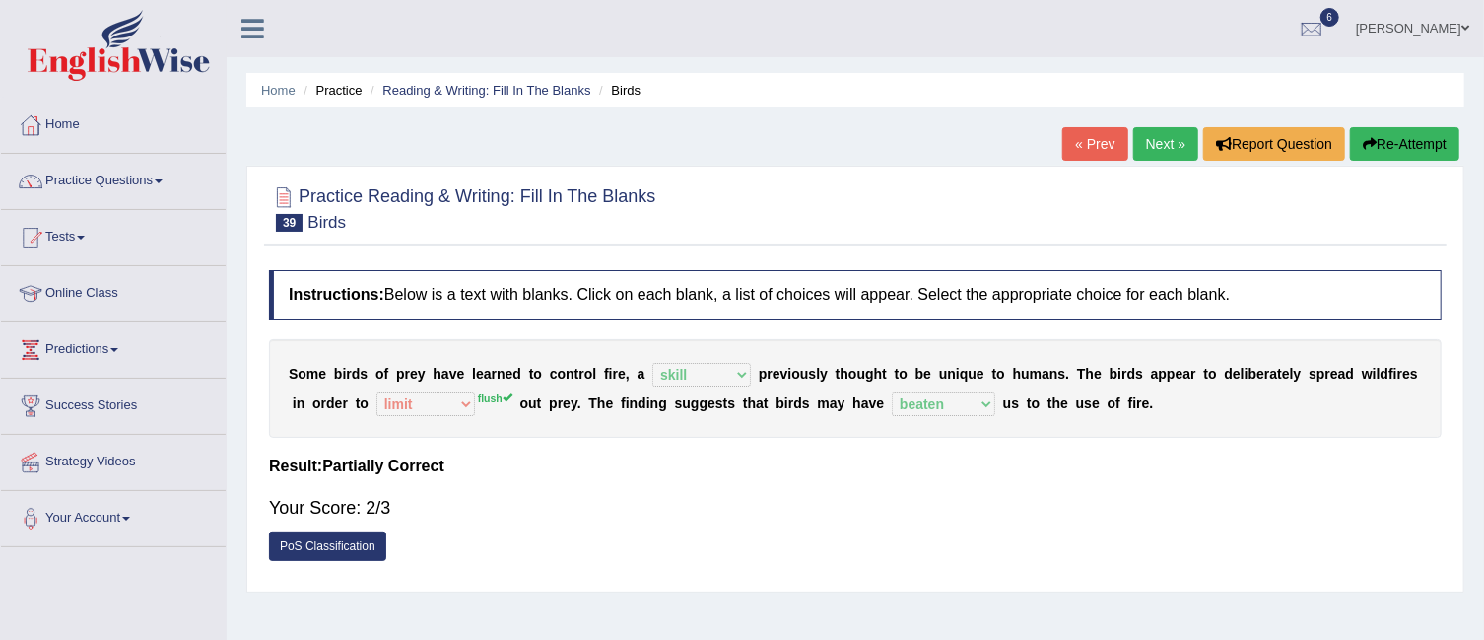
click at [1171, 145] on link "Next »" at bounding box center [1165, 144] width 65 height 34
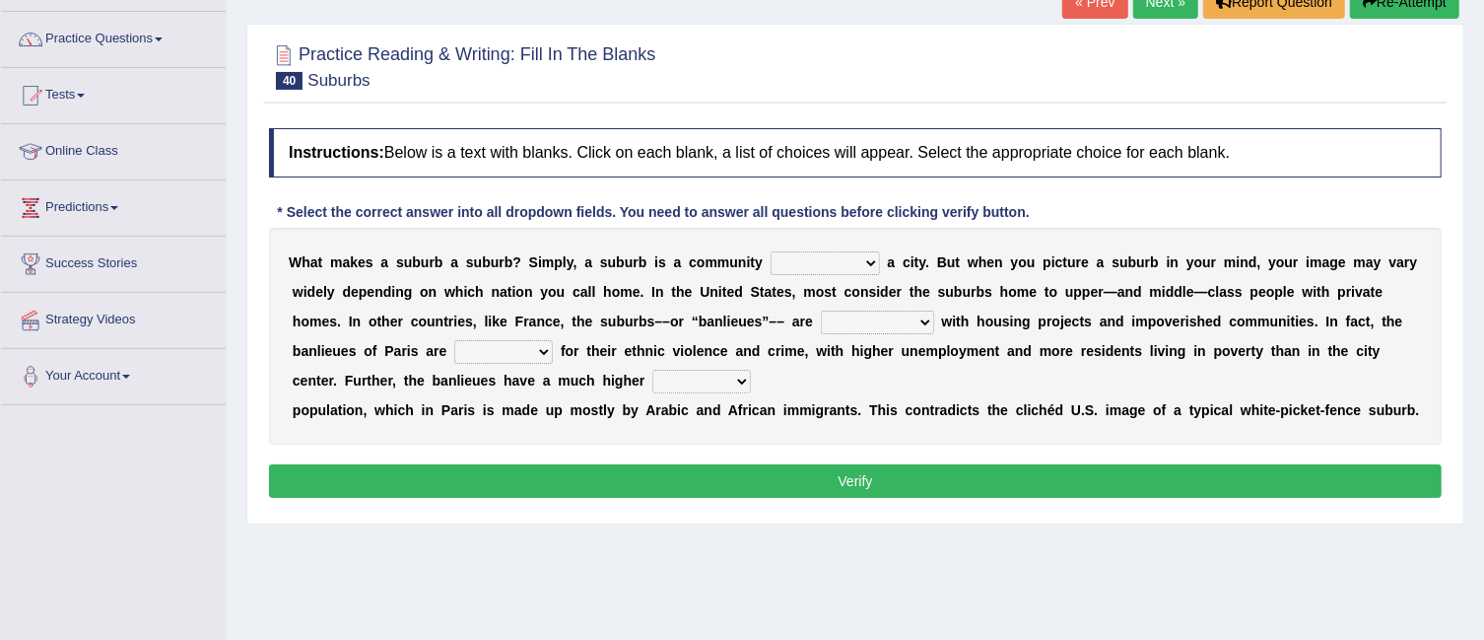
scroll to position [141, 0]
click at [873, 260] on select "lying locating situating surrounding" at bounding box center [825, 264] width 109 height 24
select select "surrounding"
click at [771, 252] on select "lying locating situating surrounding" at bounding box center [825, 264] width 109 height 24
click at [925, 321] on select "antonymous antibiotic synonymous synthetic" at bounding box center [877, 323] width 113 height 24
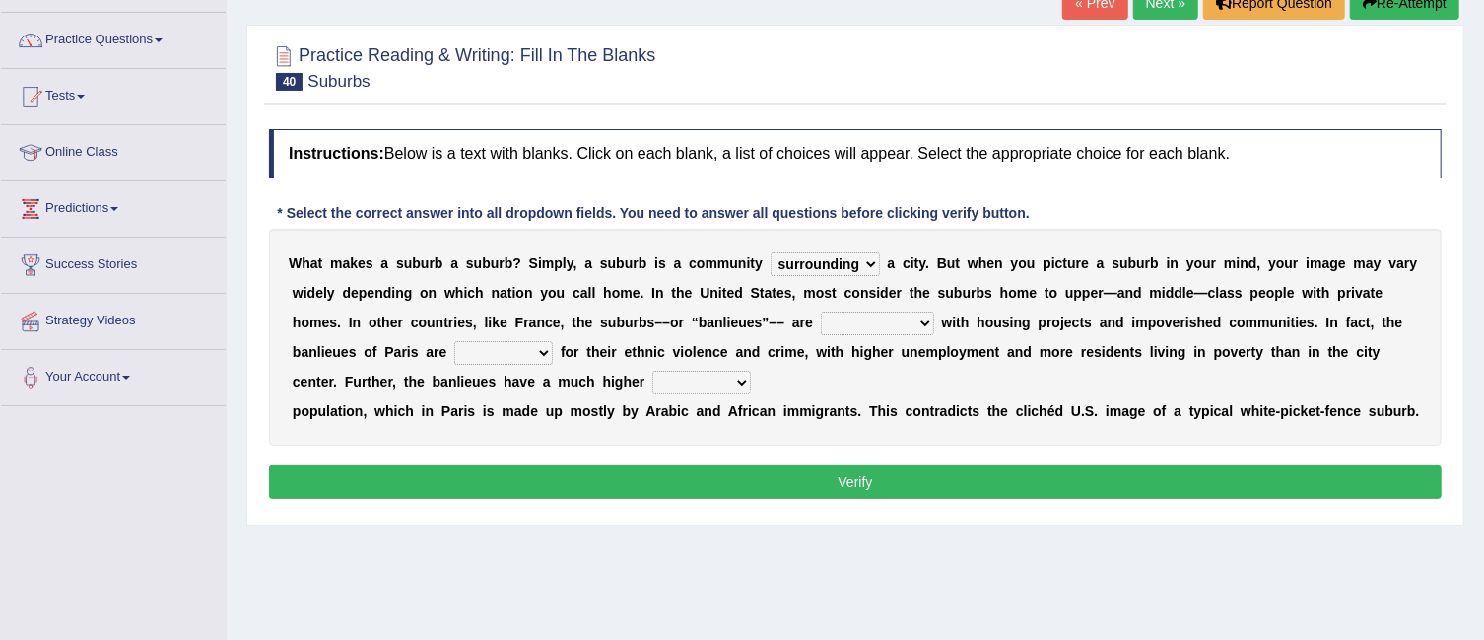
select select "antonymous"
click at [821, 311] on select "antonymous antibiotic synonymous synthetic" at bounding box center [877, 323] width 113 height 24
click at [542, 348] on select "clamorous sensitive famous notorious" at bounding box center [503, 353] width 99 height 24
select select "famous"
click at [454, 341] on select "clamorous sensitive famous notorious" at bounding box center [503, 353] width 99 height 24
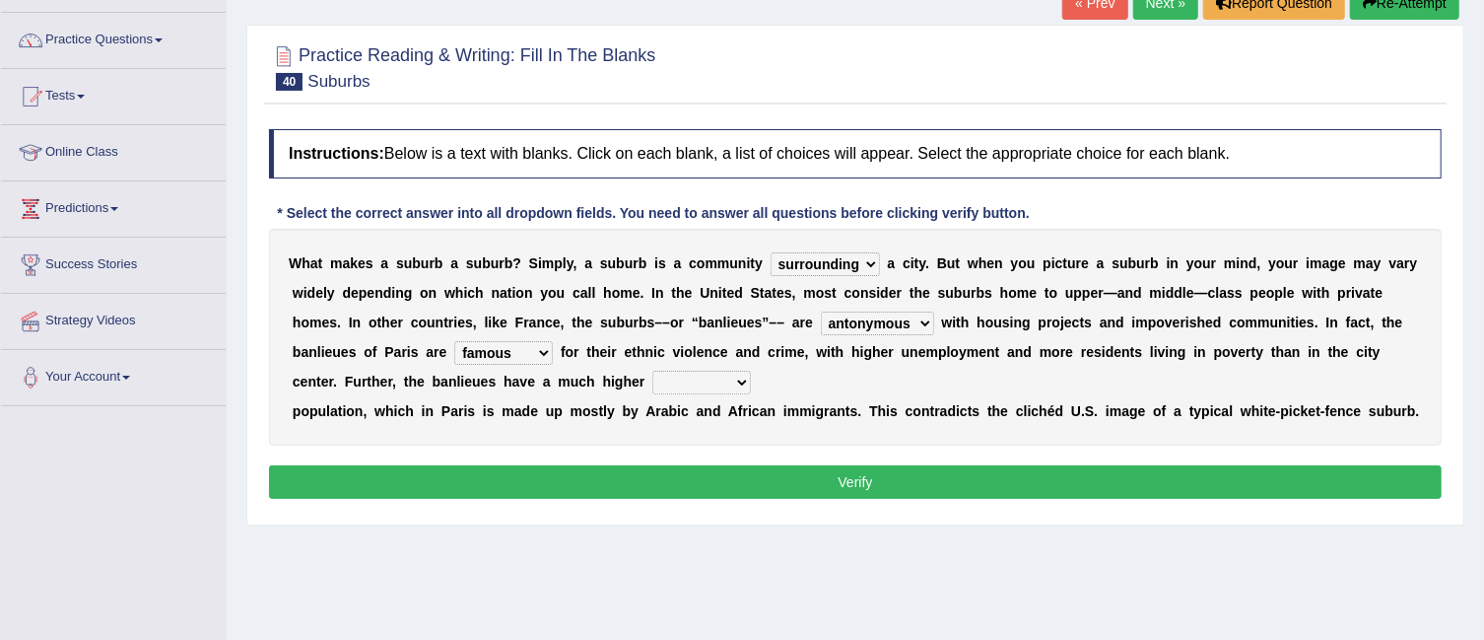
click at [736, 376] on select "local young immigrant senior" at bounding box center [701, 383] width 99 height 24
click at [652, 371] on select "local young immigrant senior" at bounding box center [701, 383] width 99 height 24
click at [746, 375] on select "local young immigrant senior" at bounding box center [701, 383] width 99 height 24
click at [652, 371] on select "local young immigrant senior" at bounding box center [701, 383] width 99 height 24
click at [744, 380] on select "local young immigrant senior" at bounding box center [701, 383] width 99 height 24
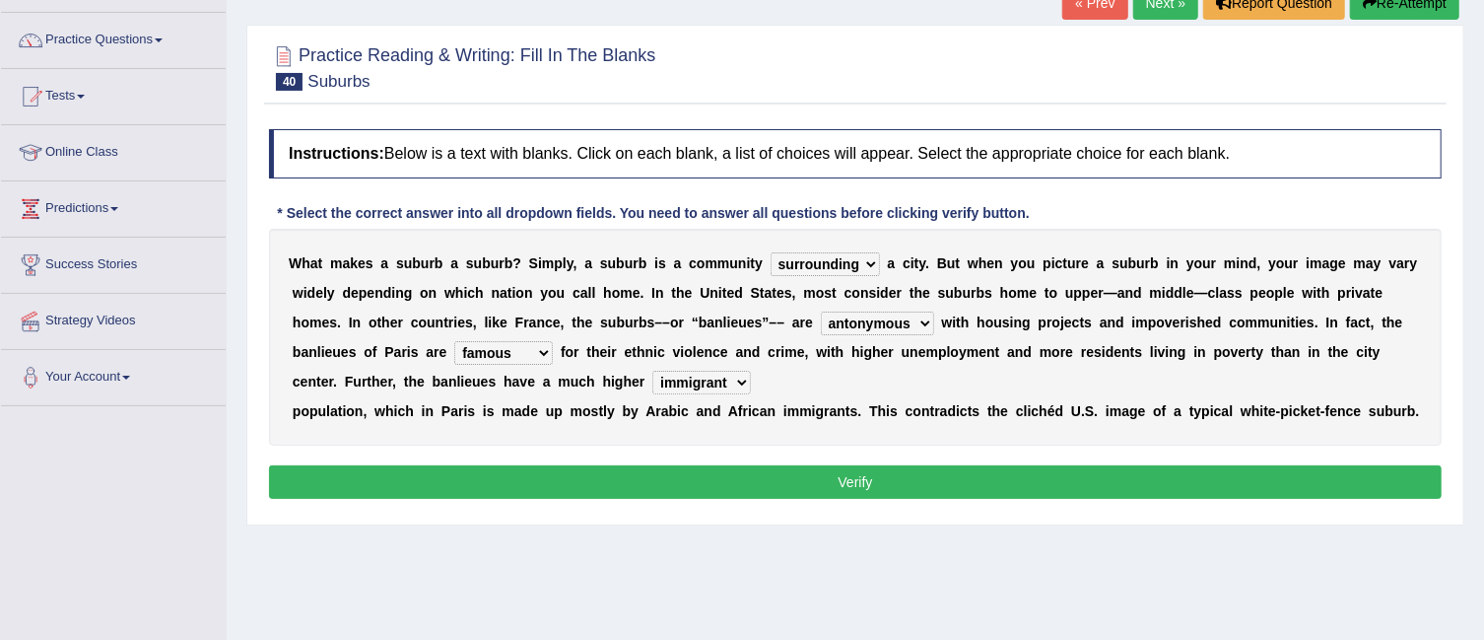
select select "local"
click at [652, 371] on select "local young immigrant senior" at bounding box center [701, 383] width 99 height 24
click at [881, 475] on button "Verify" at bounding box center [855, 482] width 1173 height 34
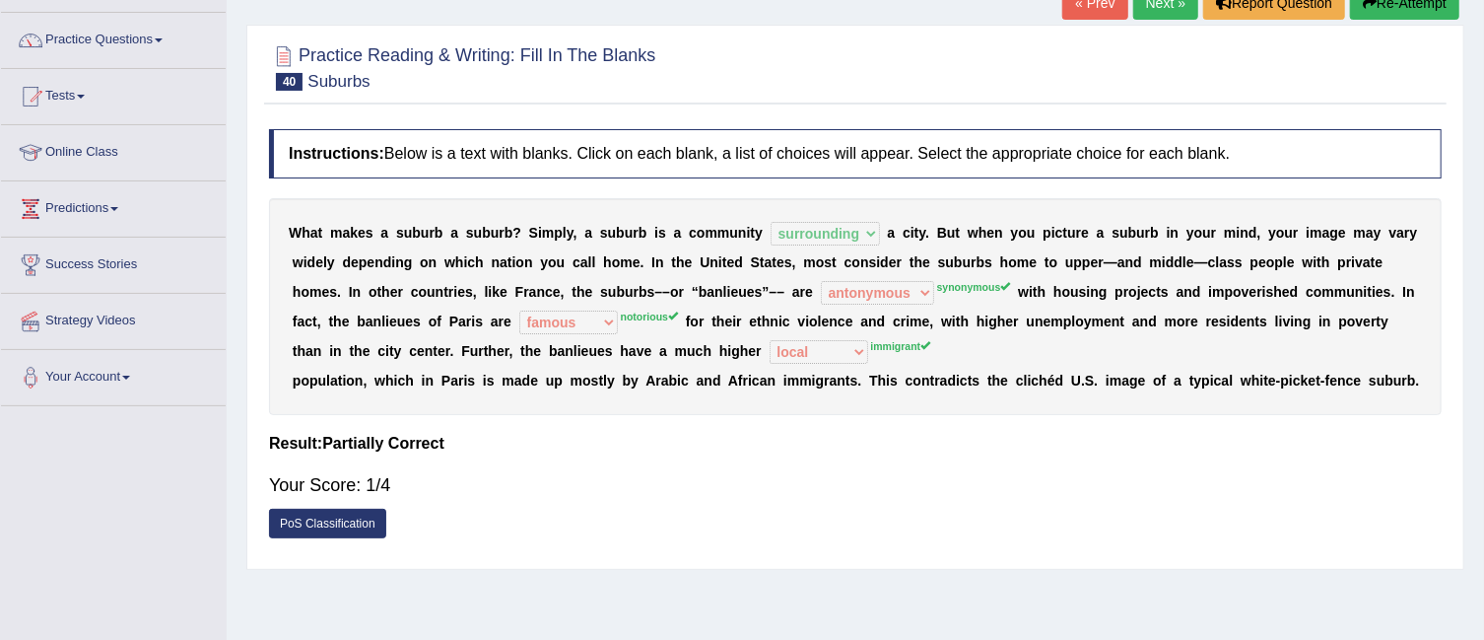
click at [1155, 7] on link "Next »" at bounding box center [1165, 3] width 65 height 34
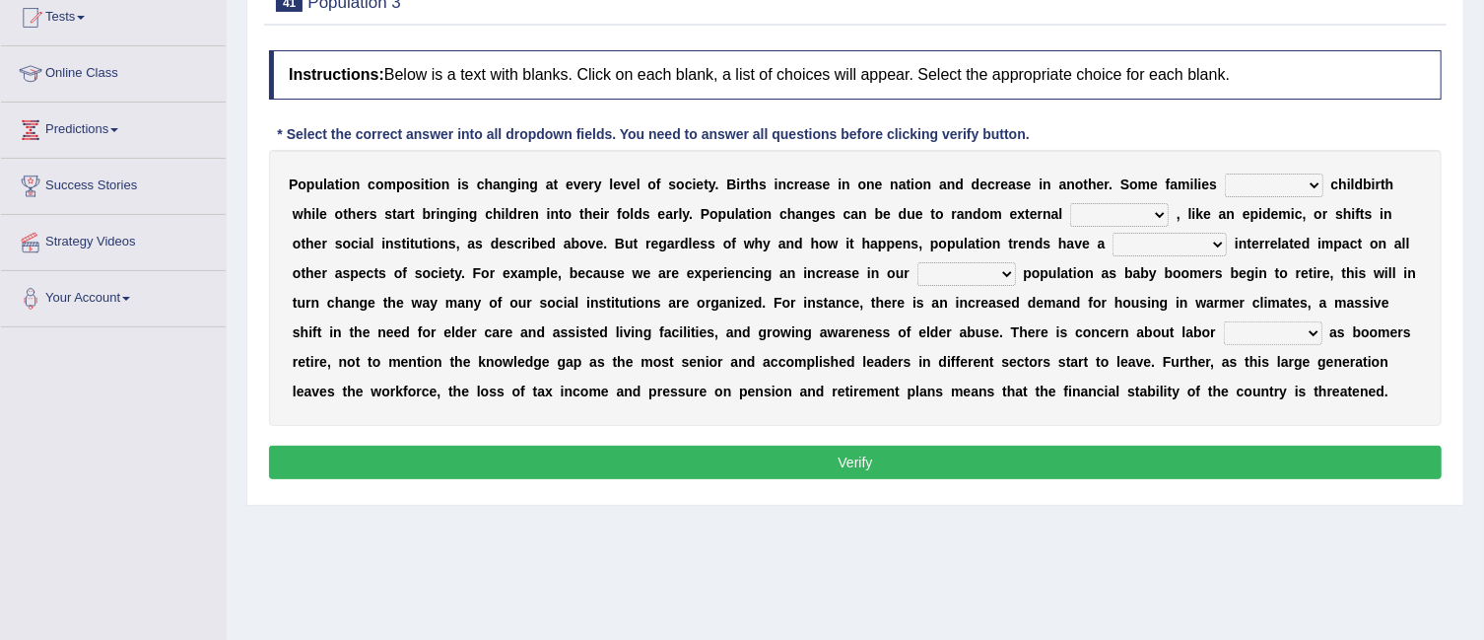
scroll to position [222, 0]
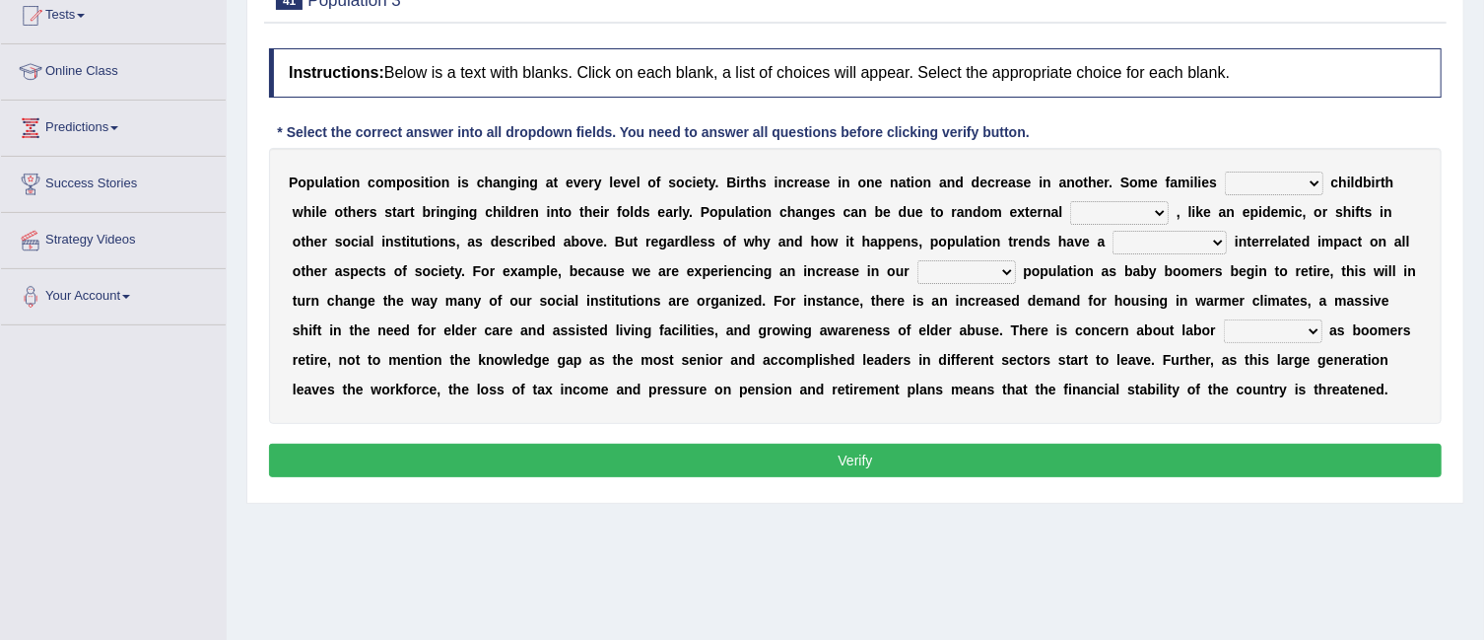
click at [1309, 179] on select "demand default deliver delay" at bounding box center [1274, 184] width 99 height 24
select select "delay"
click at [1225, 172] on select "demand default deliver delay" at bounding box center [1274, 184] width 99 height 24
click at [1159, 208] on select "variations fortune formation forces" at bounding box center [1119, 213] width 99 height 24
select select "forces"
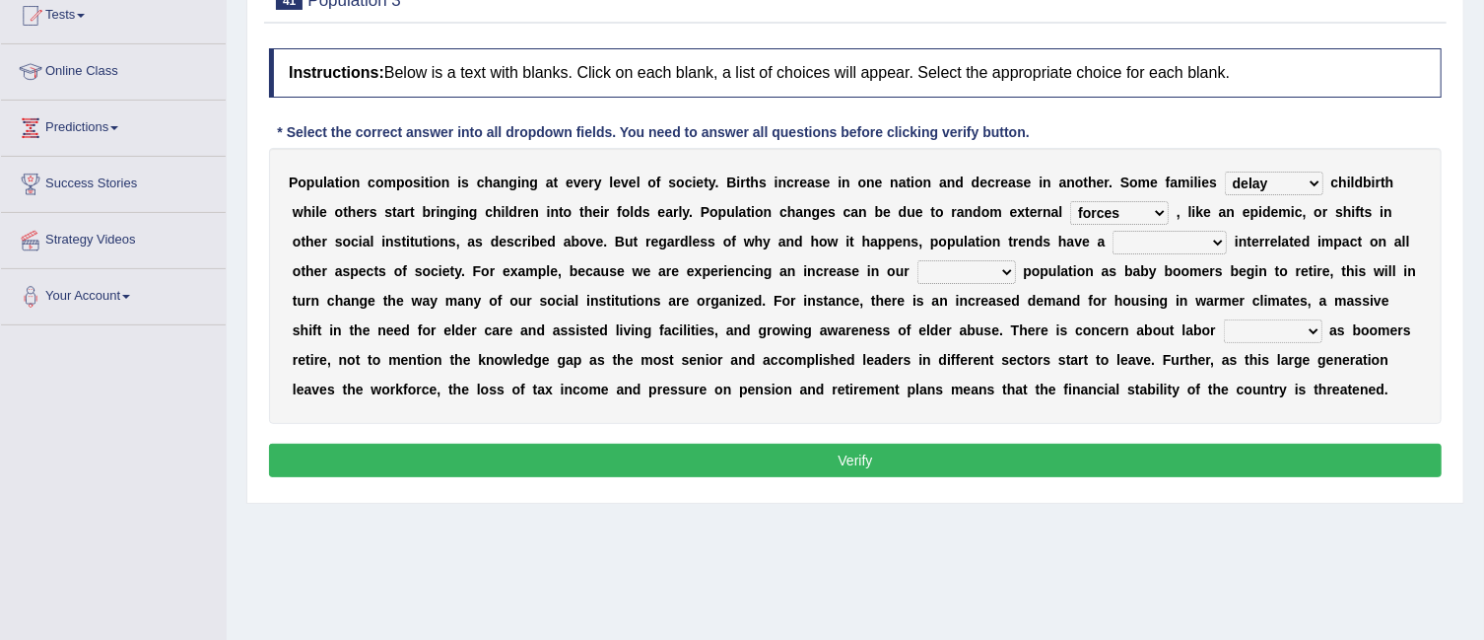
click at [1070, 201] on select "variations fortune formation forces" at bounding box center [1119, 213] width 99 height 24
click at [1218, 243] on select "tremendous tenuous tremulous spontaneous" at bounding box center [1170, 243] width 114 height 24
select select "tremendous"
click at [1113, 231] on select "tremendous tenuous tremulous spontaneous" at bounding box center [1170, 243] width 114 height 24
click at [1007, 269] on select "tertiary senior junior primary" at bounding box center [967, 272] width 99 height 24
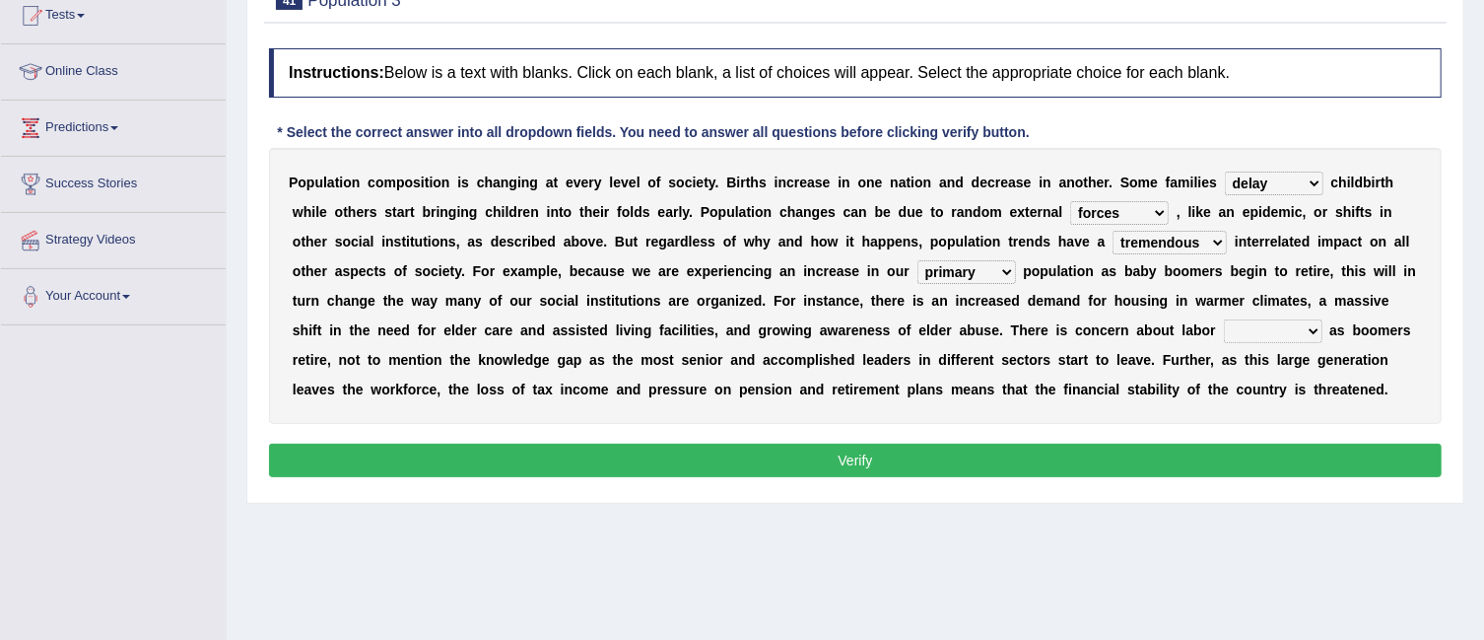
click at [918, 260] on select "tertiary senior junior primary" at bounding box center [967, 272] width 99 height 24
click at [1315, 323] on select "shortcuts shortfalls shortages shorthand" at bounding box center [1273, 331] width 99 height 24
click at [1004, 269] on select "tertiary senior junior primary" at bounding box center [967, 272] width 99 height 24
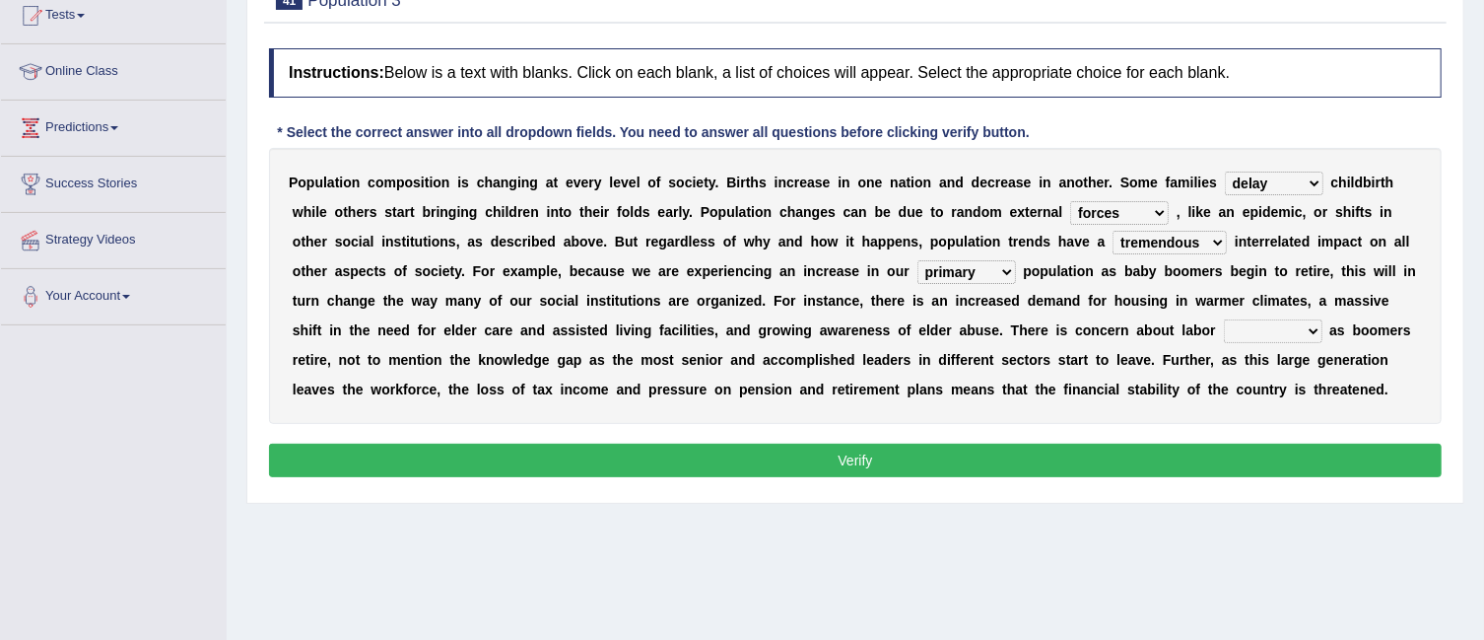
click at [918, 260] on select "tertiary senior junior primary" at bounding box center [967, 272] width 99 height 24
click at [1003, 265] on select "tertiary senior junior primary" at bounding box center [967, 272] width 99 height 24
select select "primary"
click at [918, 260] on select "tertiary senior junior primary" at bounding box center [967, 272] width 99 height 24
click at [1312, 327] on select "shortcuts shortfalls shortages shorthand" at bounding box center [1273, 331] width 99 height 24
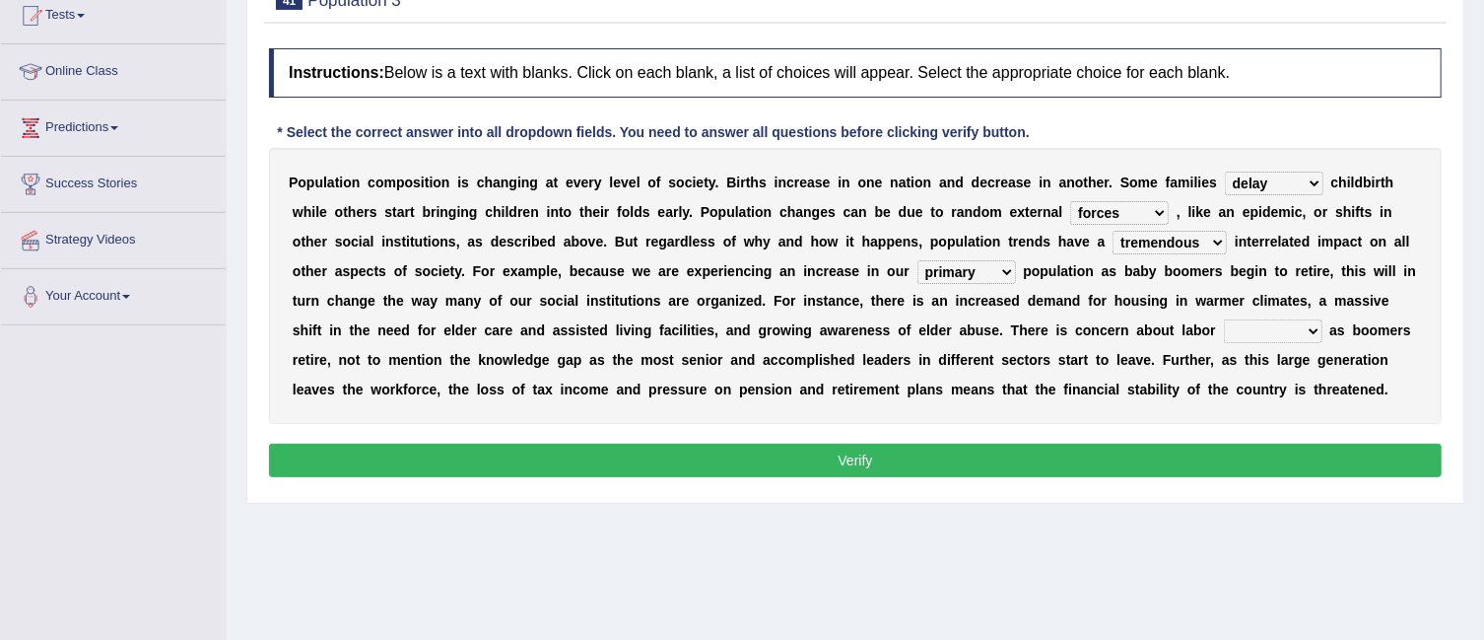
select select "shortfalls"
click at [1224, 319] on select "shortcuts shortfalls shortages shorthand" at bounding box center [1273, 331] width 99 height 24
click at [1221, 448] on button "Verify" at bounding box center [855, 461] width 1173 height 34
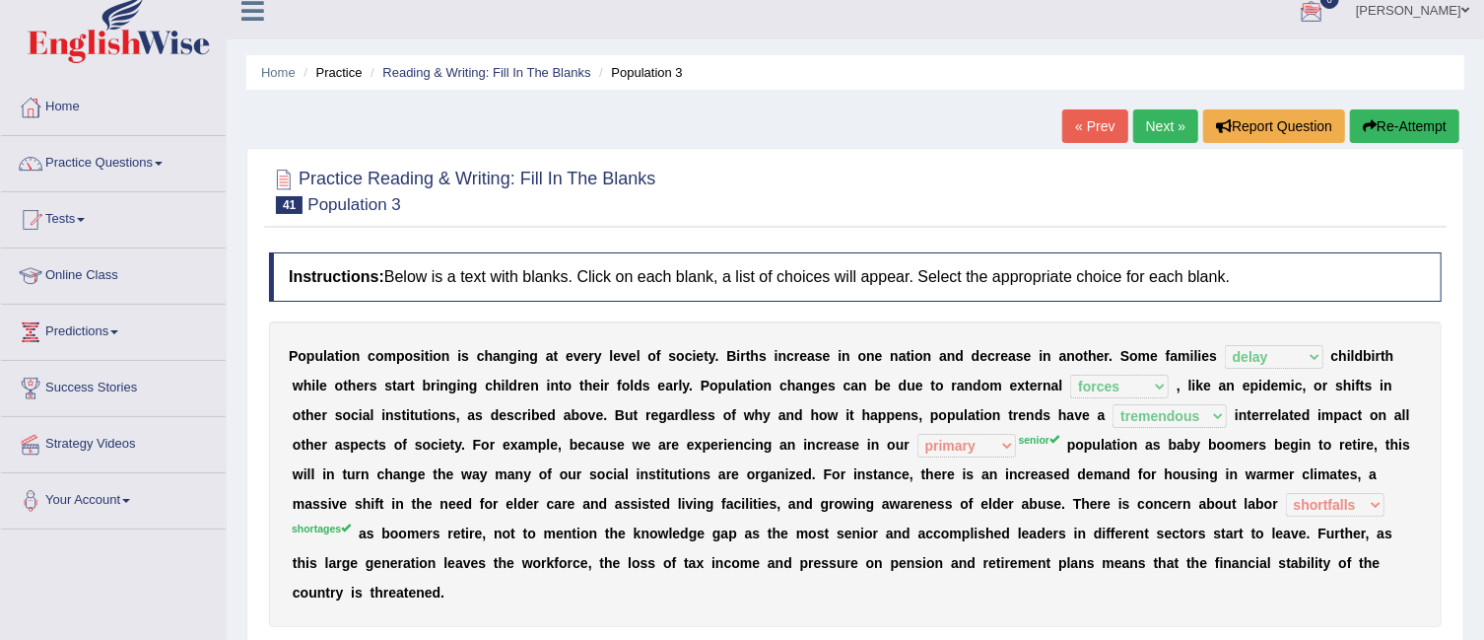
scroll to position [0, 0]
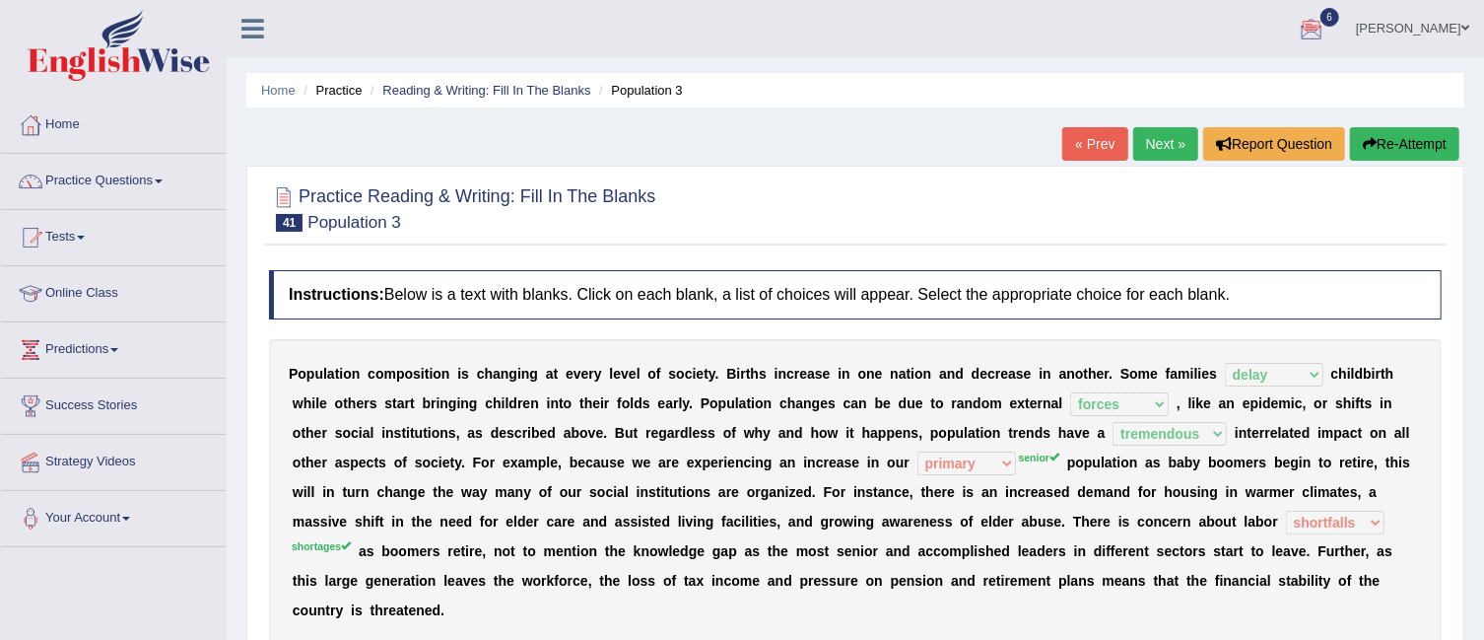
click at [1163, 158] on link "Next »" at bounding box center [1165, 144] width 65 height 34
